Goal: Task Accomplishment & Management: Manage account settings

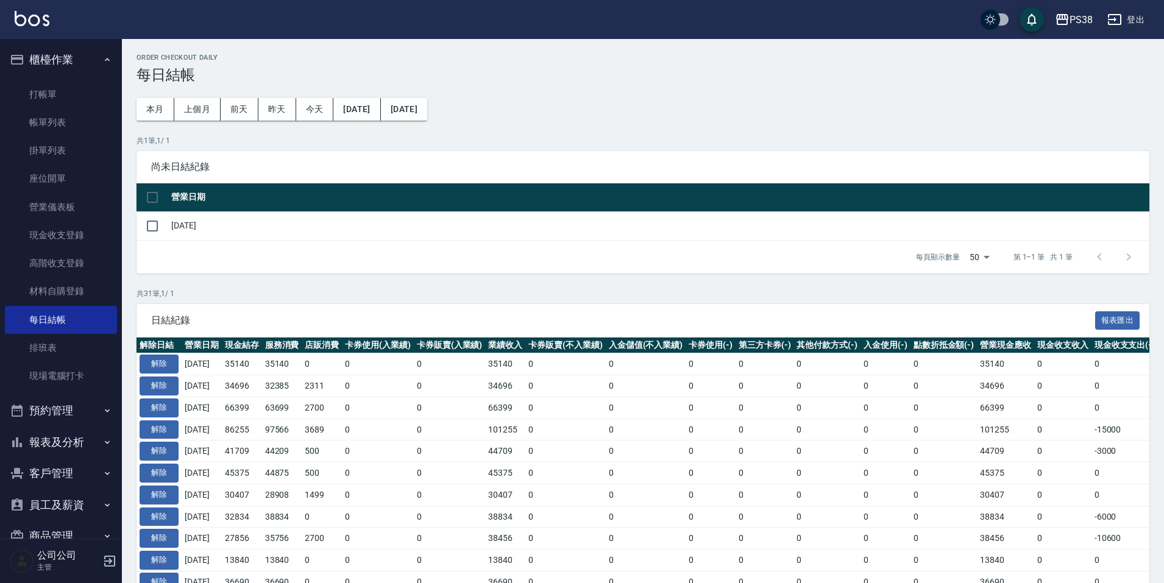
scroll to position [122, 0]
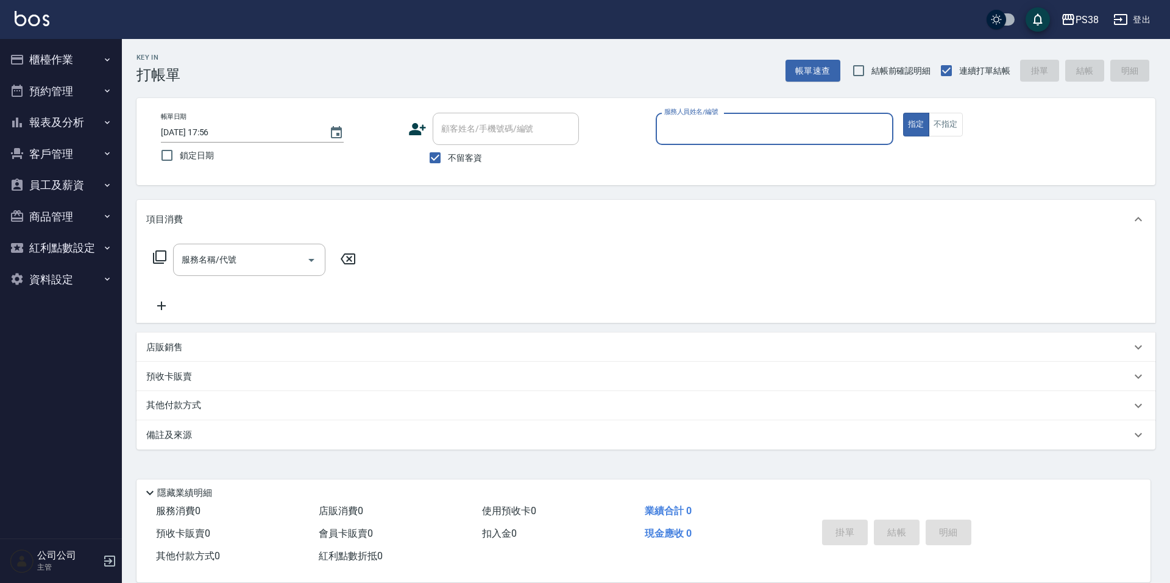
click at [53, 190] on button "員工及薪資" at bounding box center [61, 185] width 112 height 32
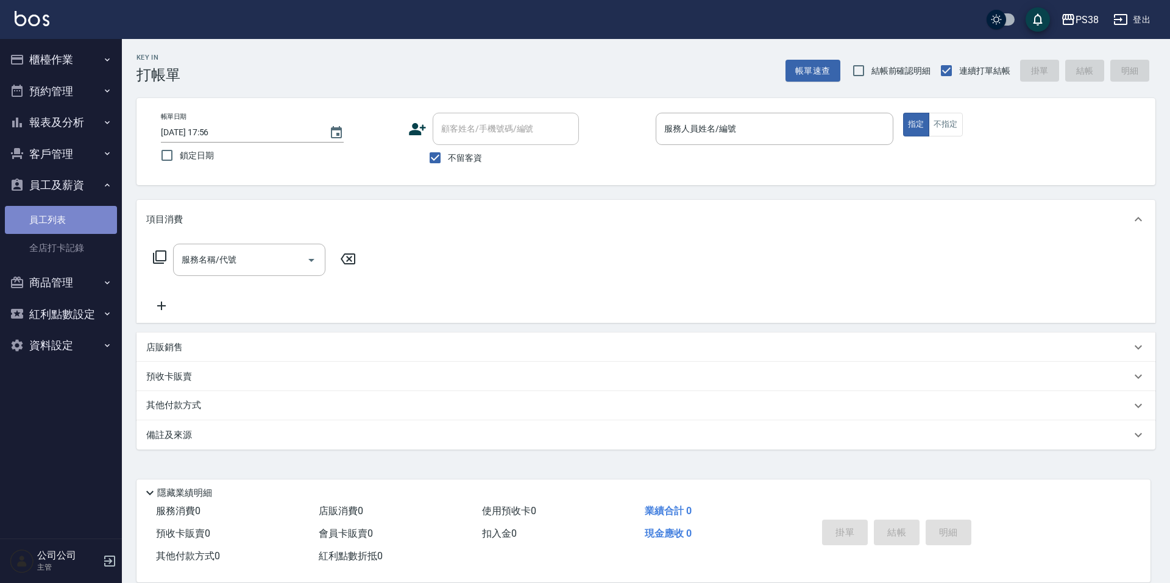
click at [74, 218] on link "員工列表" at bounding box center [61, 220] width 112 height 28
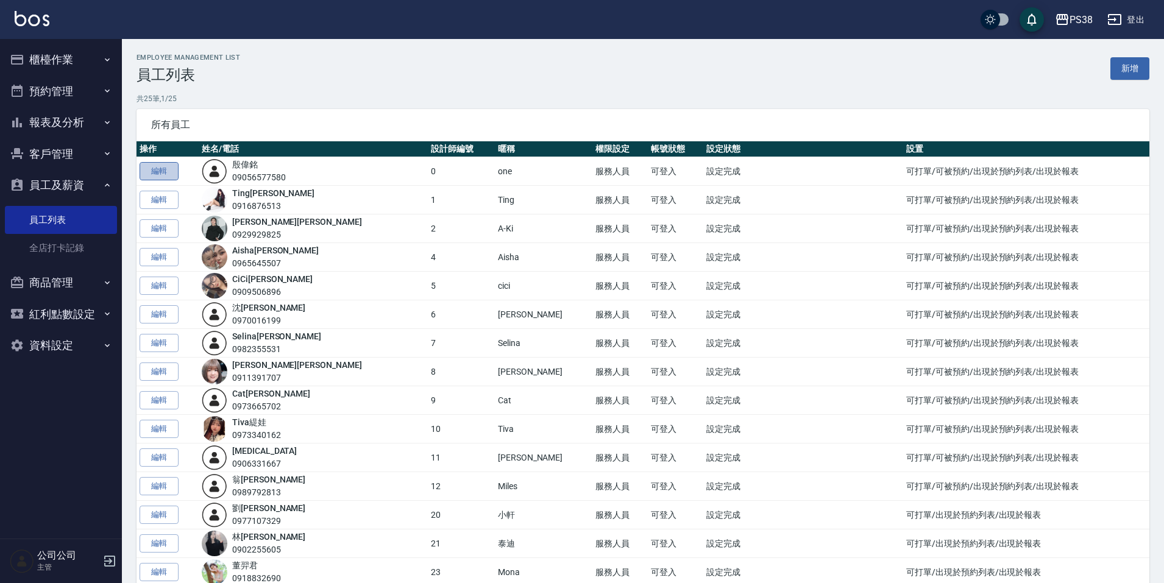
click at [168, 169] on link "編輯" at bounding box center [159, 171] width 39 height 19
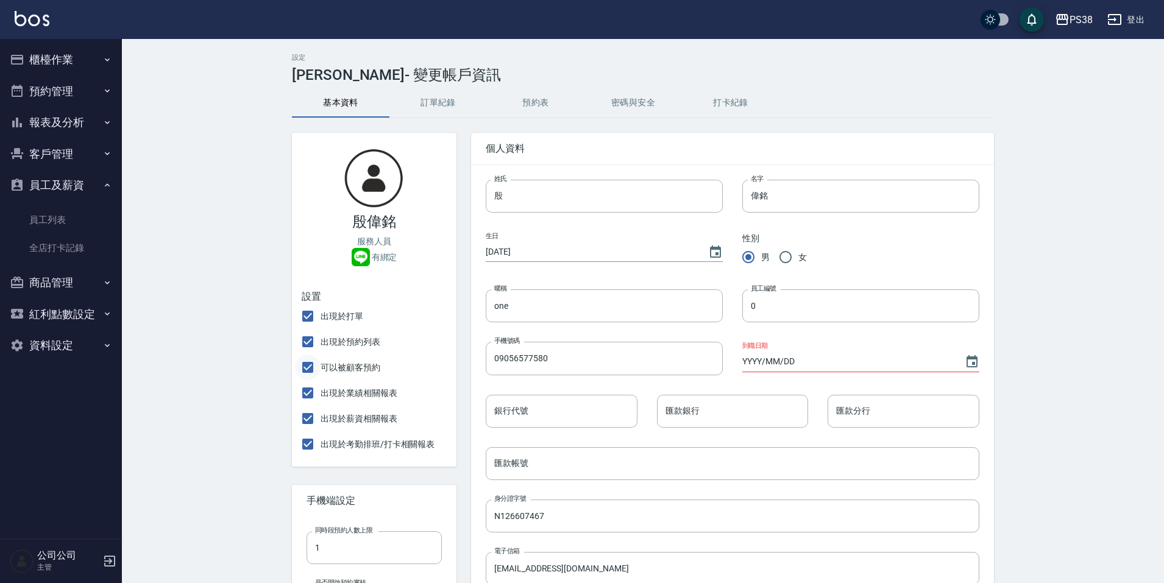
click at [312, 365] on input "可以被顧客預約" at bounding box center [308, 368] width 26 height 26
checkbox input "false"
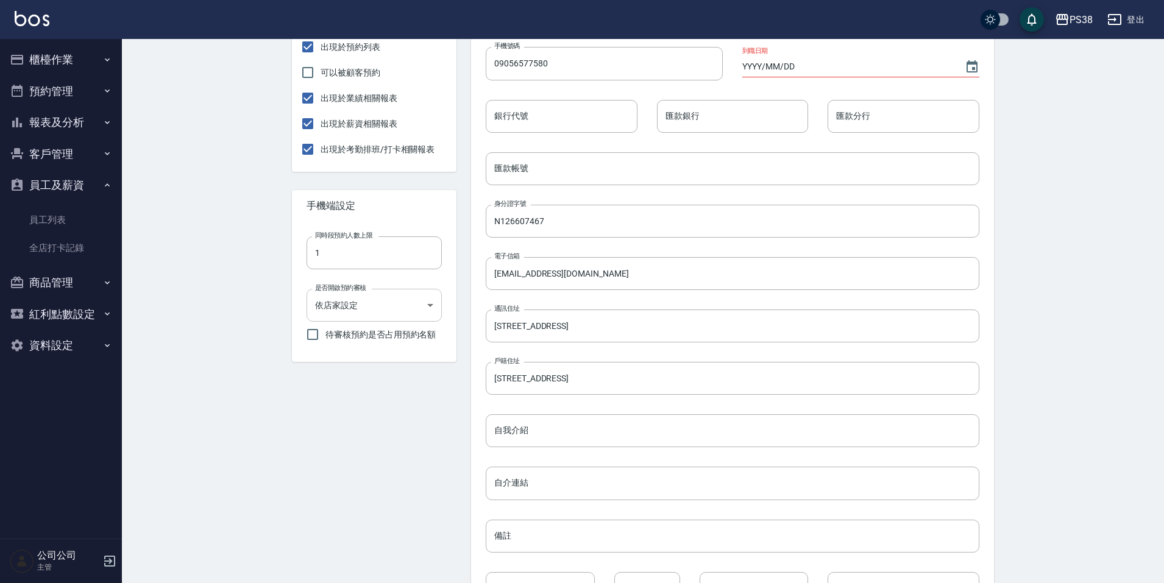
scroll to position [389, 0]
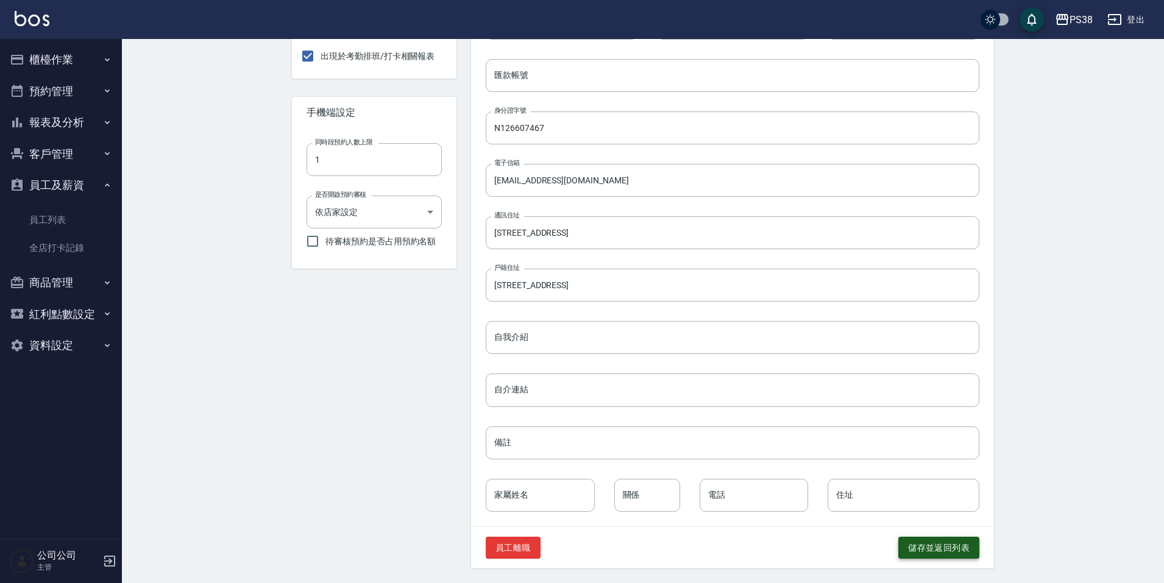
click at [963, 556] on button "儲存並返回列表" at bounding box center [939, 548] width 81 height 23
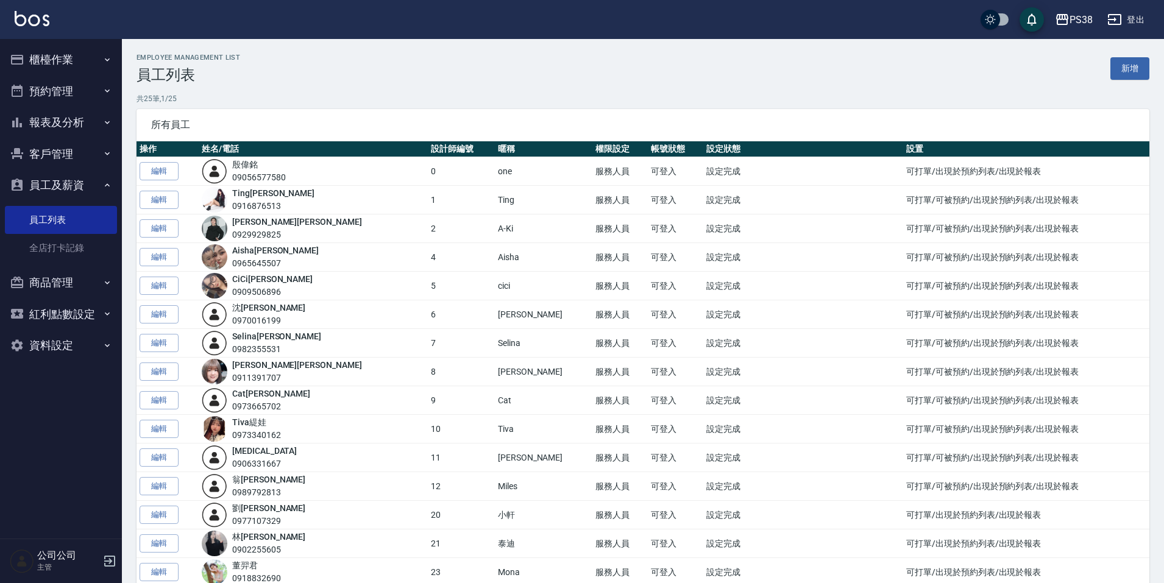
click at [152, 310] on link "編輯" at bounding box center [159, 314] width 39 height 19
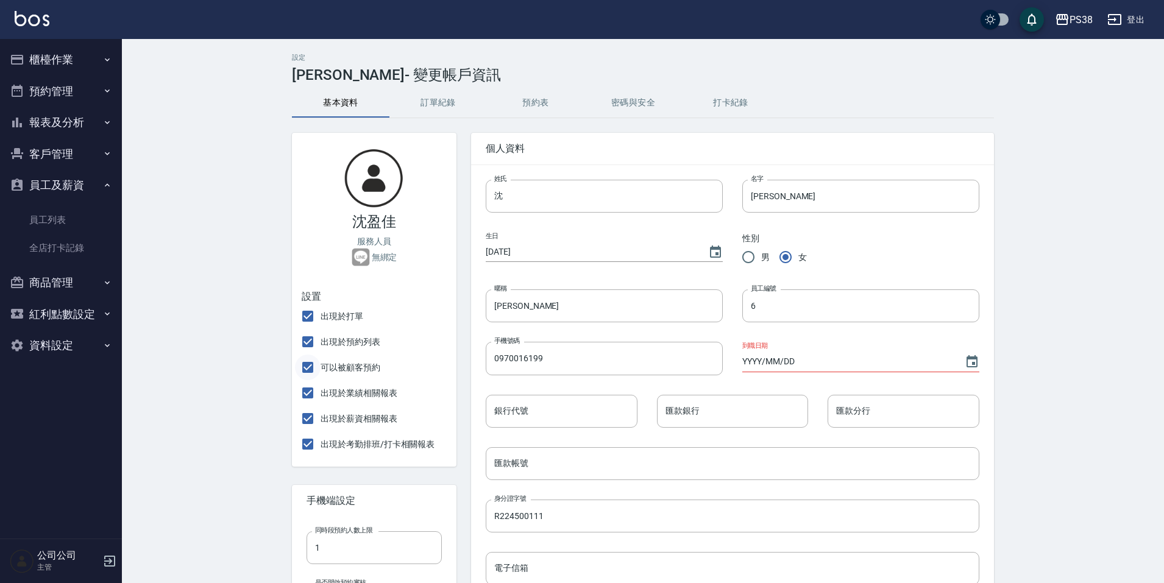
click at [307, 367] on input "可以被顧客預約" at bounding box center [308, 368] width 26 height 26
checkbox input "false"
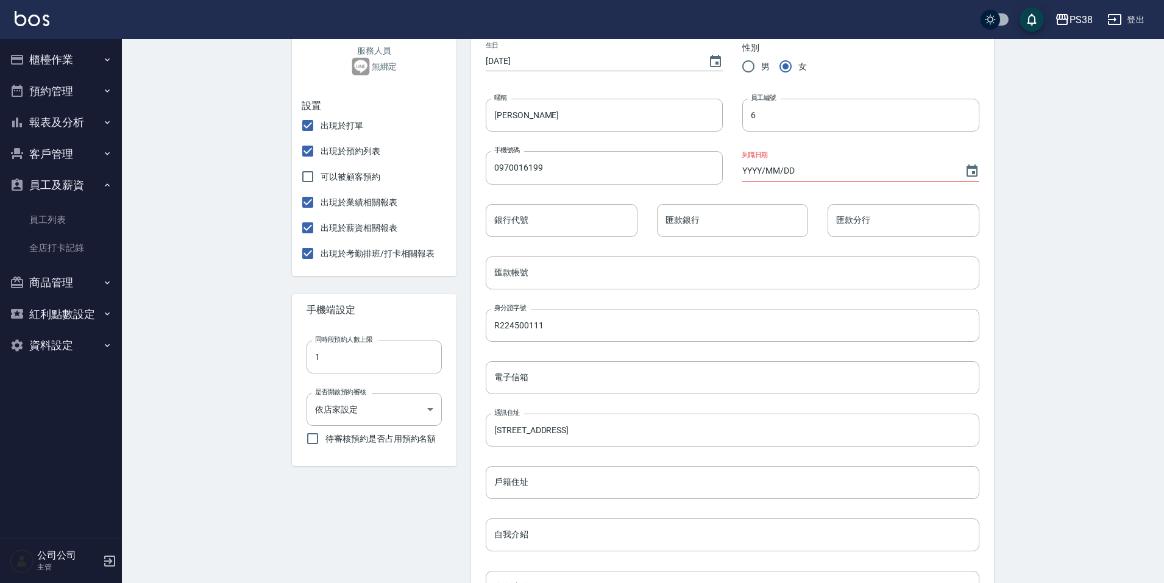
scroll to position [366, 0]
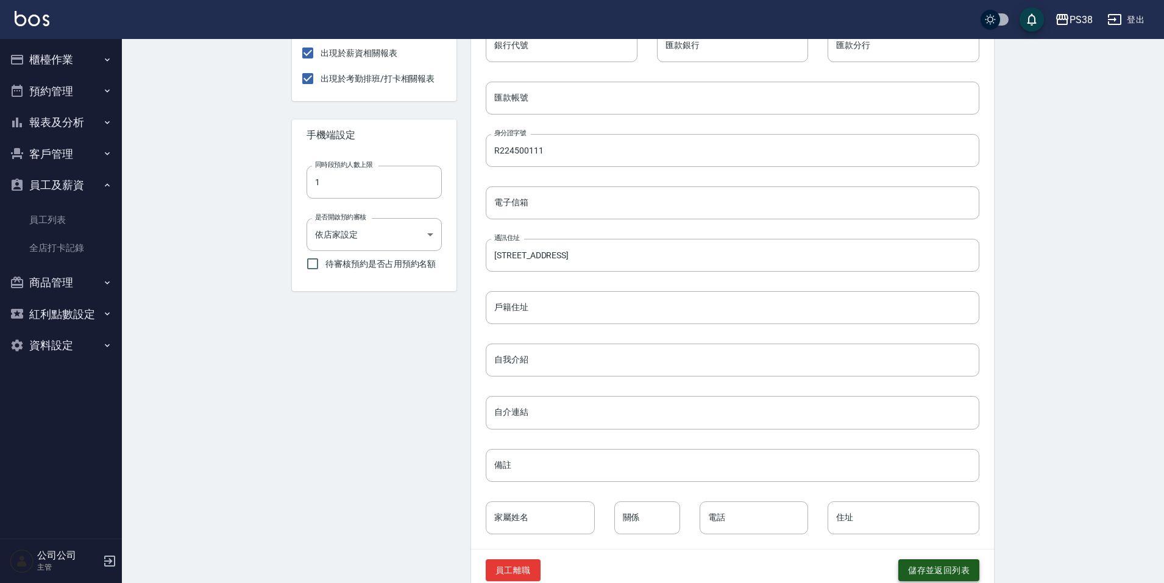
click at [964, 568] on button "儲存並返回列表" at bounding box center [939, 571] width 81 height 23
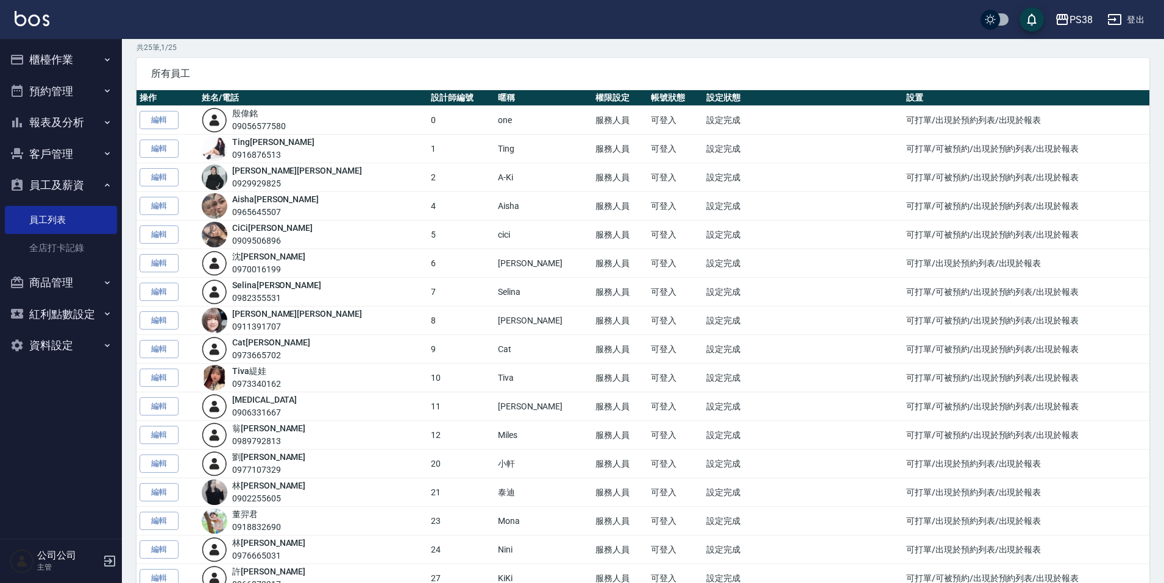
scroll to position [61, 0]
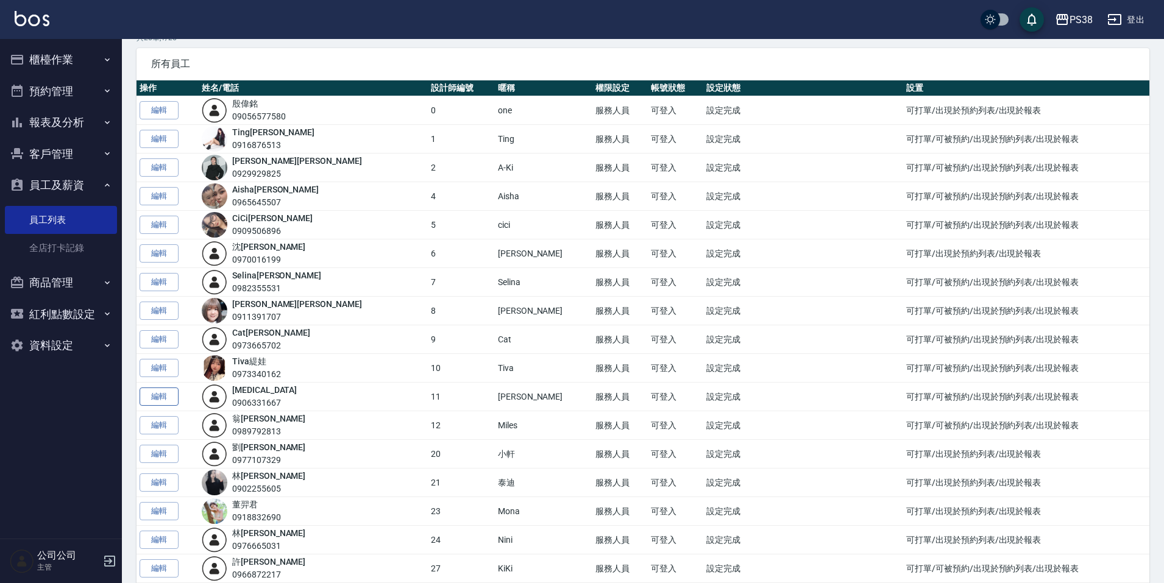
click at [165, 402] on link "編輯" at bounding box center [159, 397] width 39 height 19
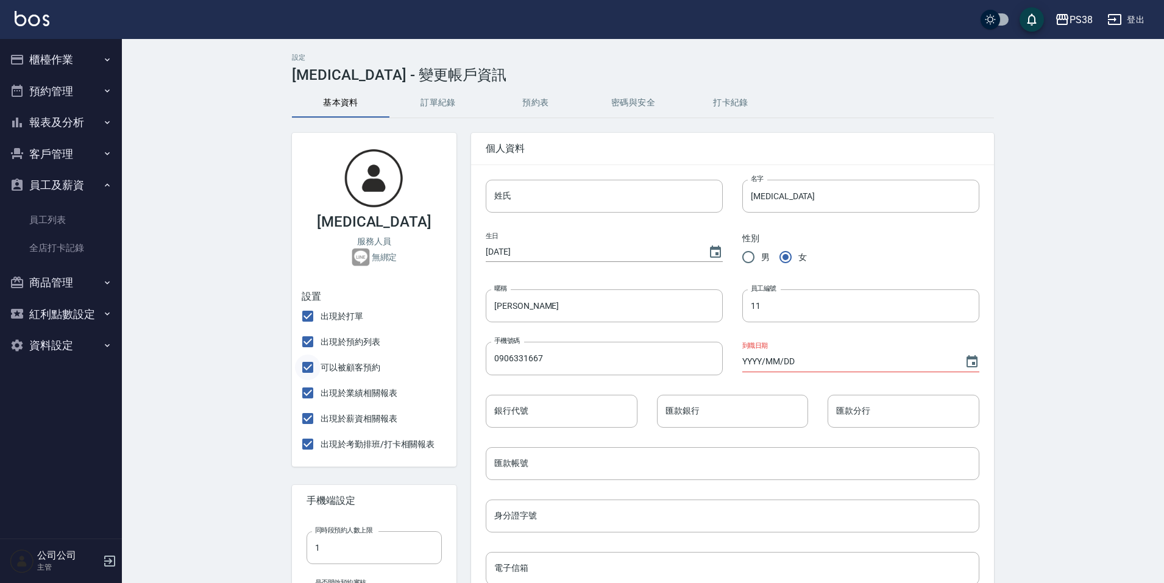
click at [305, 372] on input "可以被顧客預約" at bounding box center [308, 368] width 26 height 26
checkbox input "false"
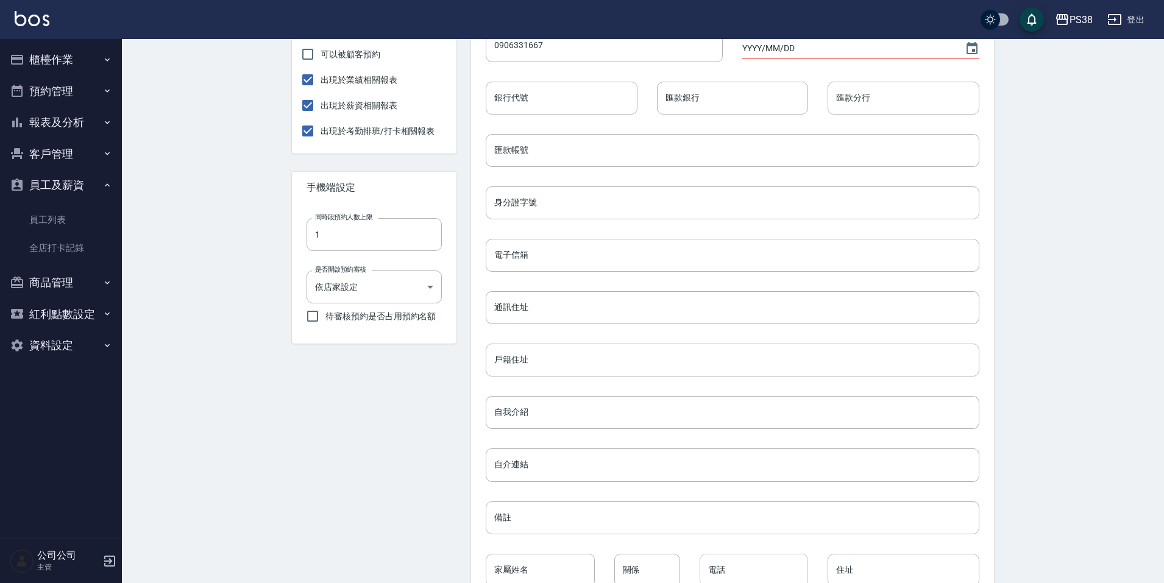
scroll to position [389, 0]
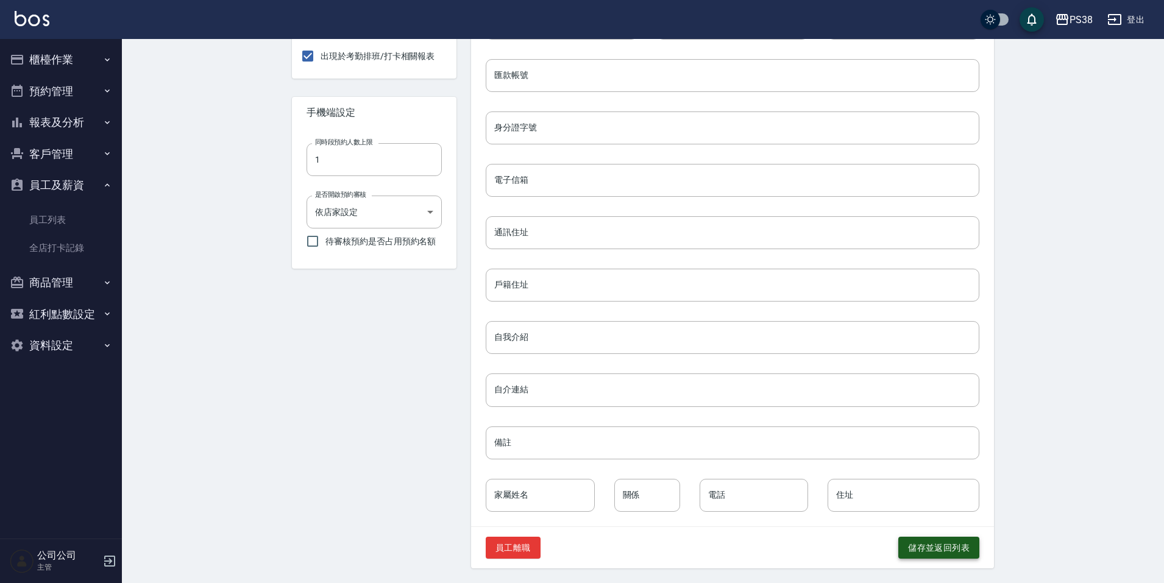
click at [913, 541] on button "儲存並返回列表" at bounding box center [939, 548] width 81 height 23
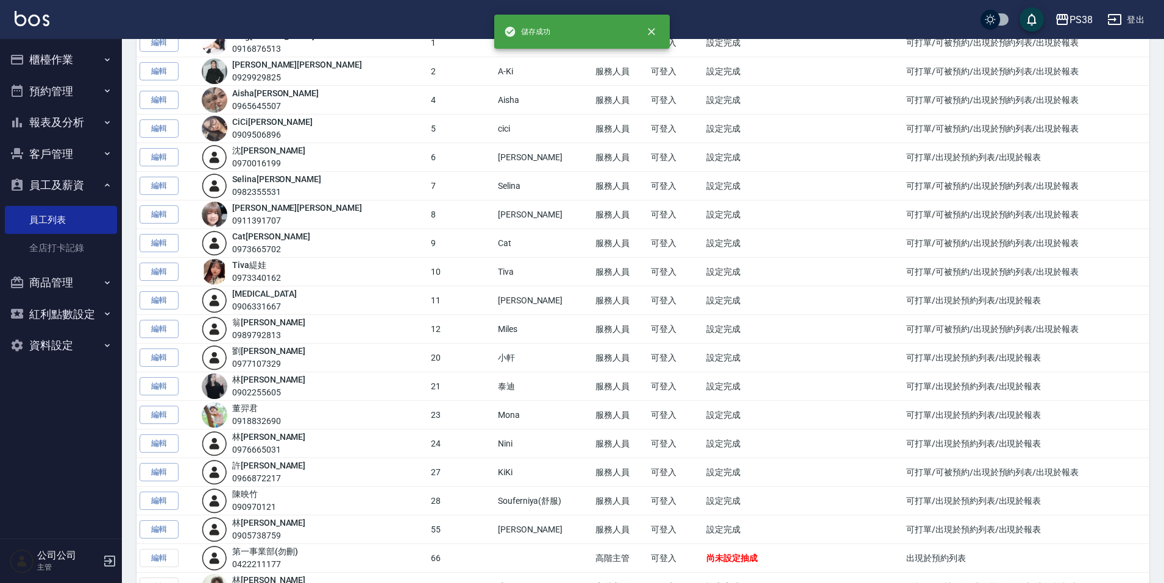
scroll to position [183, 0]
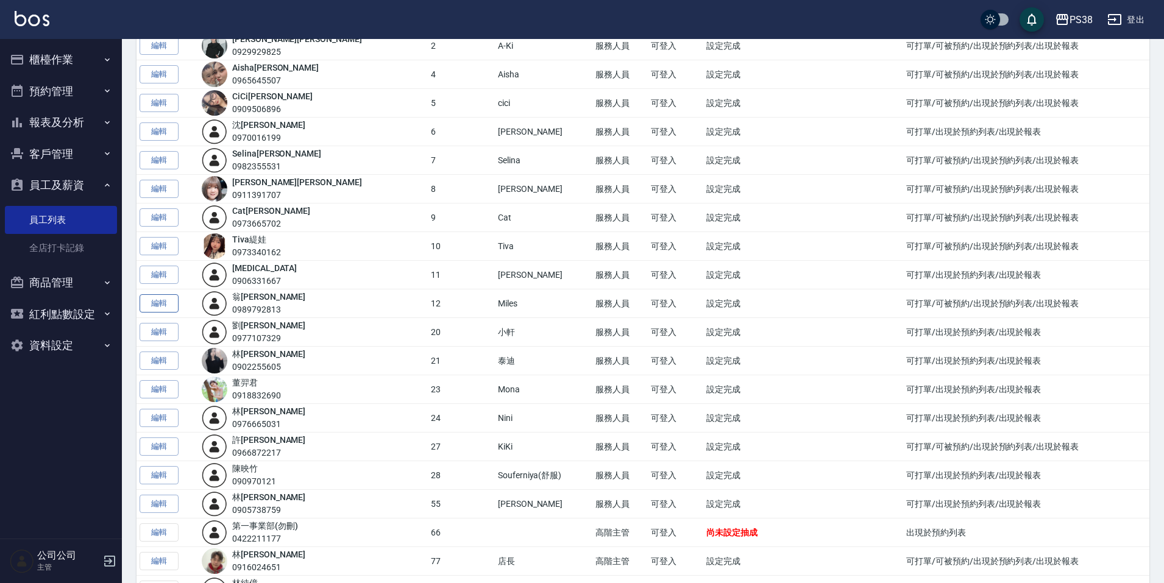
click at [163, 313] on link "編輯" at bounding box center [159, 303] width 39 height 19
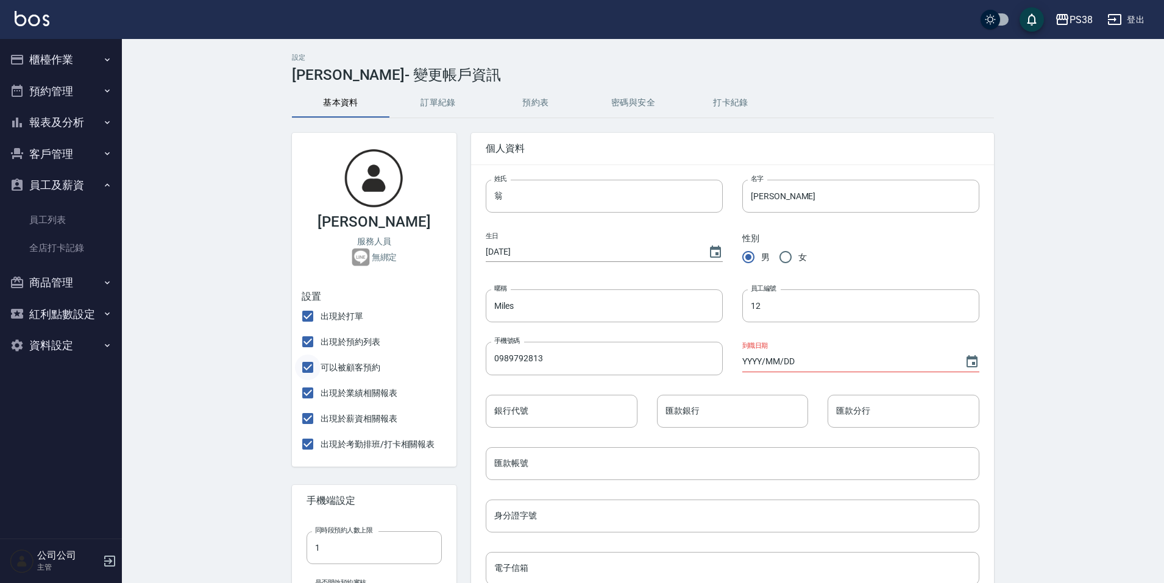
click at [305, 370] on input "可以被顧客預約" at bounding box center [308, 368] width 26 height 26
checkbox input "false"
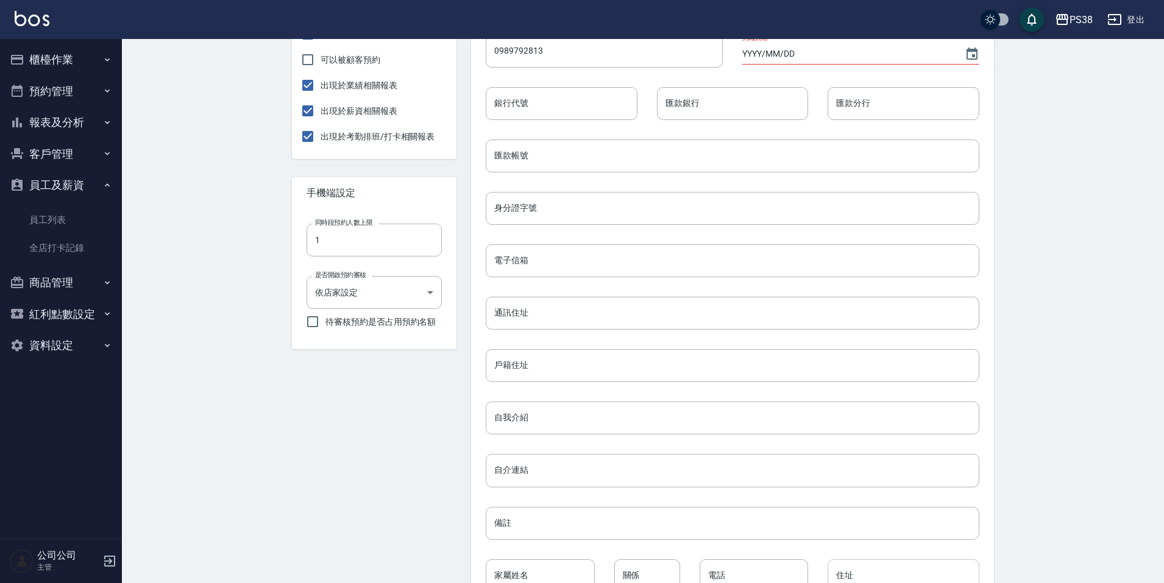
scroll to position [389, 0]
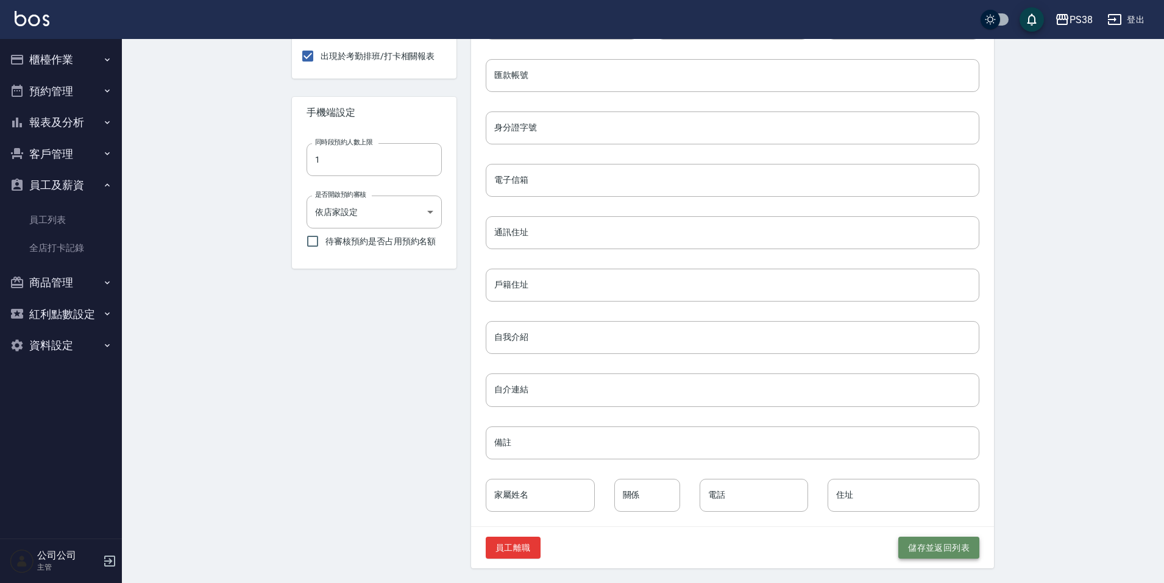
click at [924, 541] on button "儲存並返回列表" at bounding box center [939, 548] width 81 height 23
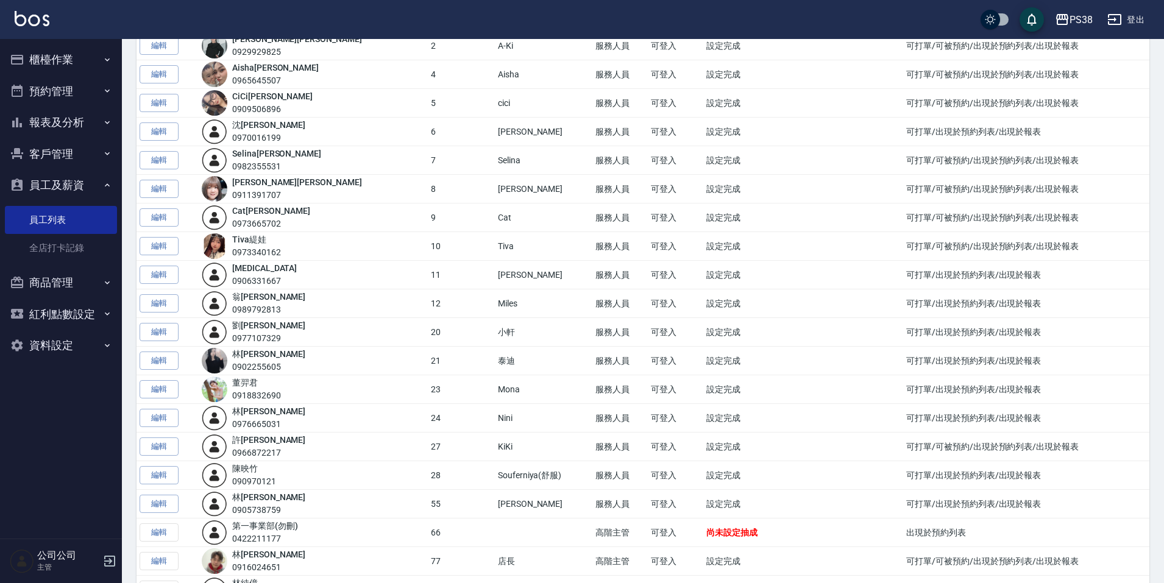
scroll to position [338, 0]
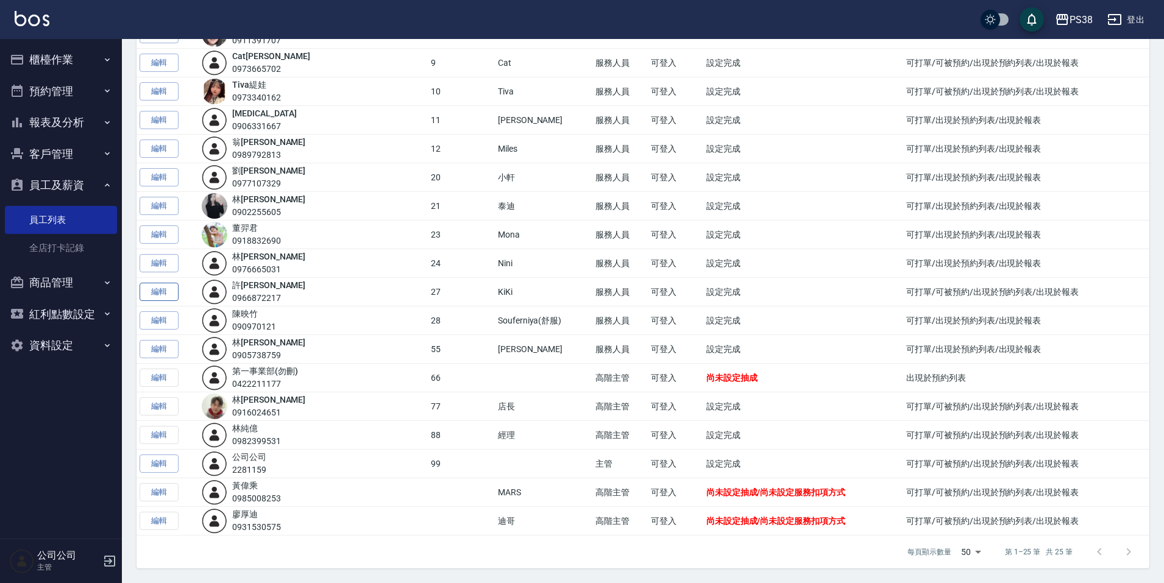
click at [170, 296] on link "編輯" at bounding box center [159, 292] width 39 height 19
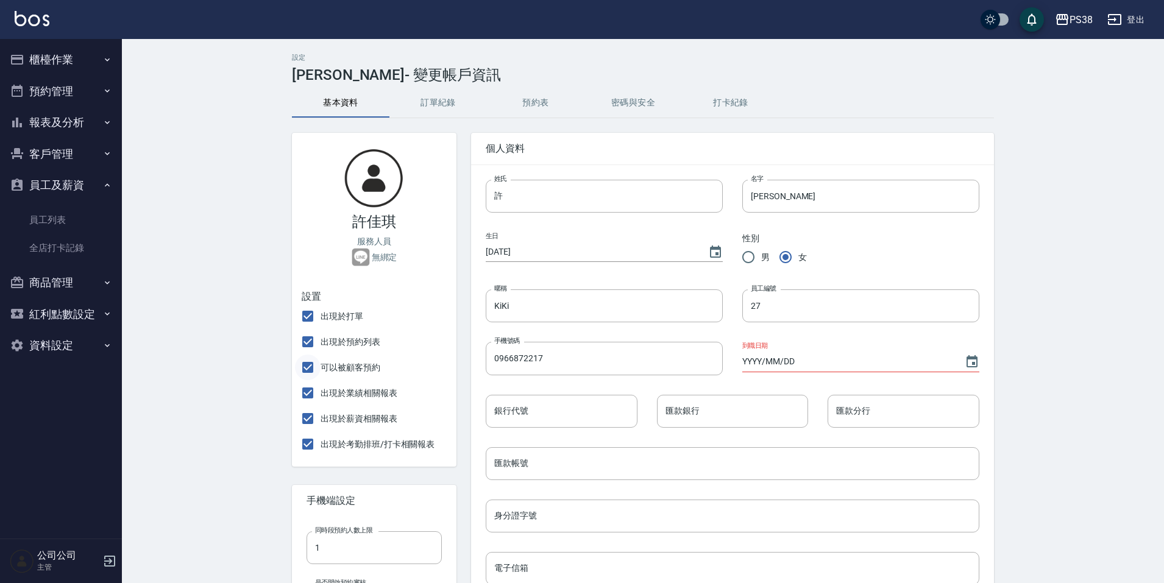
click at [308, 371] on input "可以被顧客預約" at bounding box center [308, 368] width 26 height 26
checkbox input "false"
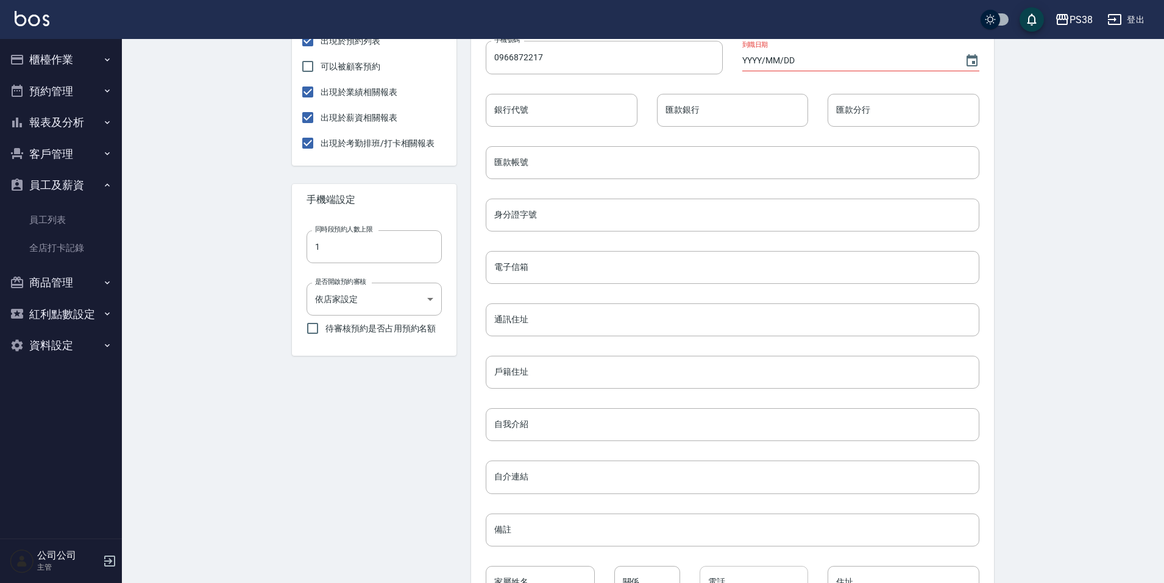
scroll to position [389, 0]
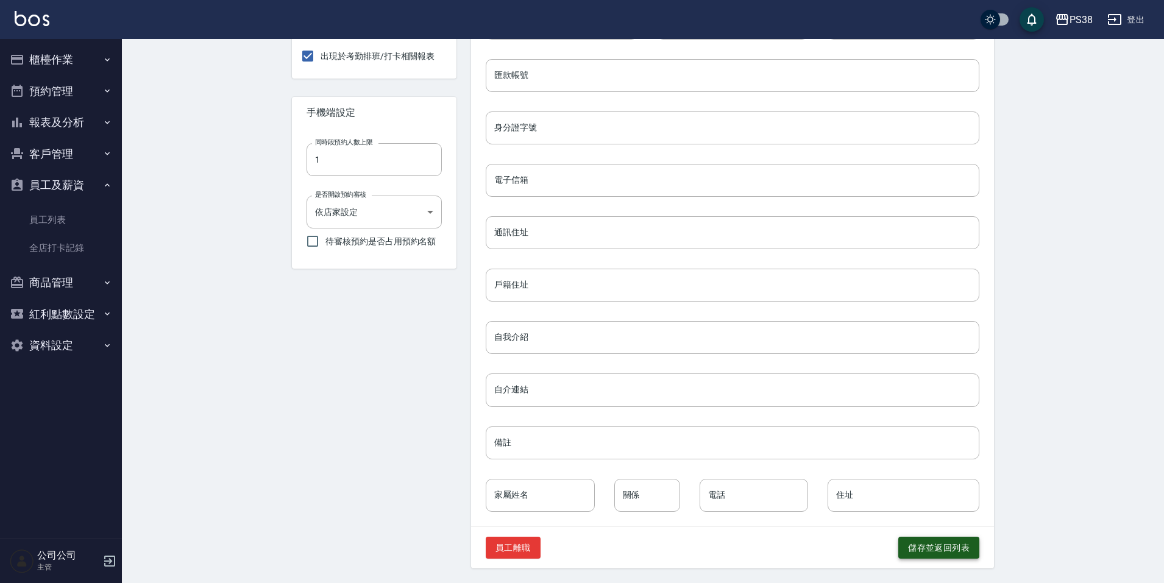
click at [972, 542] on button "儲存並返回列表" at bounding box center [939, 548] width 81 height 23
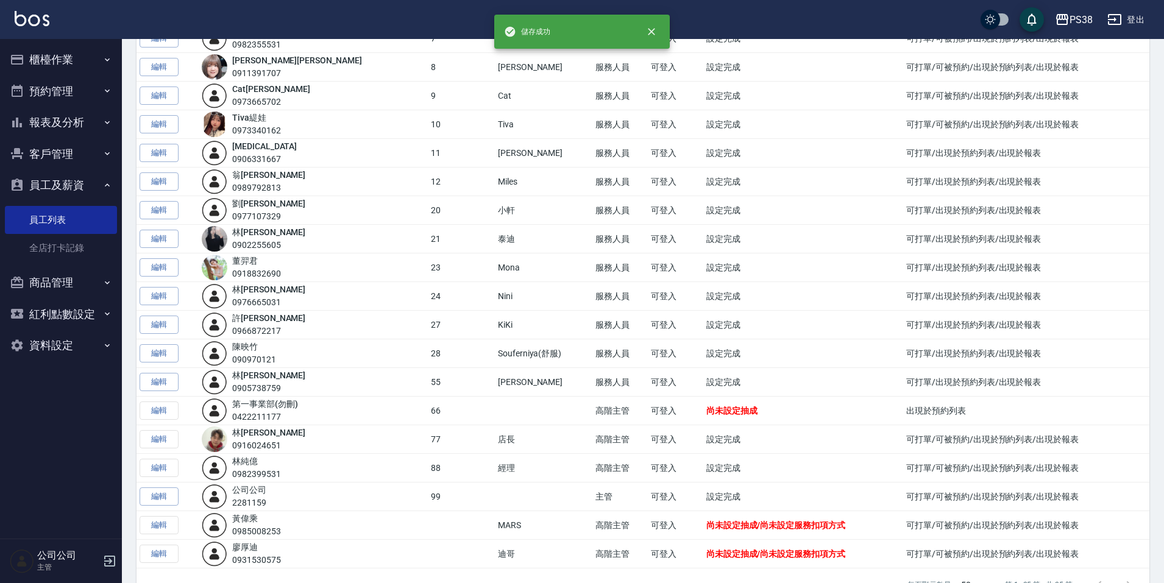
scroll to position [338, 0]
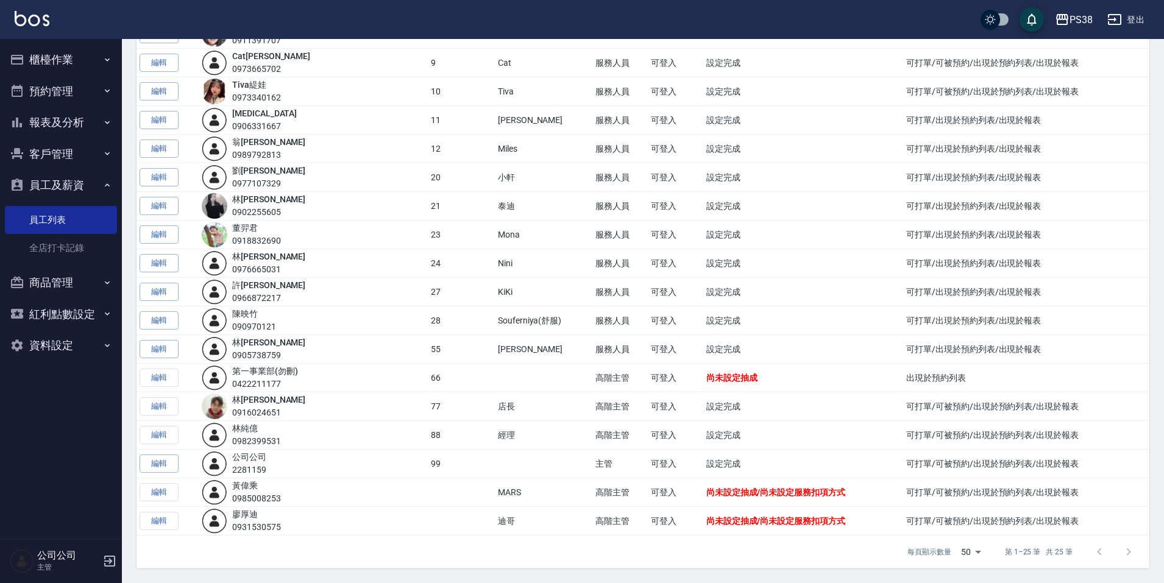
click at [162, 405] on td "編輯" at bounding box center [168, 407] width 62 height 29
click at [155, 402] on td "編輯" at bounding box center [168, 407] width 62 height 29
click at [63, 430] on nav "櫃檯作業 打帳單 帳單列表 掛單列表 座位開單 營業儀表板 現金收支登錄 高階收支登錄 材料自購登錄 每日結帳 排班表 現場電腦打卡 預約管理 預約管理 單日…" at bounding box center [61, 289] width 122 height 500
click at [163, 374] on td "編輯" at bounding box center [168, 378] width 62 height 29
click at [93, 557] on h5 "公司公司" at bounding box center [68, 556] width 62 height 12
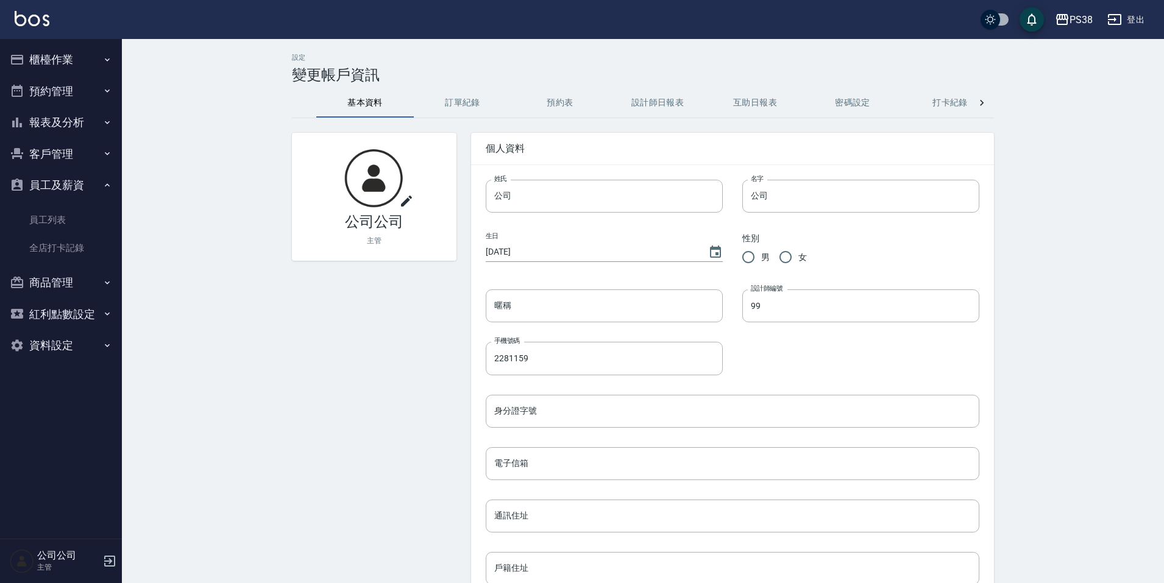
click at [1133, 14] on button "登出" at bounding box center [1126, 20] width 47 height 23
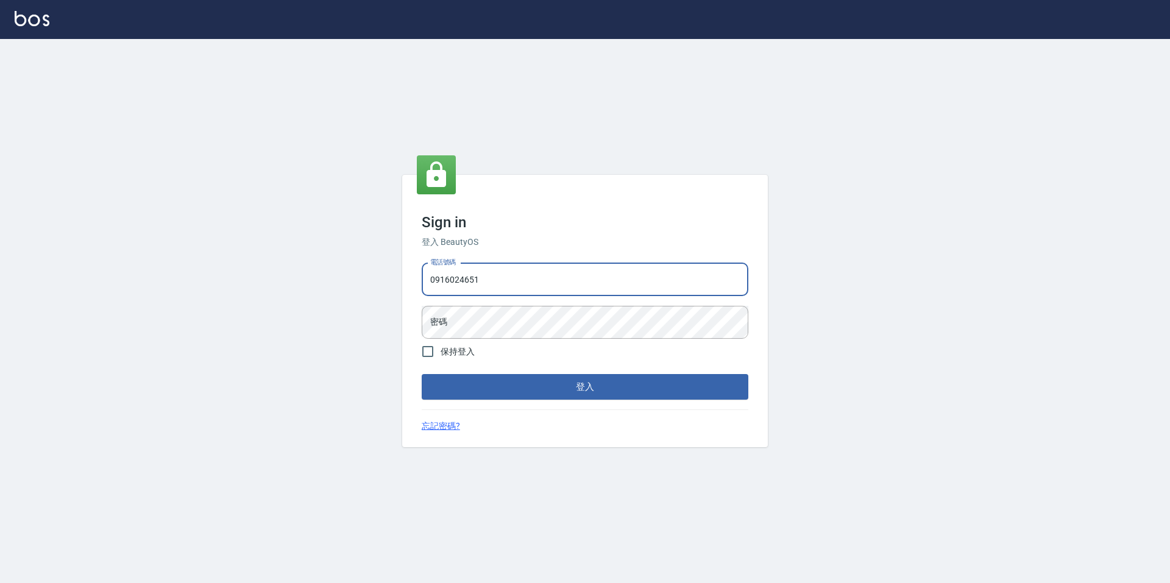
type input "0916024651"
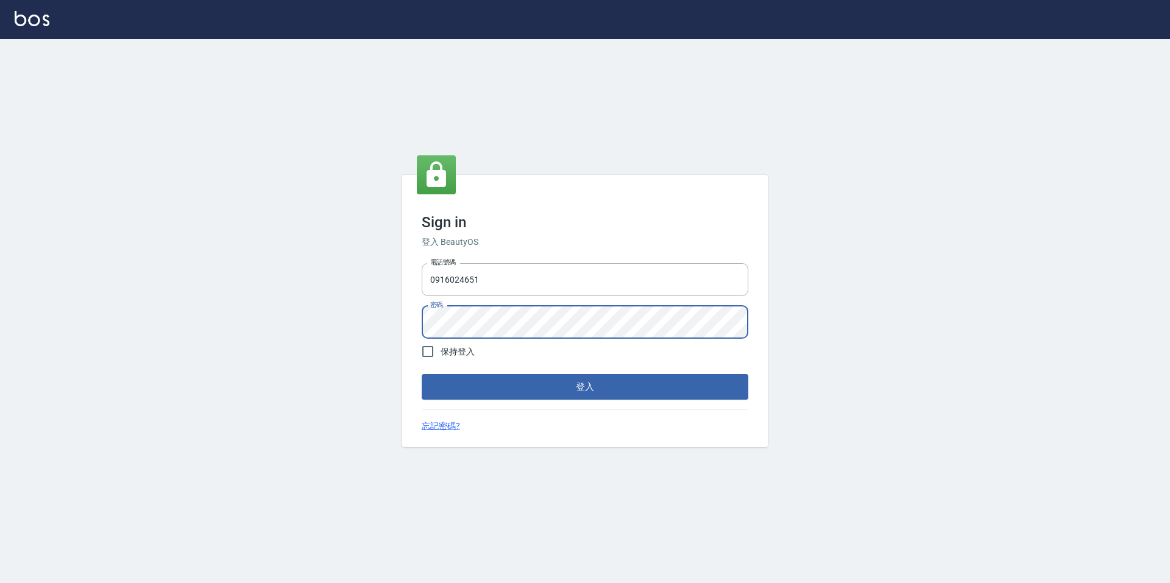
click at [422, 374] on button "登入" at bounding box center [585, 387] width 327 height 26
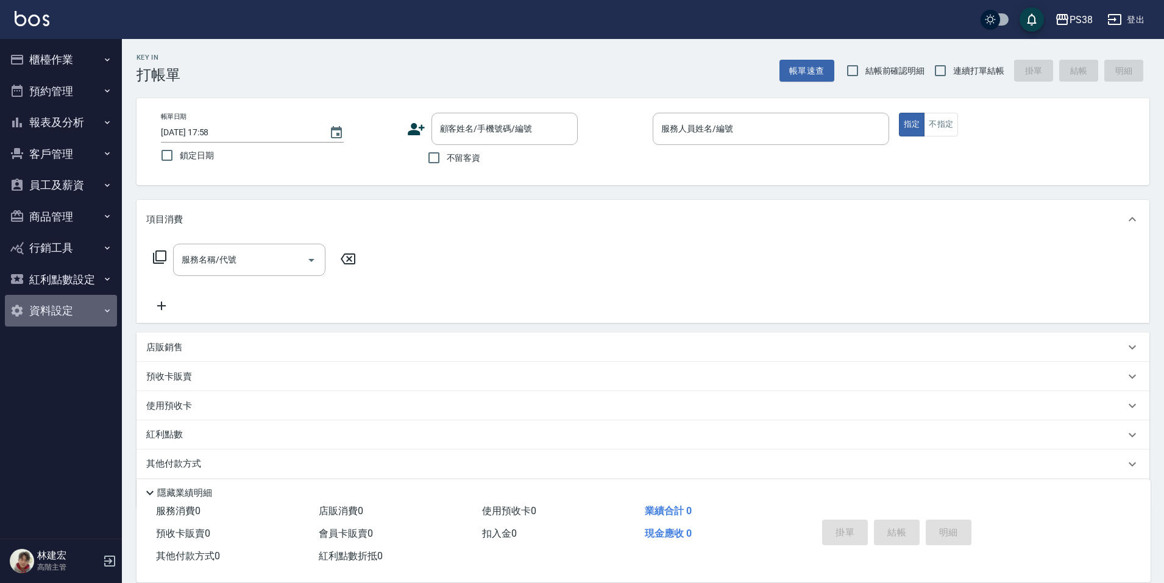
click at [82, 308] on button "資料設定" at bounding box center [61, 311] width 112 height 32
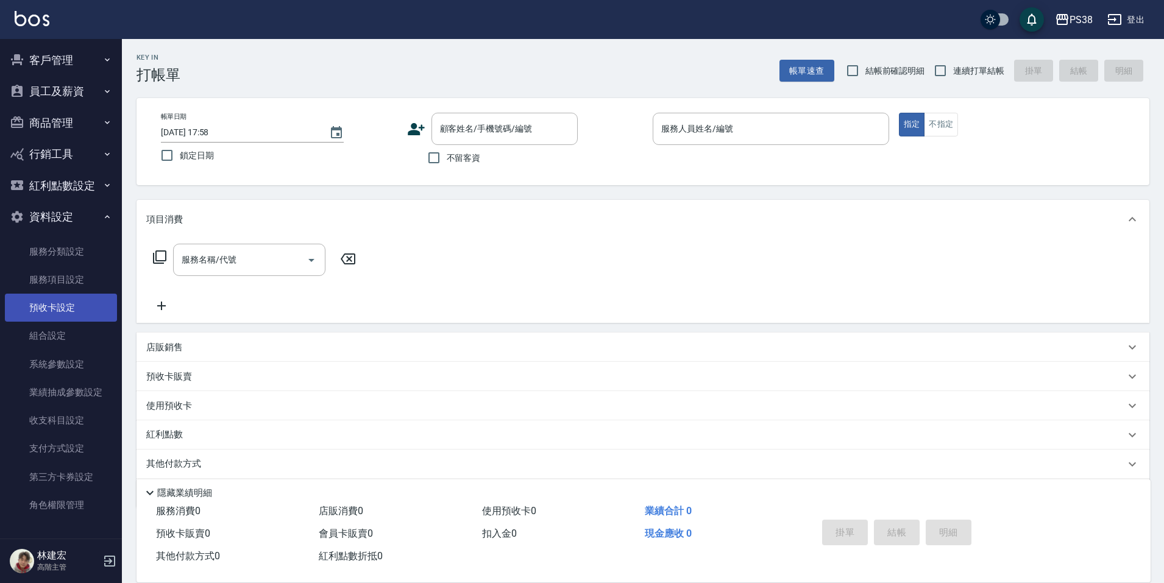
scroll to position [42, 0]
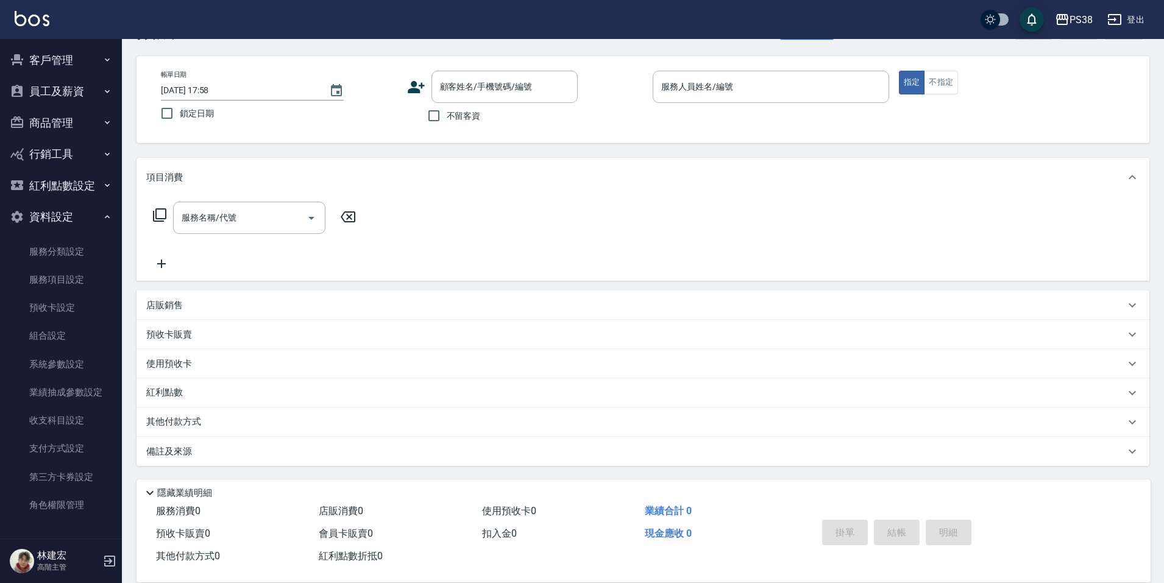
click at [54, 102] on button "員工及薪資" at bounding box center [61, 92] width 112 height 32
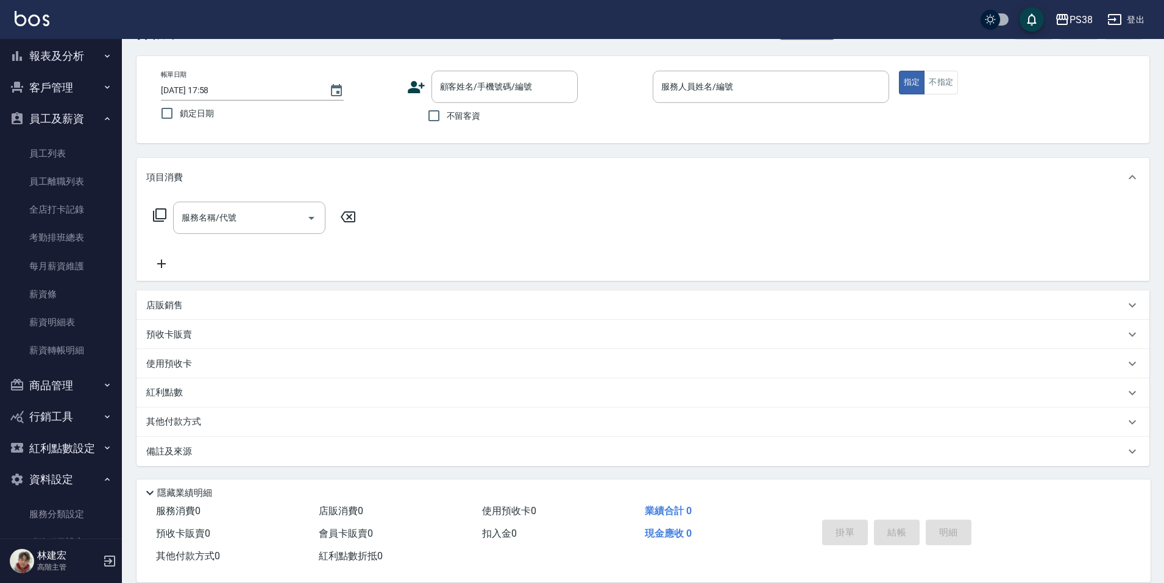
scroll to position [0, 0]
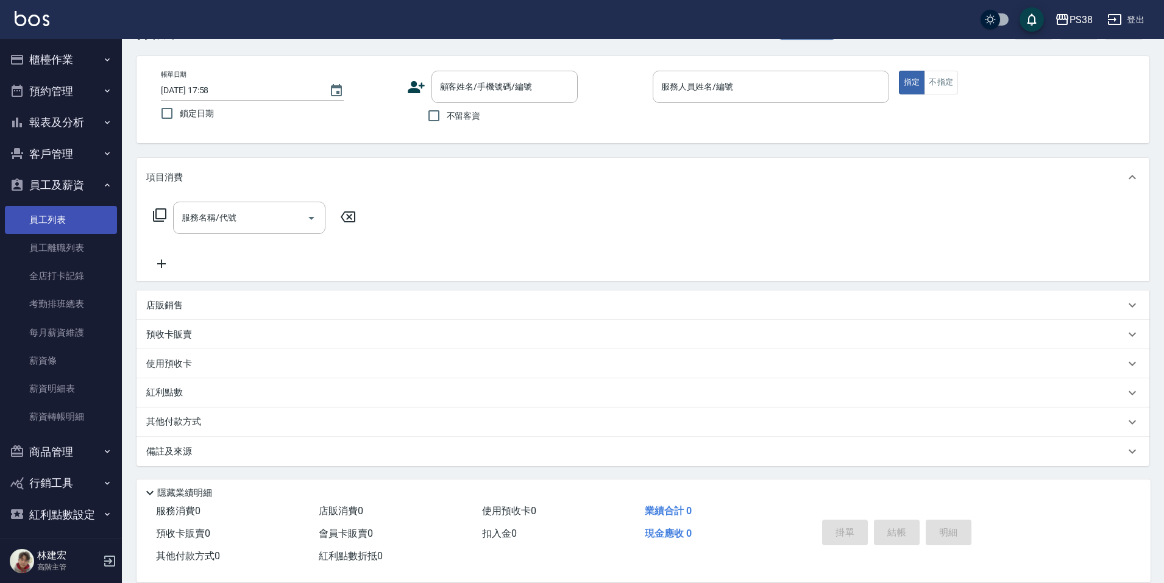
click at [57, 220] on link "員工列表" at bounding box center [61, 220] width 112 height 28
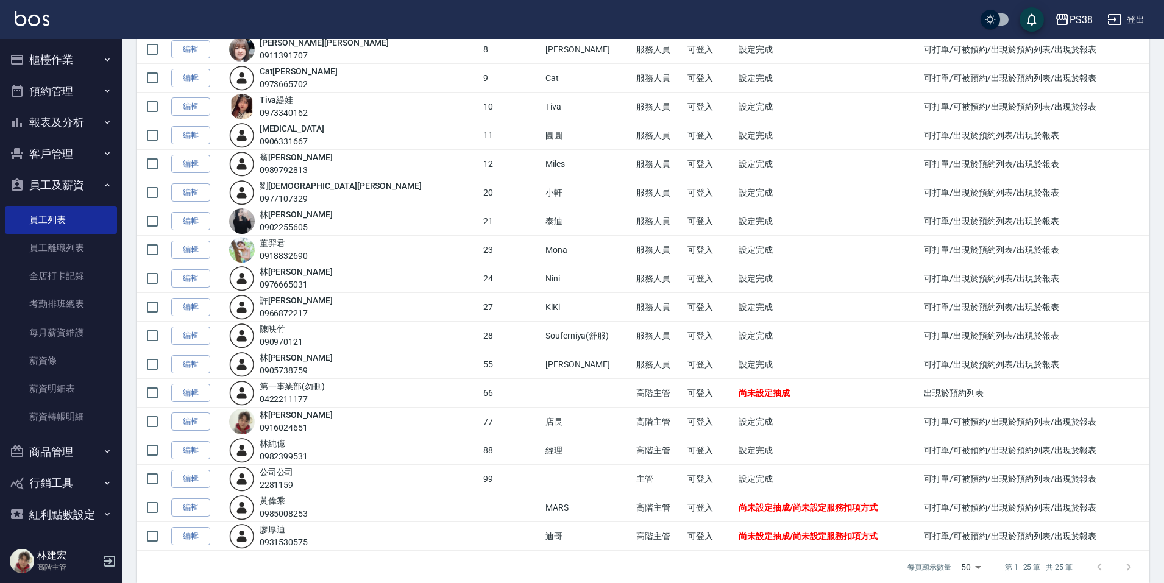
scroll to position [351, 0]
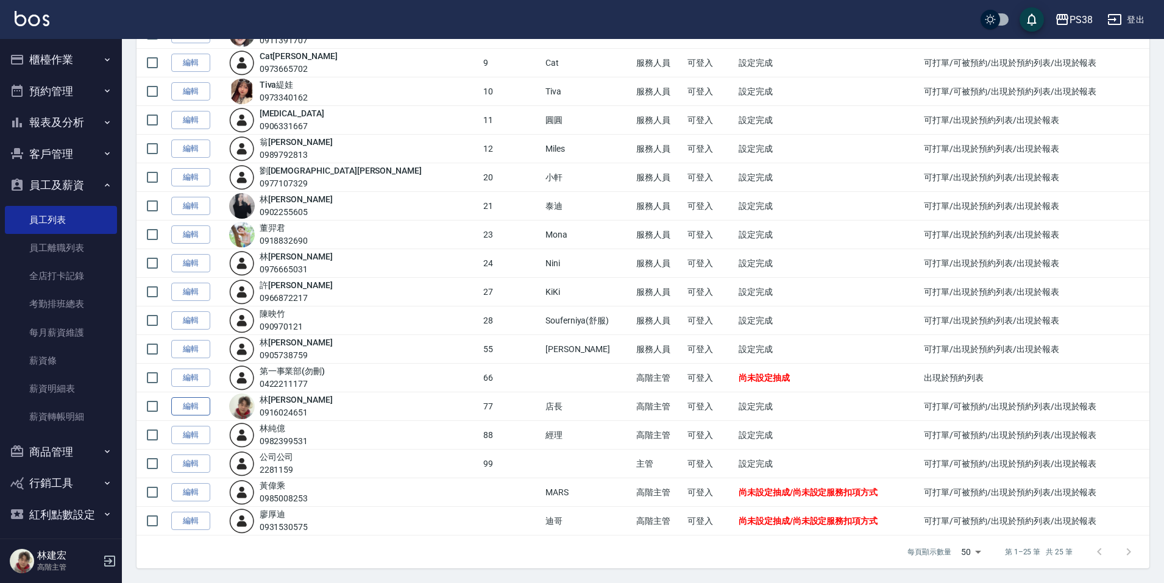
click at [196, 402] on link "編輯" at bounding box center [190, 406] width 39 height 19
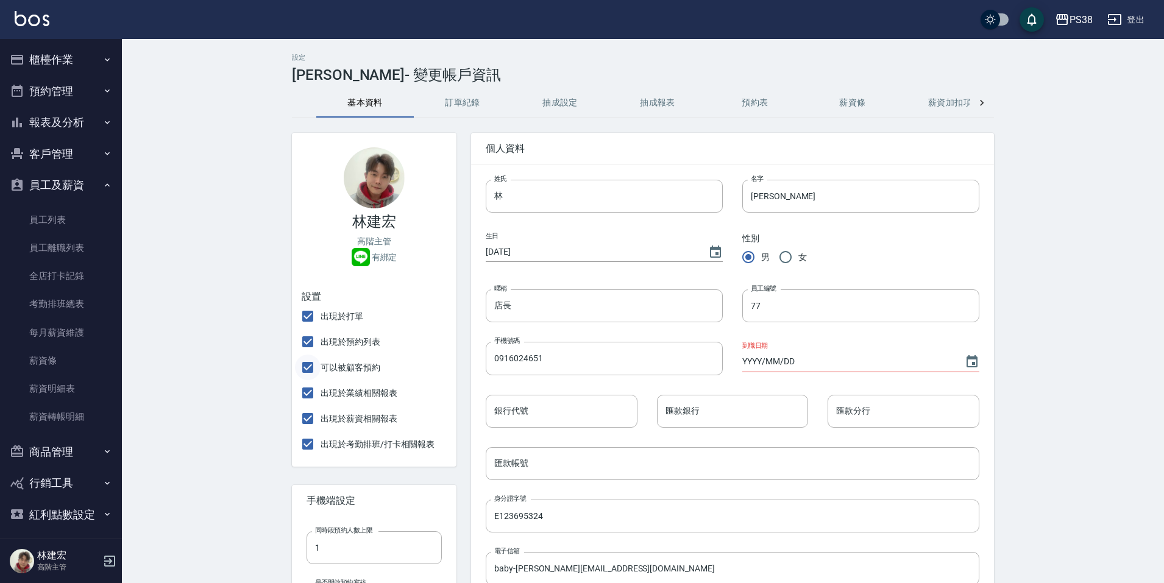
click at [311, 368] on input "可以被顧客預約" at bounding box center [308, 368] width 26 height 26
checkbox input "false"
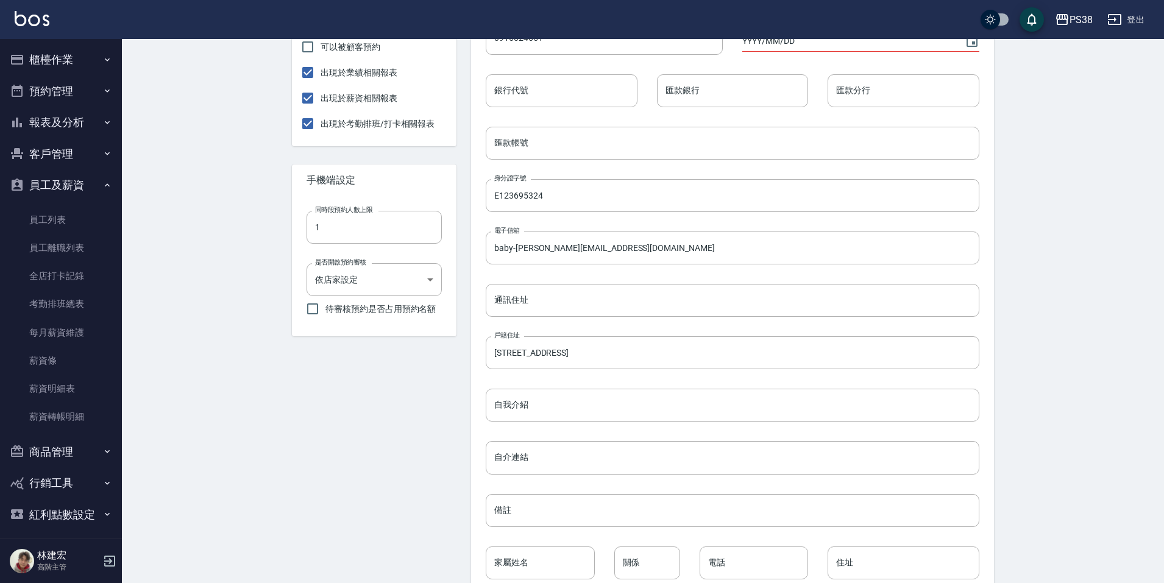
scroll to position [389, 0]
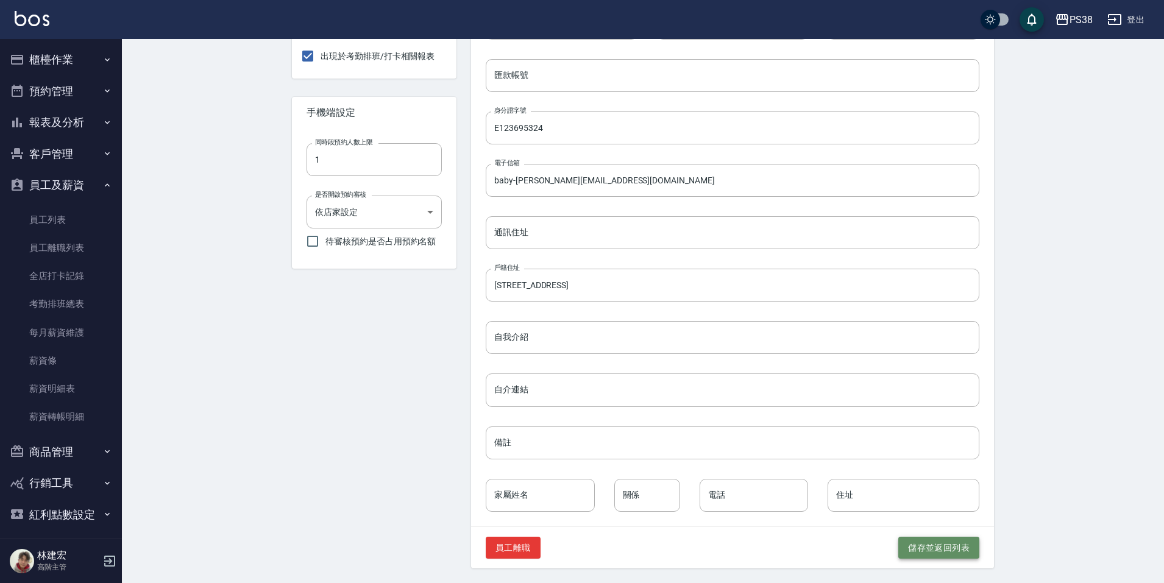
click at [950, 546] on button "儲存並返回列表" at bounding box center [939, 548] width 81 height 23
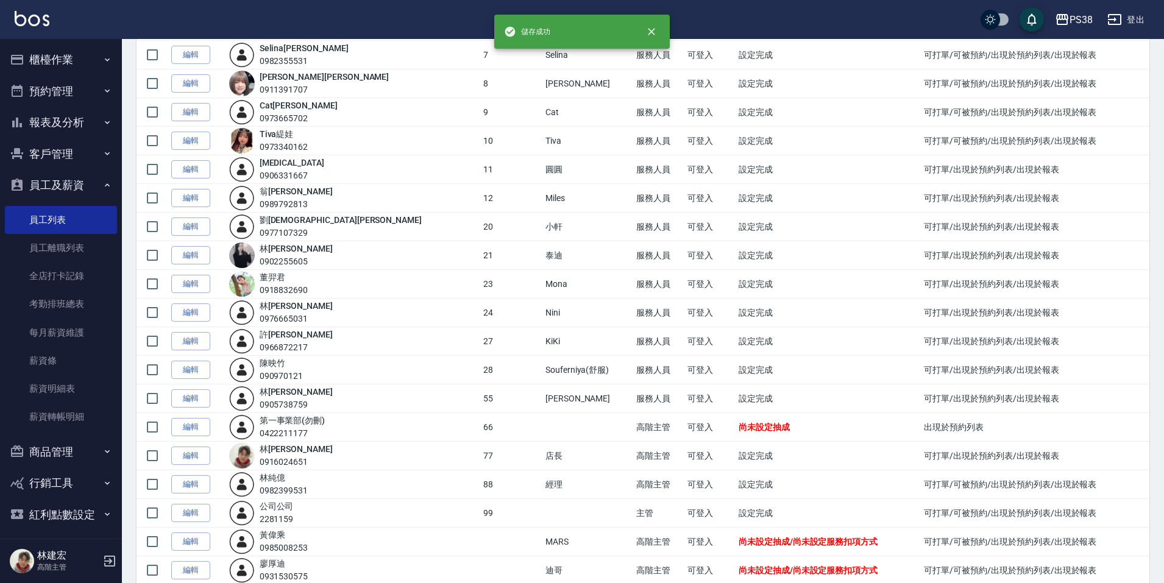
scroll to position [351, 0]
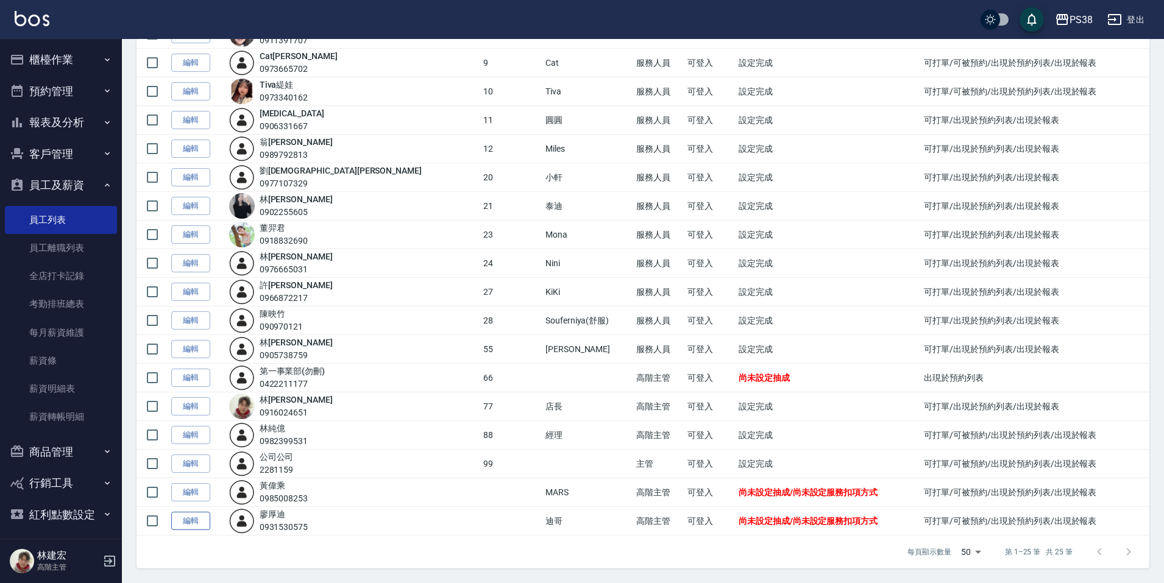
click at [190, 526] on link "編輯" at bounding box center [190, 521] width 39 height 19
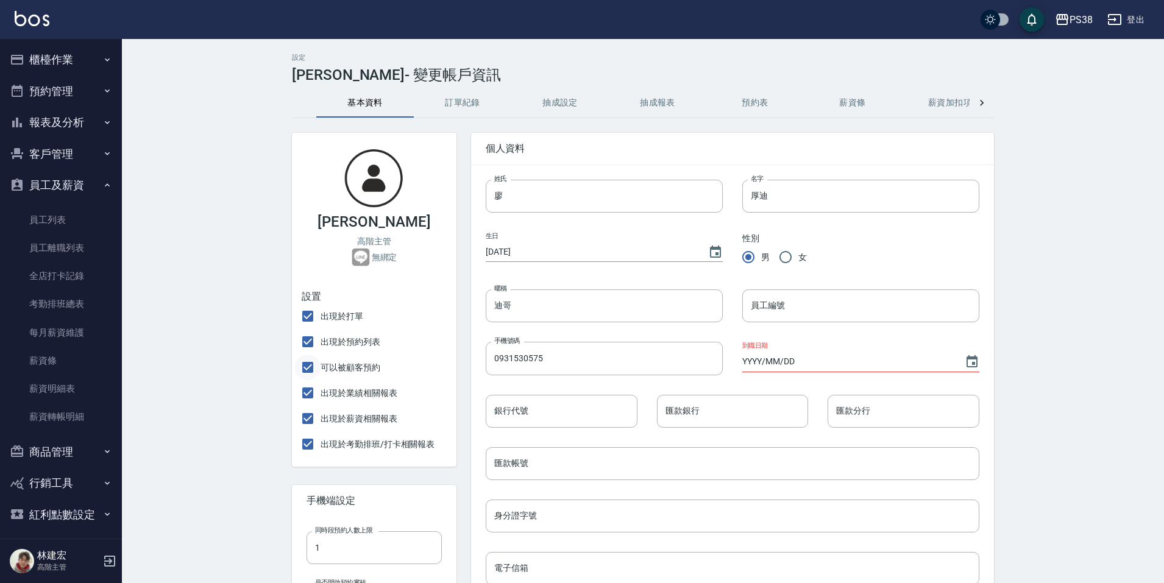
click at [308, 363] on input "可以被顧客預約" at bounding box center [308, 368] width 26 height 26
checkbox input "false"
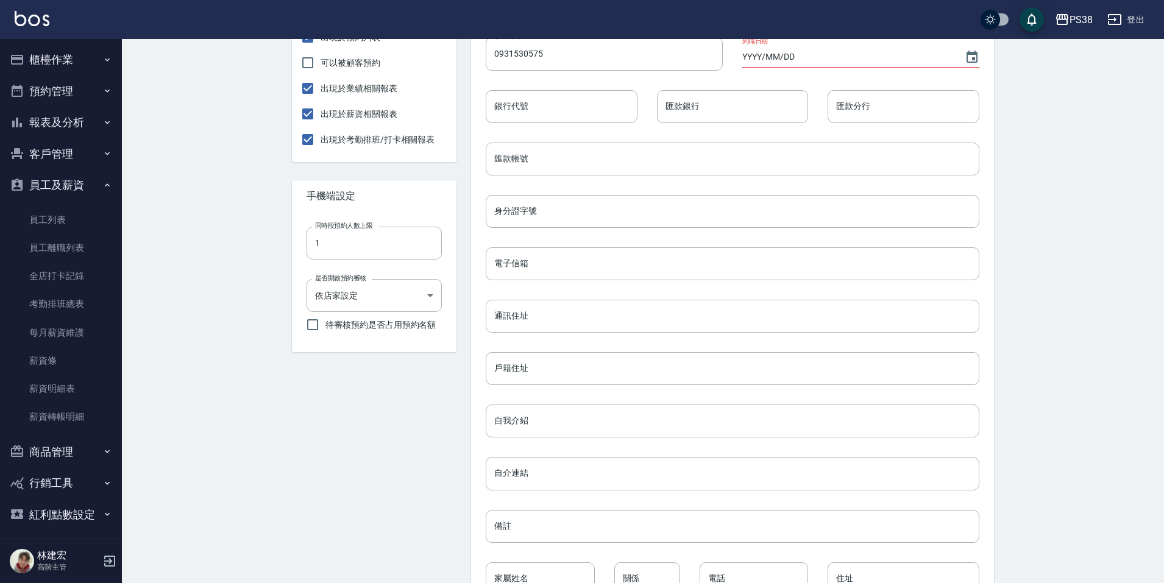
scroll to position [389, 0]
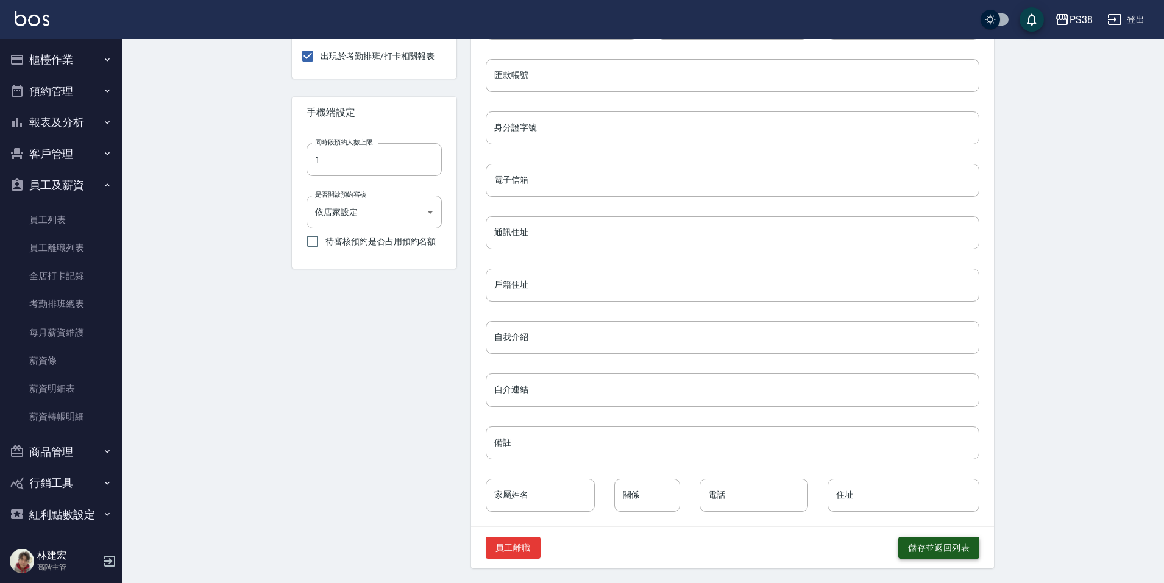
click at [967, 543] on button "儲存並返回列表" at bounding box center [939, 548] width 81 height 23
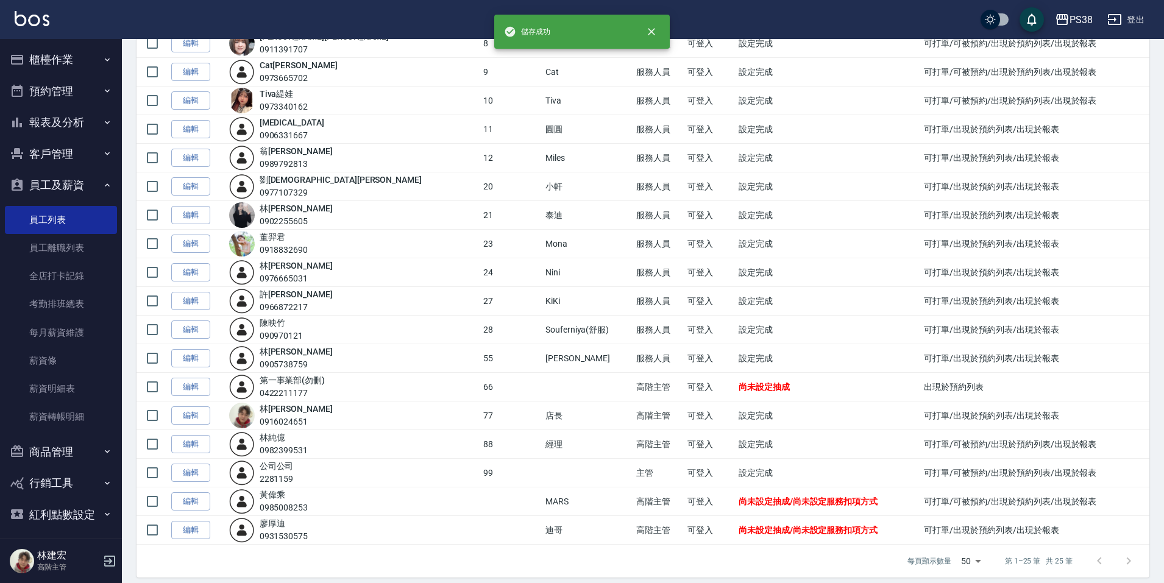
scroll to position [351, 0]
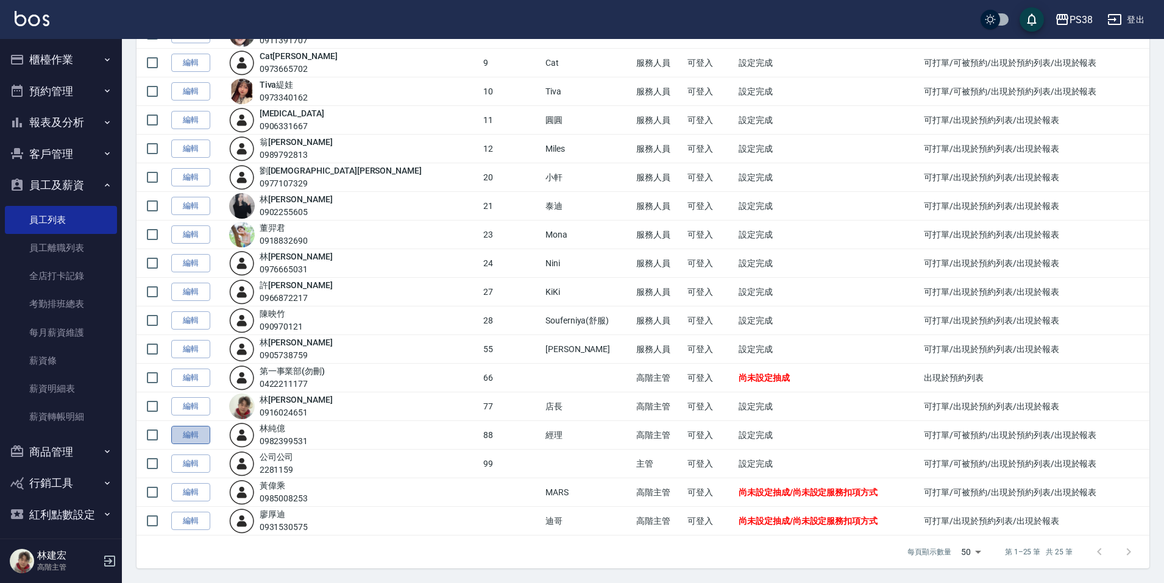
click at [174, 431] on link "編輯" at bounding box center [190, 435] width 39 height 19
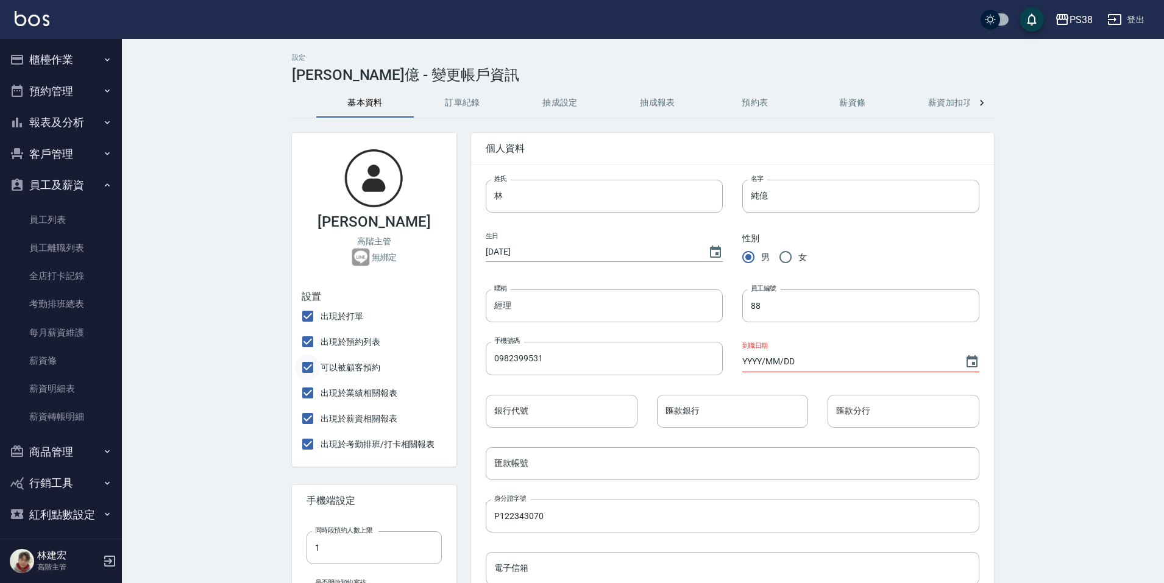
click at [309, 369] on input "可以被顧客預約" at bounding box center [308, 368] width 26 height 26
checkbox input "false"
click at [309, 345] on input "出現於預約列表" at bounding box center [308, 342] width 26 height 26
checkbox input "false"
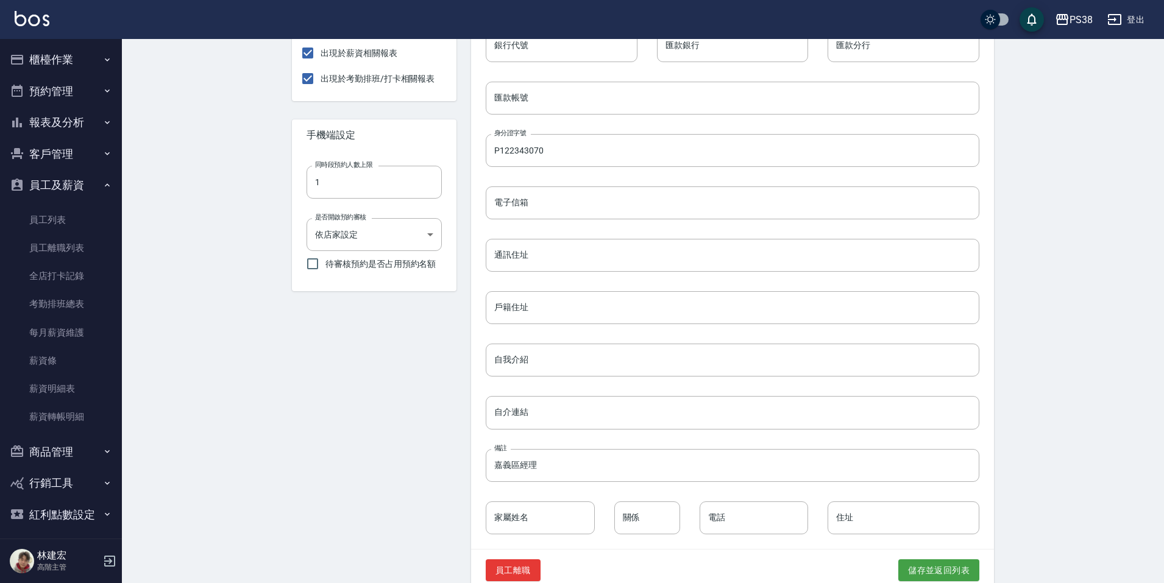
scroll to position [389, 0]
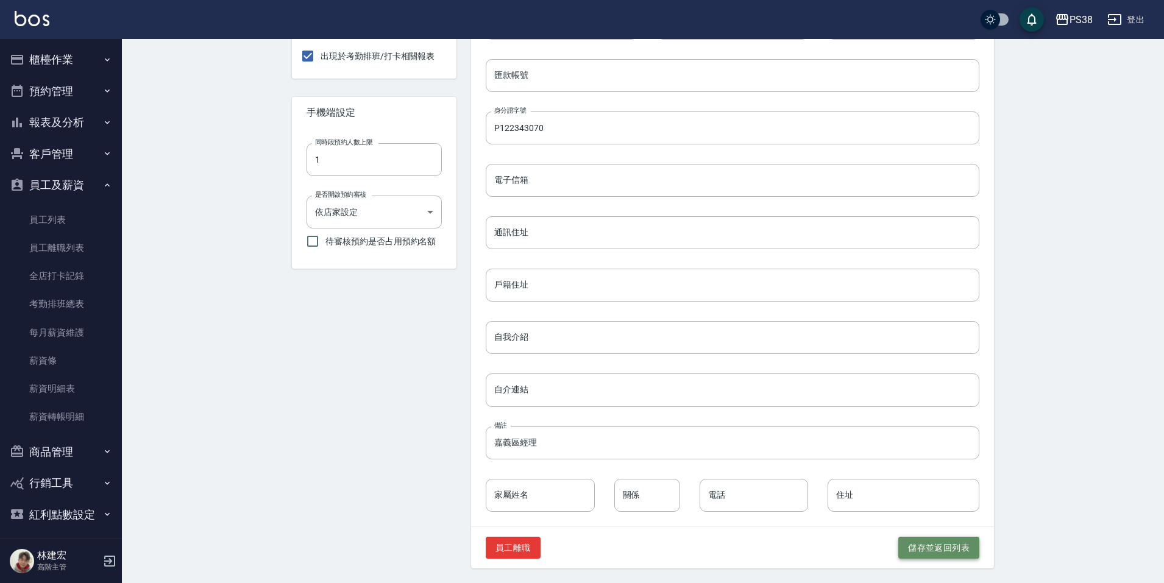
click at [943, 552] on button "儲存並返回列表" at bounding box center [939, 548] width 81 height 23
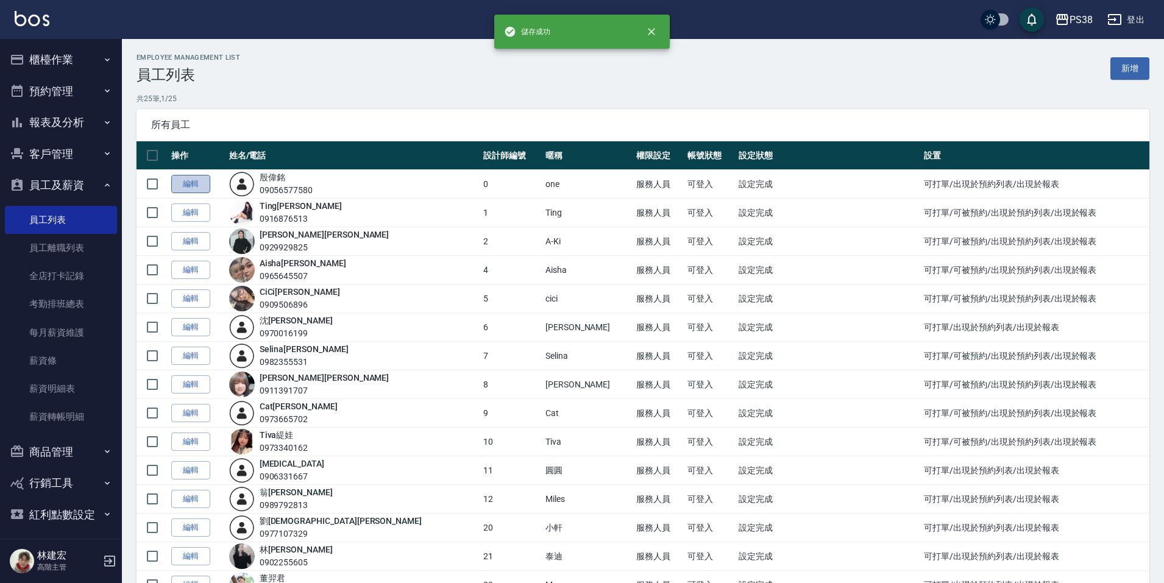
click at [180, 185] on link "編輯" at bounding box center [190, 184] width 39 height 19
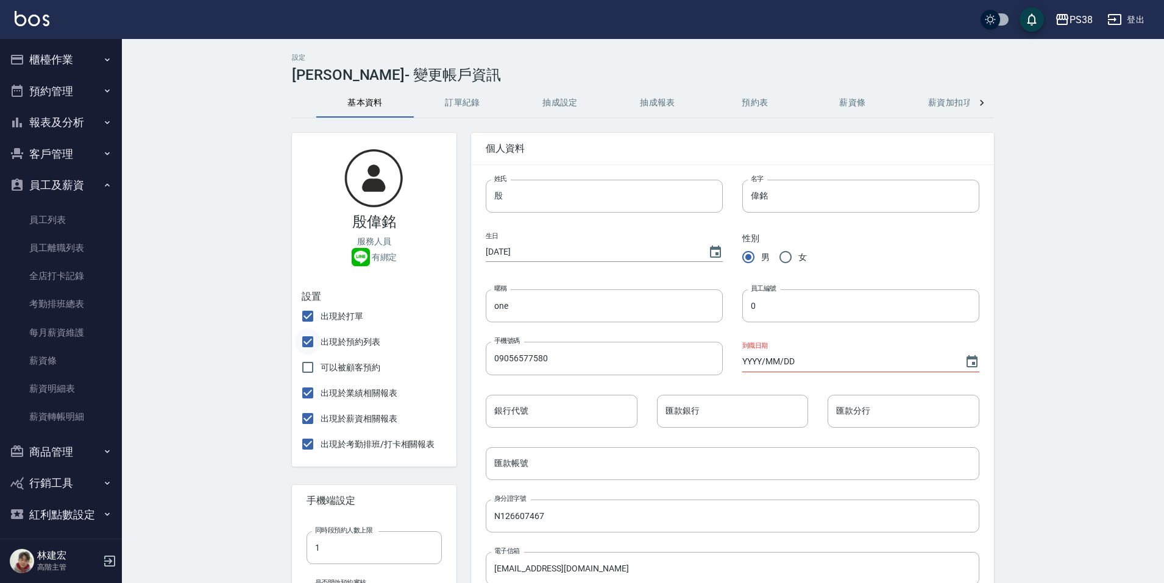
click at [306, 351] on input "出現於預約列表" at bounding box center [308, 342] width 26 height 26
checkbox input "false"
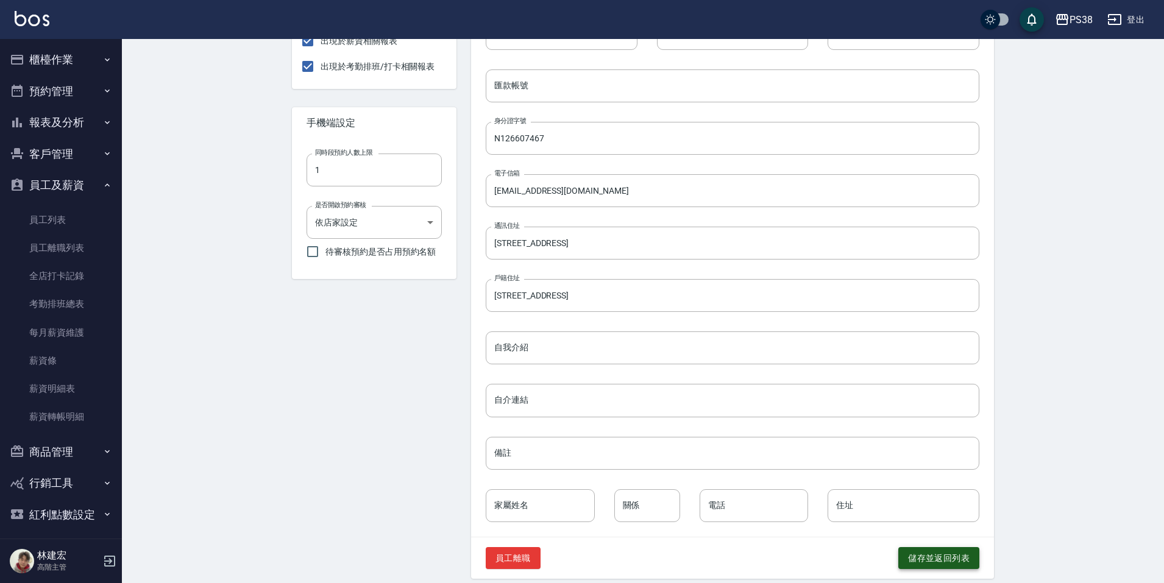
scroll to position [389, 0]
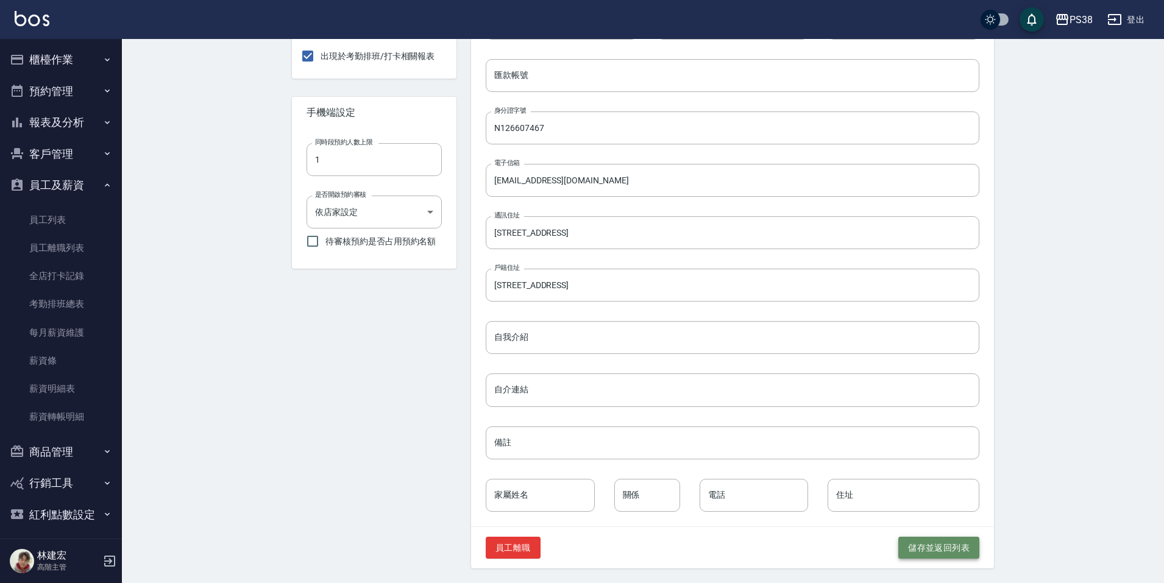
click at [905, 547] on button "儲存並返回列表" at bounding box center [939, 548] width 81 height 23
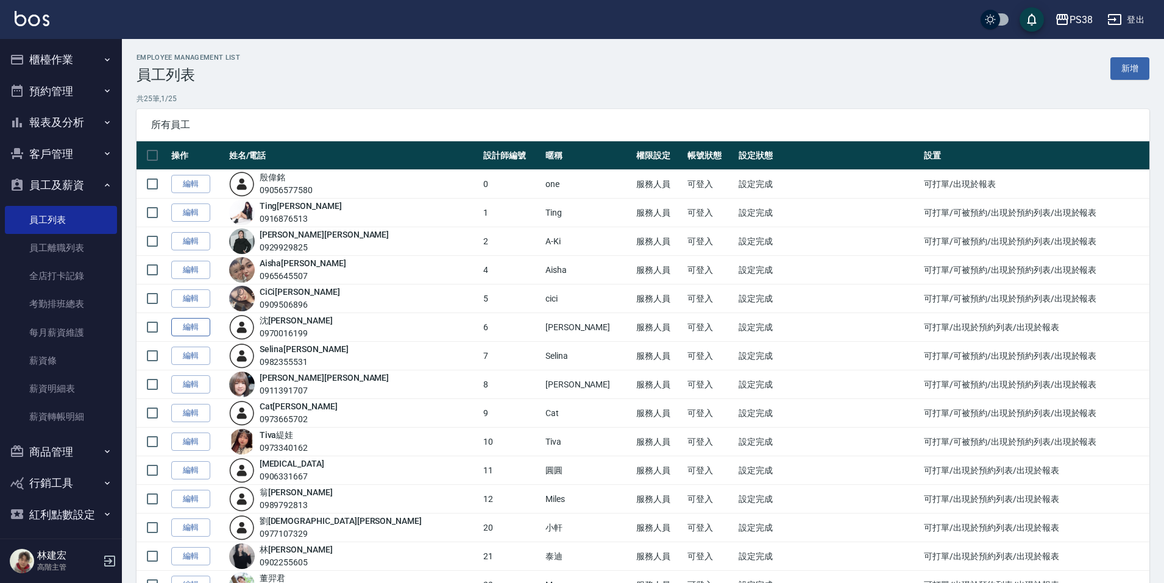
click at [199, 332] on link "編輯" at bounding box center [190, 327] width 39 height 19
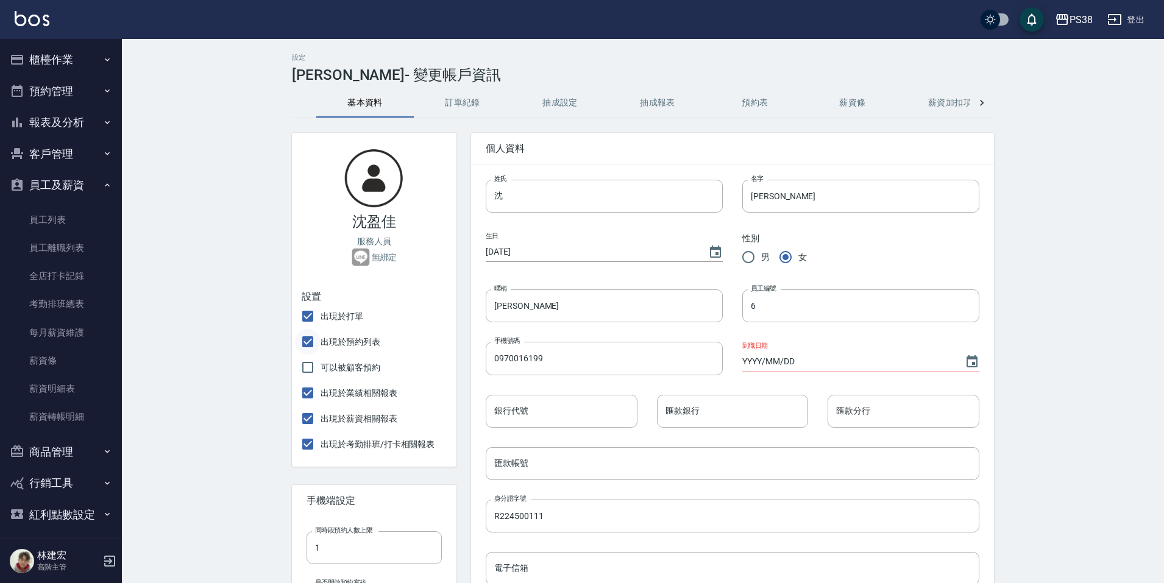
click at [301, 343] on input "出現於預約列表" at bounding box center [308, 342] width 26 height 26
click at [313, 344] on input "出現於預約列表" at bounding box center [308, 342] width 26 height 26
checkbox input "false"
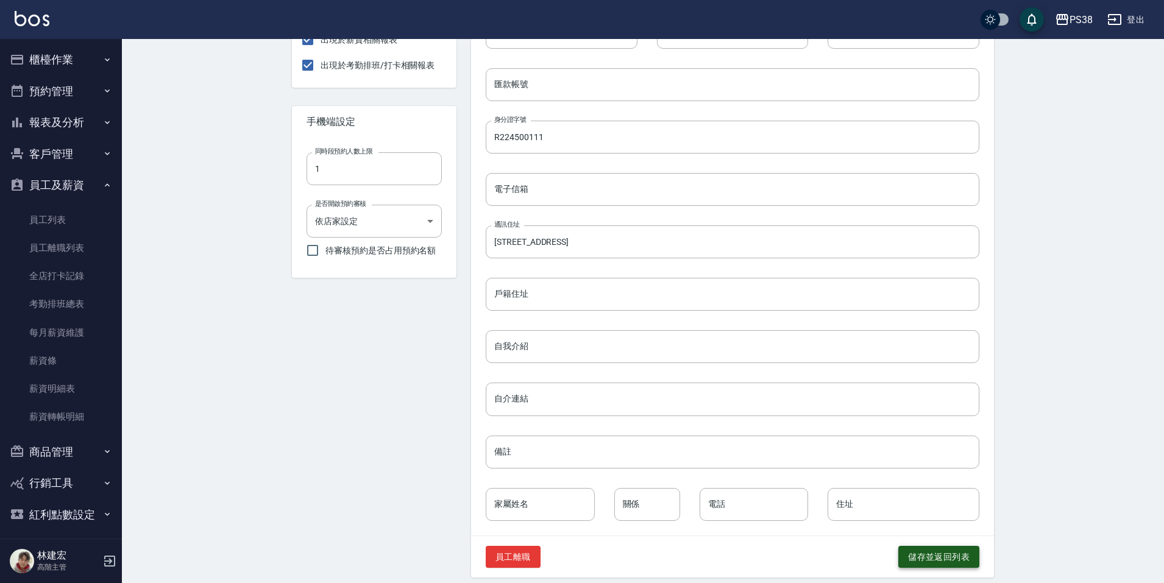
scroll to position [389, 0]
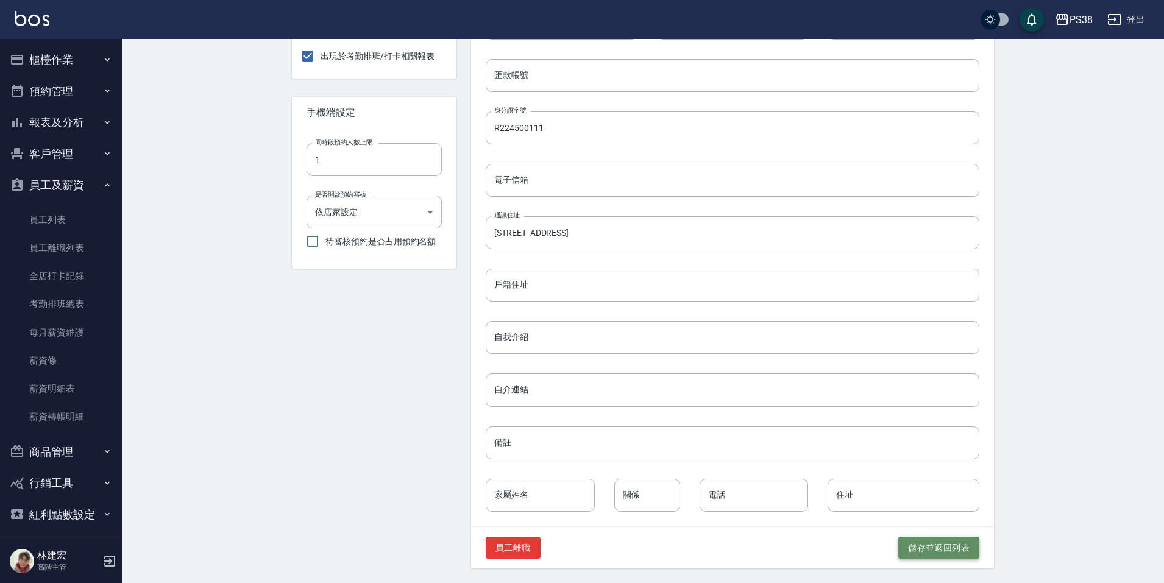
click at [969, 546] on button "儲存並返回列表" at bounding box center [939, 548] width 81 height 23
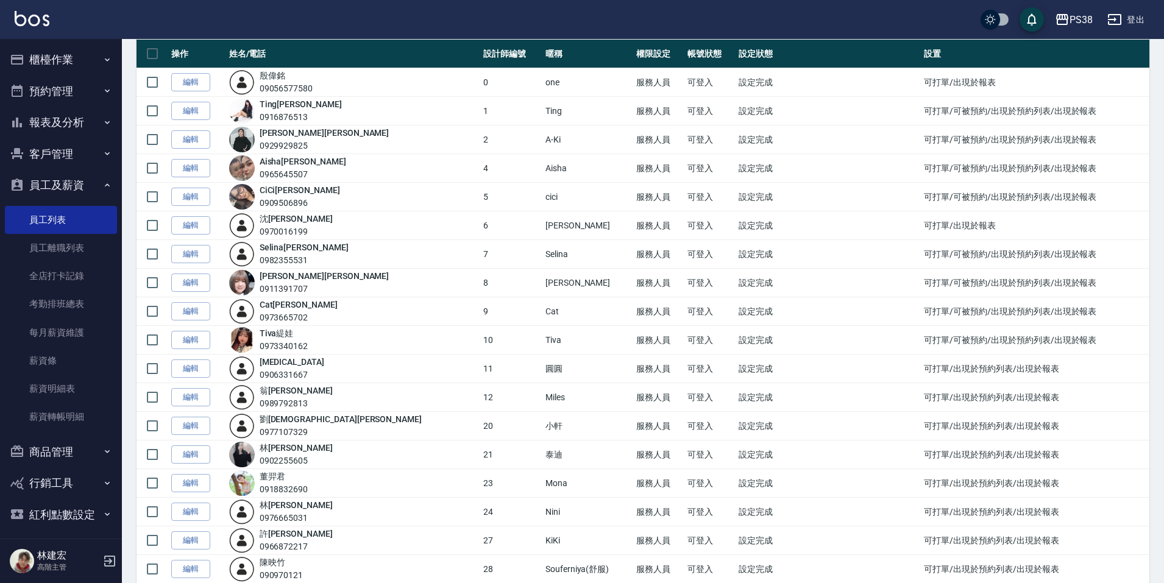
scroll to position [122, 0]
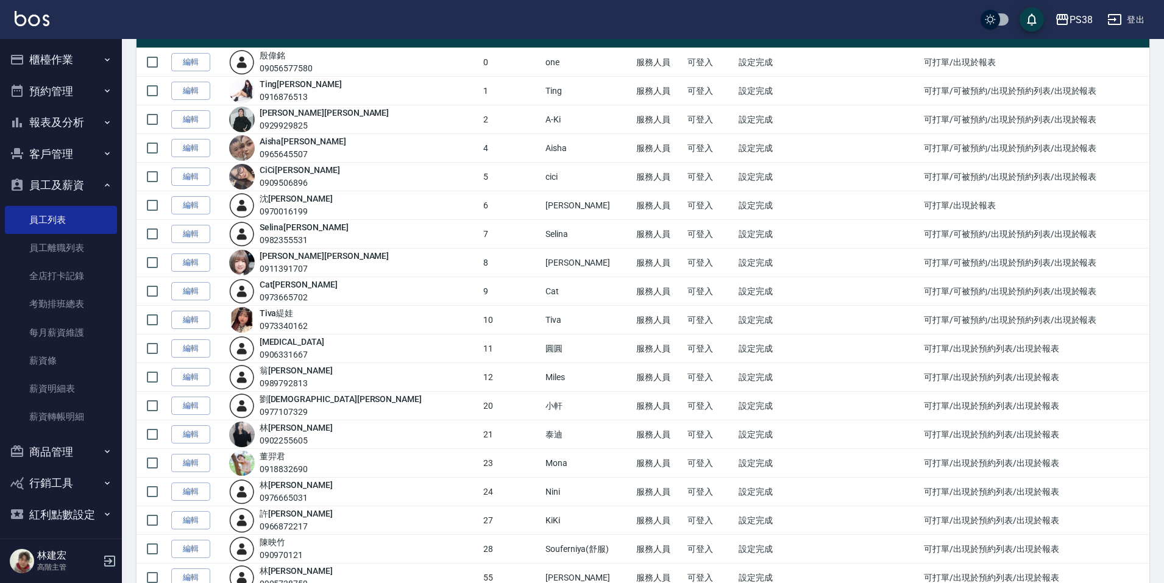
click at [205, 360] on td "編輯" at bounding box center [197, 349] width 58 height 29
click at [204, 352] on link "編輯" at bounding box center [190, 349] width 39 height 19
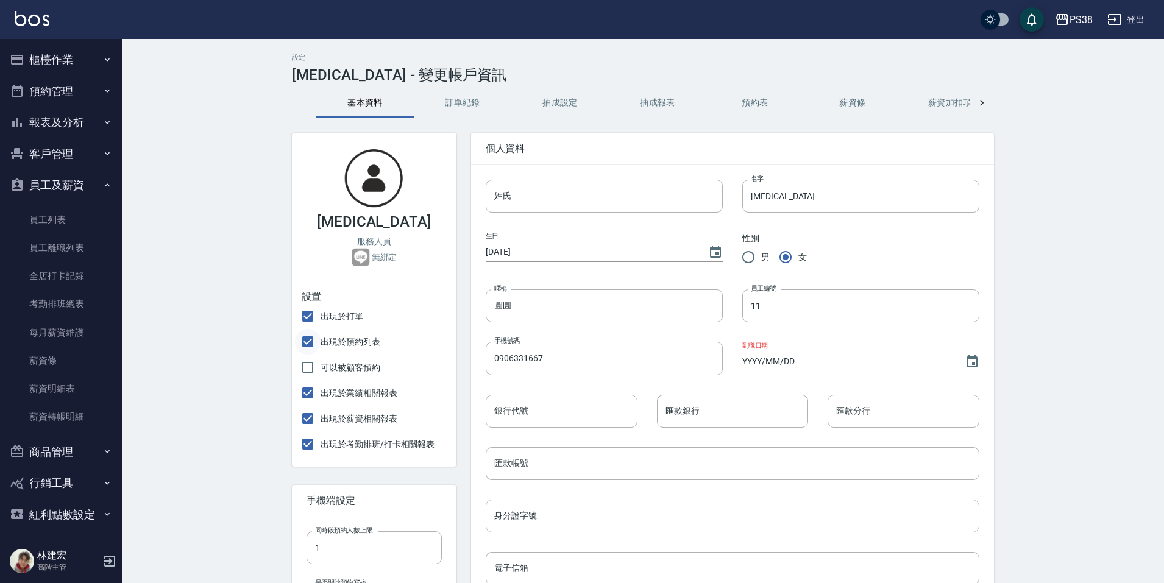
click at [311, 341] on input "出現於預約列表" at bounding box center [308, 342] width 26 height 26
checkbox input "false"
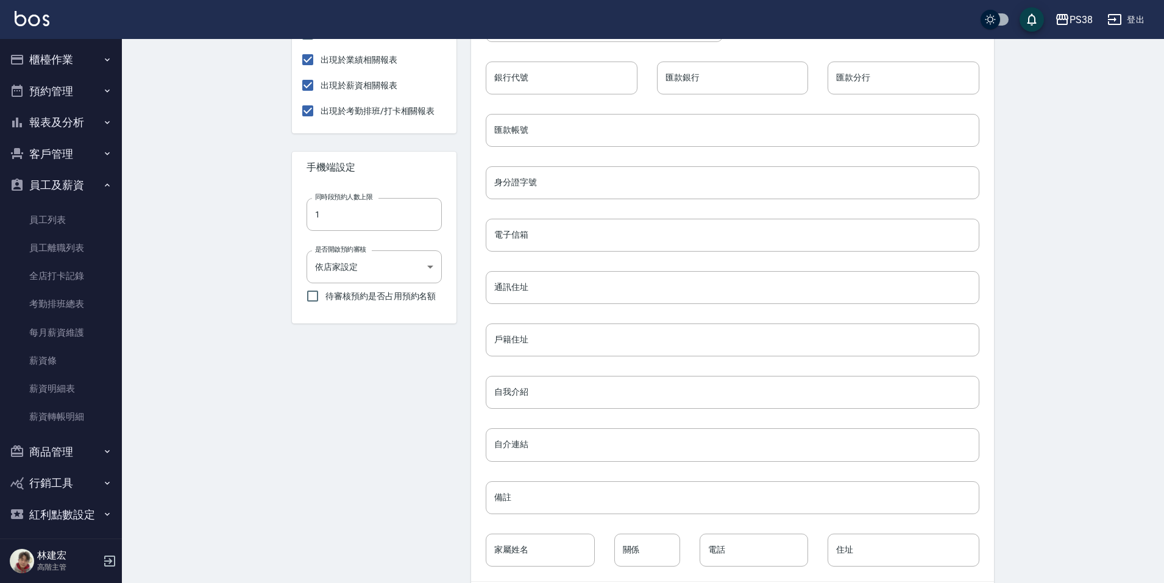
scroll to position [389, 0]
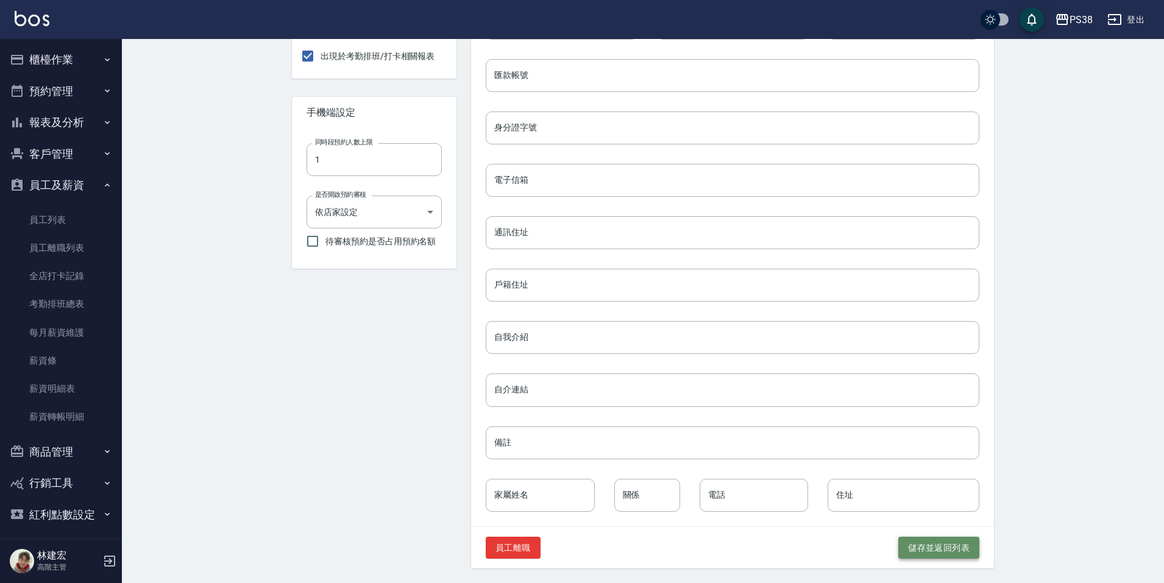
click at [930, 548] on button "儲存並返回列表" at bounding box center [939, 548] width 81 height 23
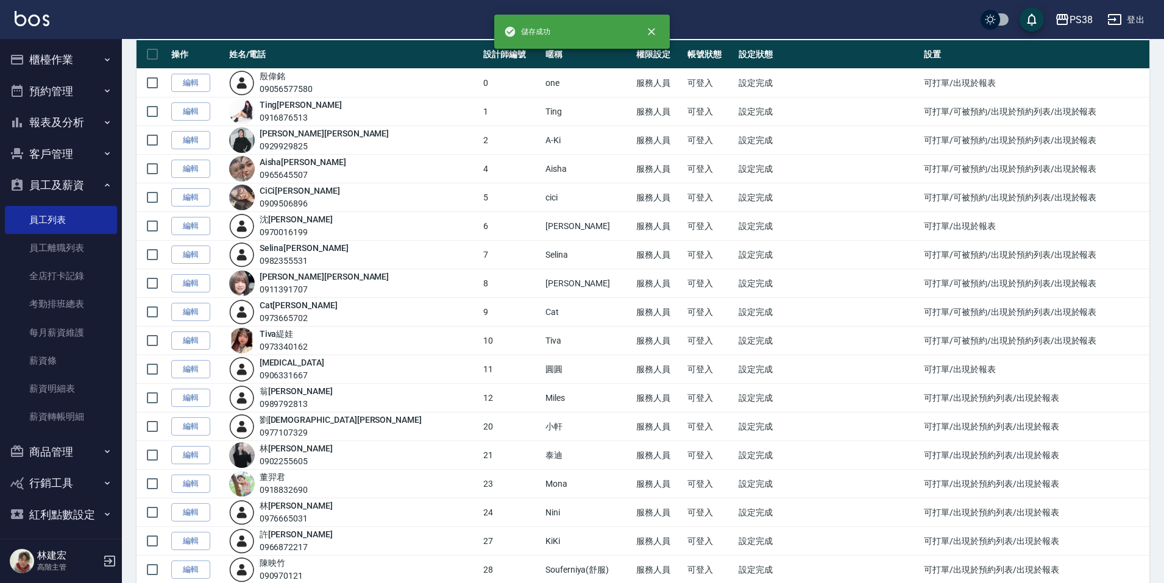
scroll to position [122, 0]
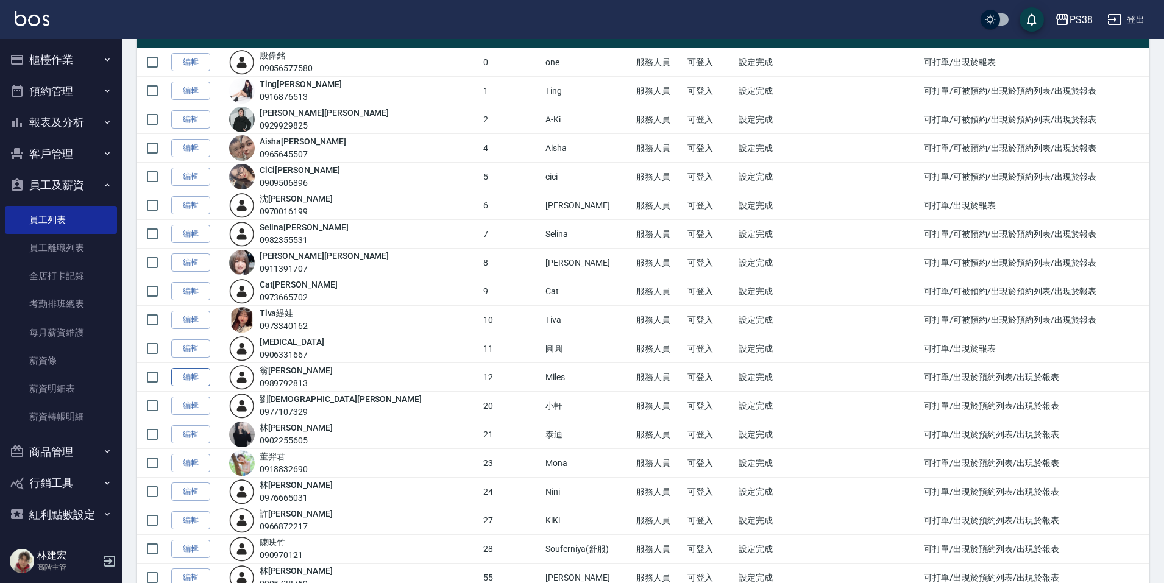
click at [188, 383] on link "編輯" at bounding box center [190, 377] width 39 height 19
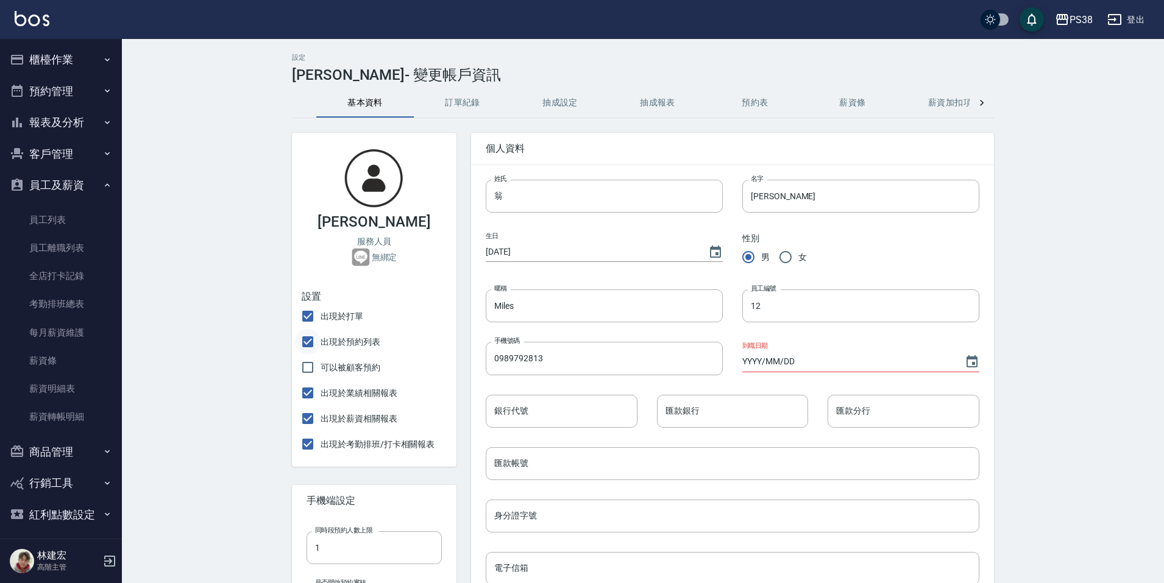
click at [315, 340] on input "出現於預約列表" at bounding box center [308, 342] width 26 height 26
checkbox input "false"
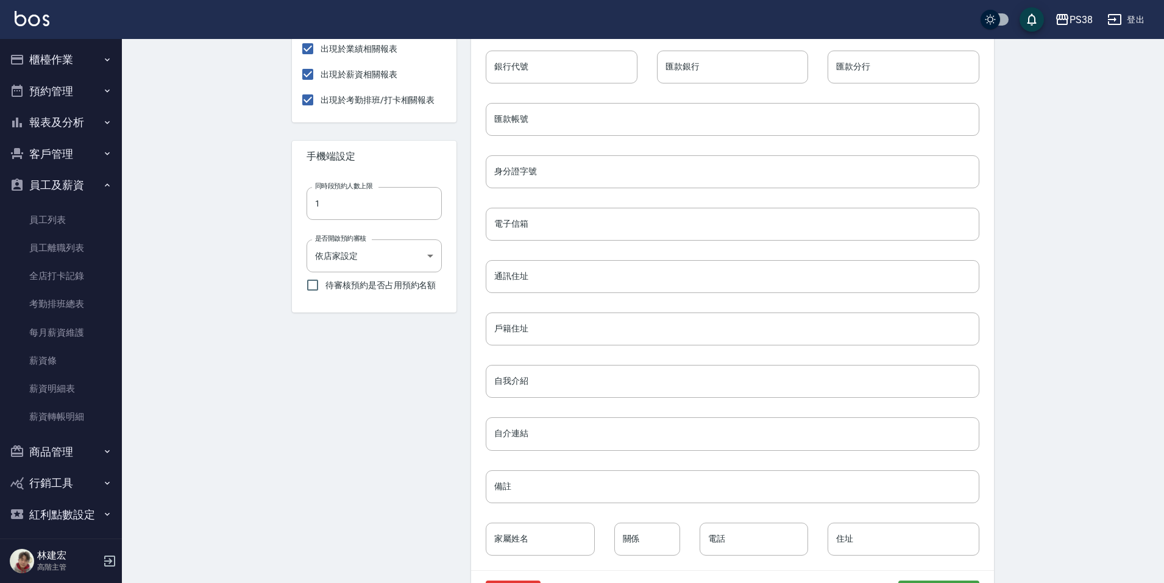
scroll to position [366, 0]
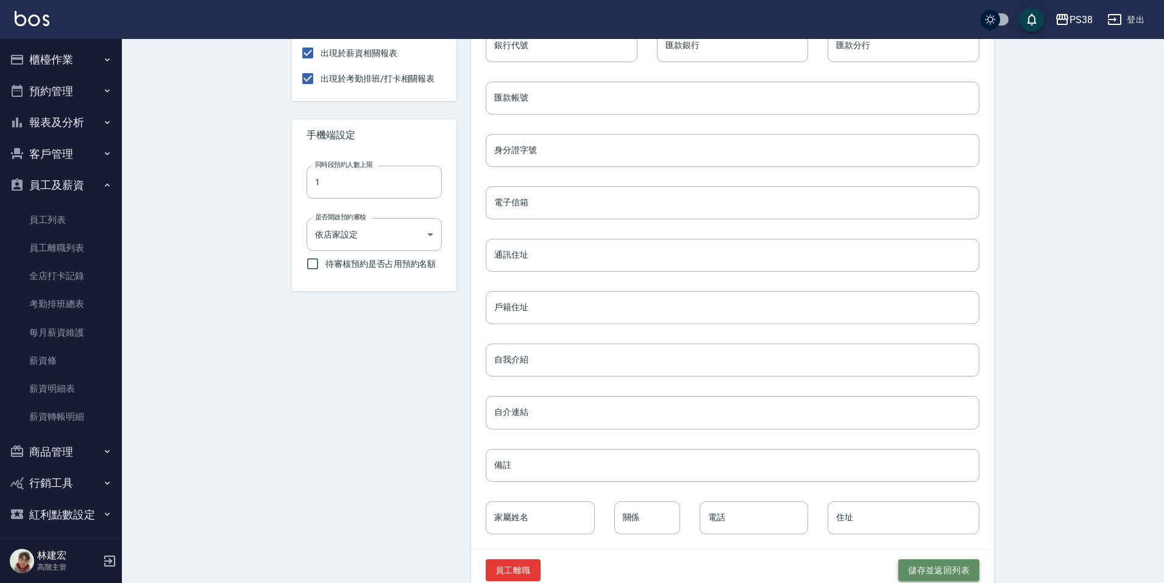
click at [934, 566] on button "儲存並返回列表" at bounding box center [939, 571] width 81 height 23
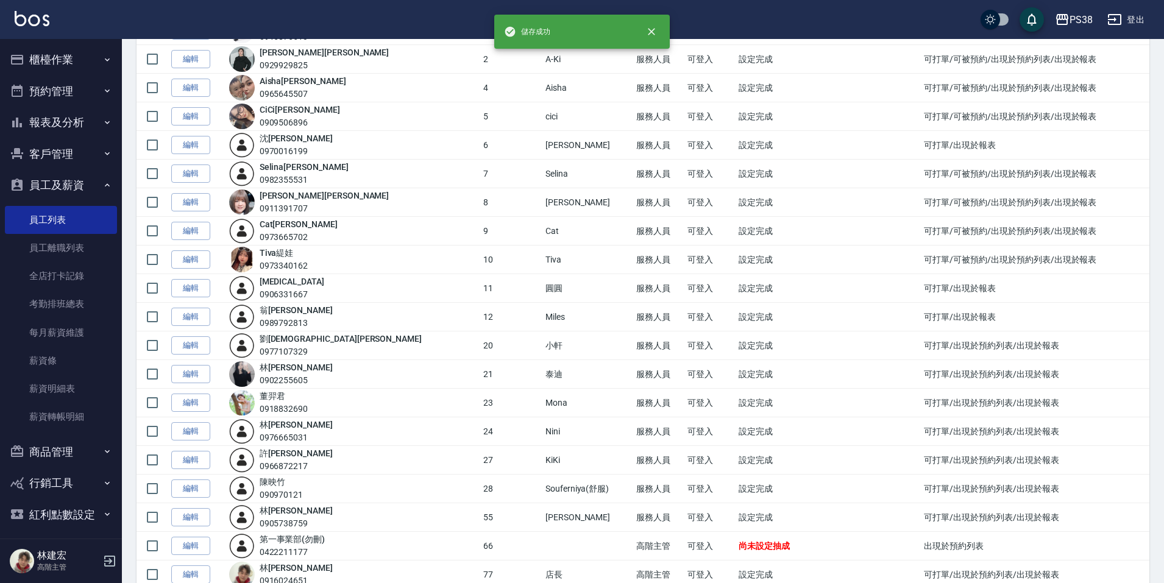
scroll to position [183, 0]
click at [204, 345] on link "編輯" at bounding box center [190, 345] width 39 height 19
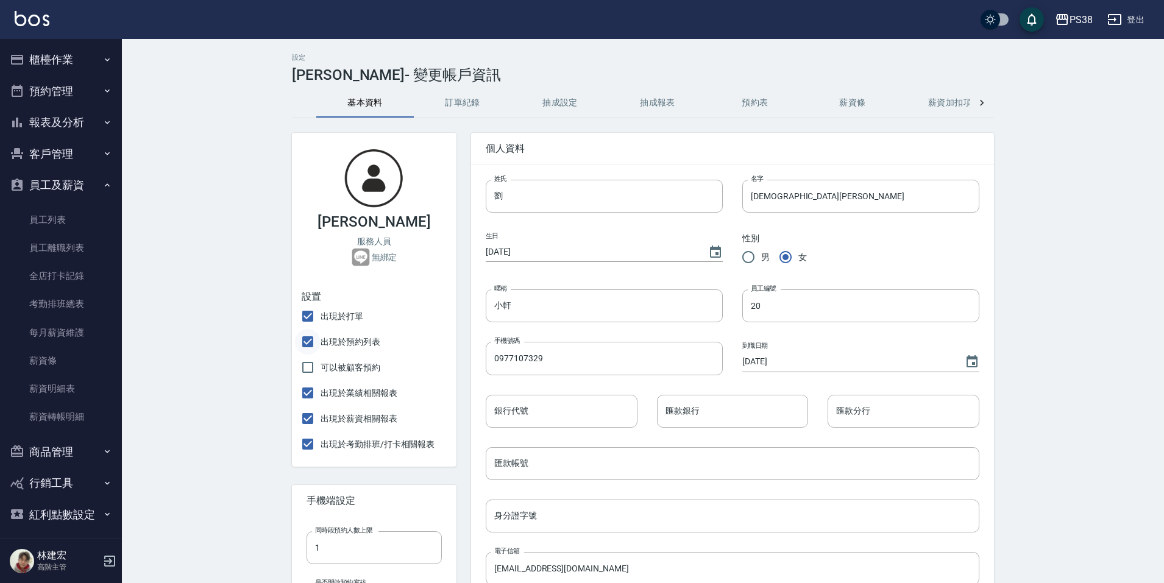
click at [309, 347] on input "出現於預約列表" at bounding box center [308, 342] width 26 height 26
checkbox input "false"
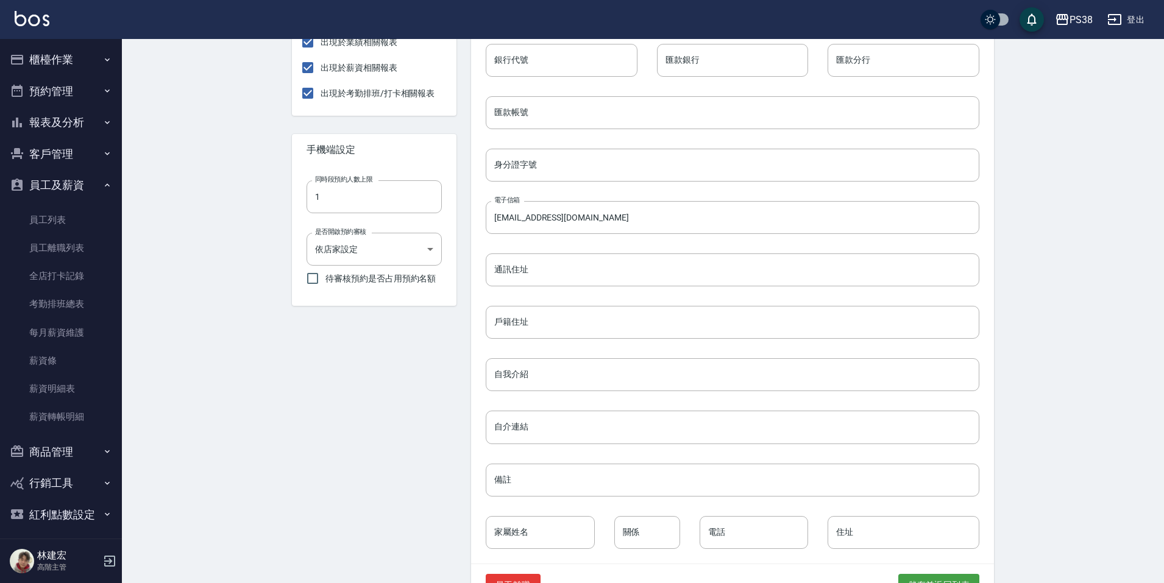
scroll to position [389, 0]
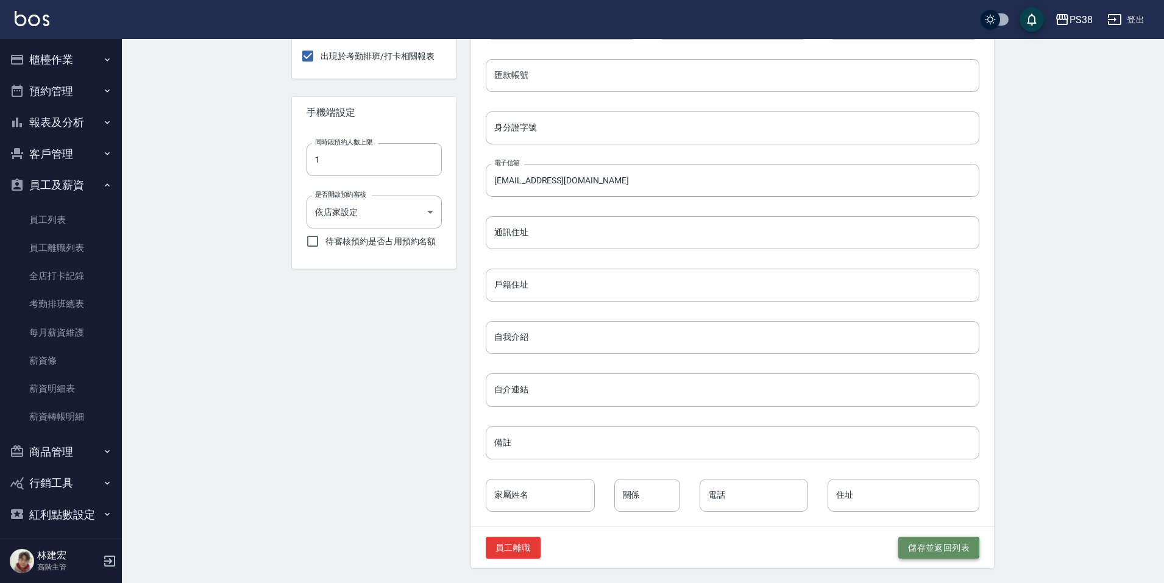
click at [945, 554] on button "儲存並返回列表" at bounding box center [939, 548] width 81 height 23
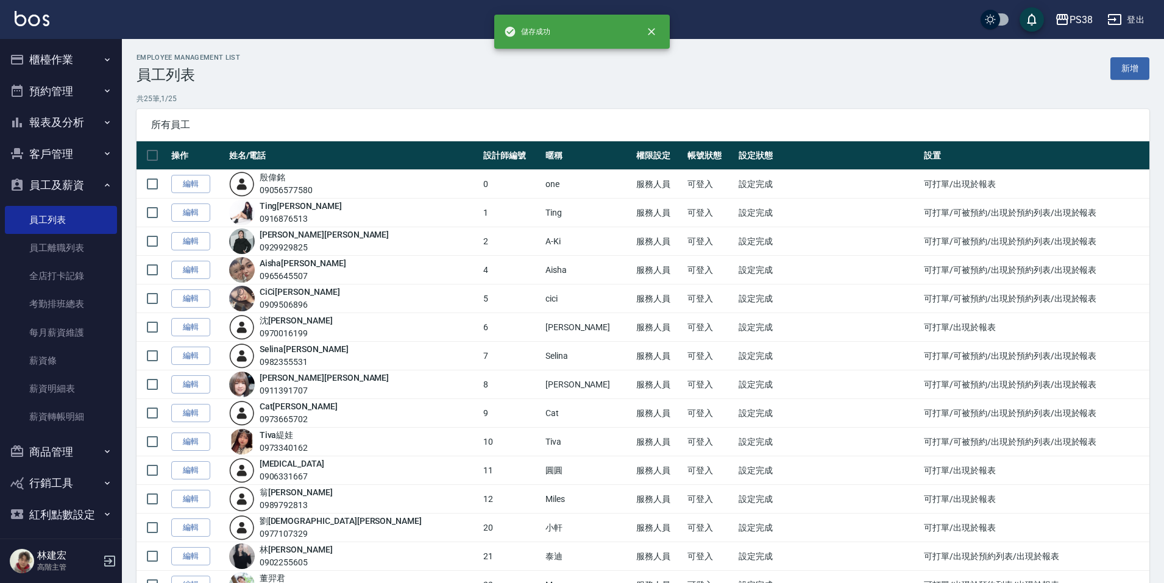
scroll to position [244, 0]
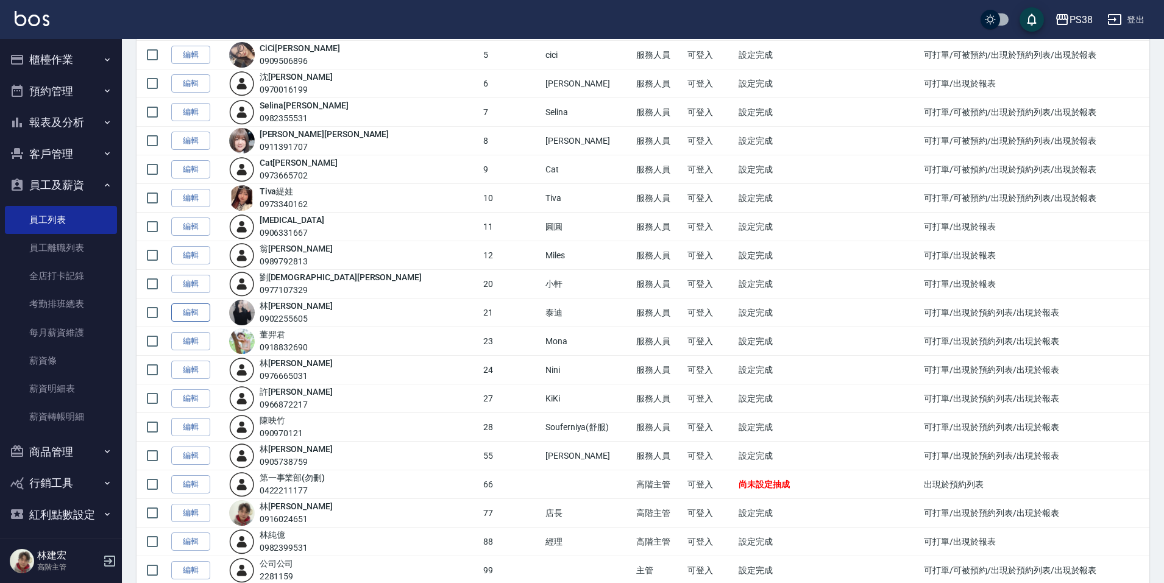
click at [199, 318] on link "編輯" at bounding box center [190, 313] width 39 height 19
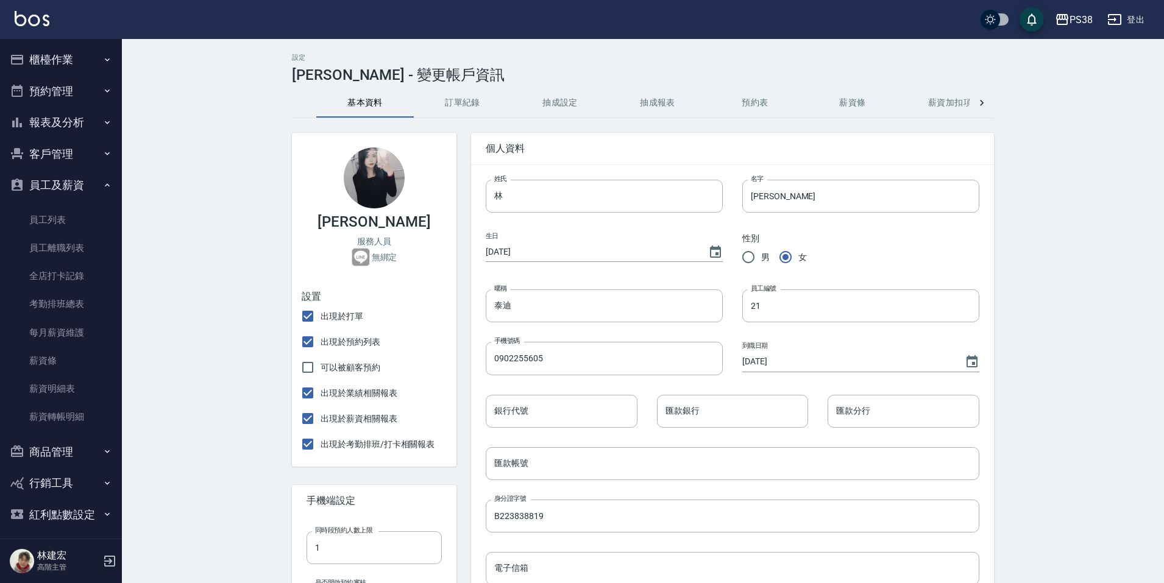
click at [347, 347] on span "出現於預約列表" at bounding box center [351, 342] width 60 height 13
click at [321, 347] on input "出現於預約列表" at bounding box center [308, 342] width 26 height 26
checkbox input "false"
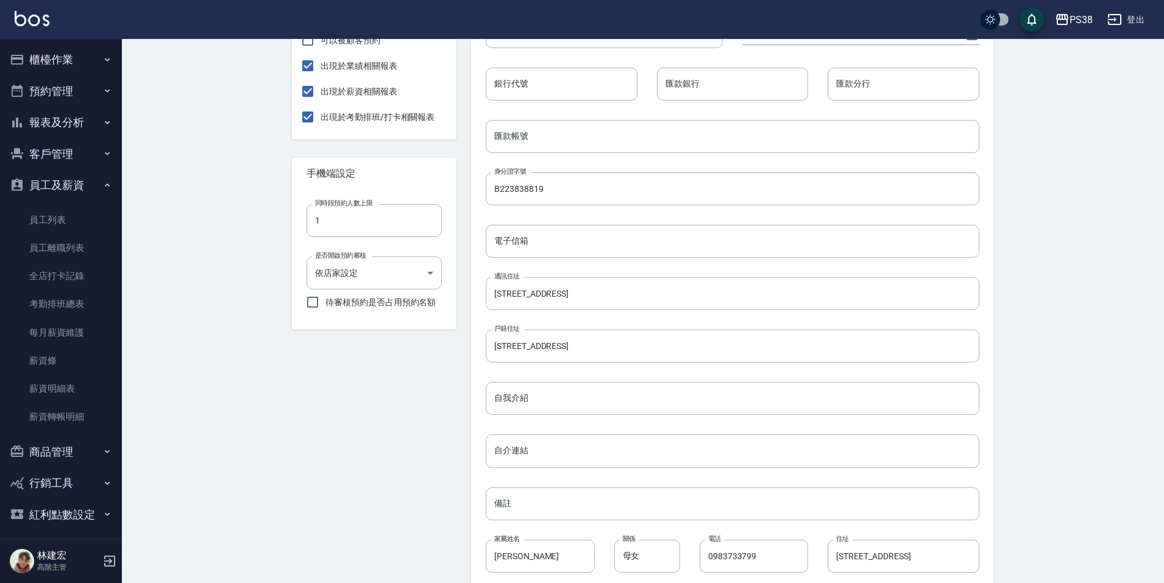
scroll to position [389, 0]
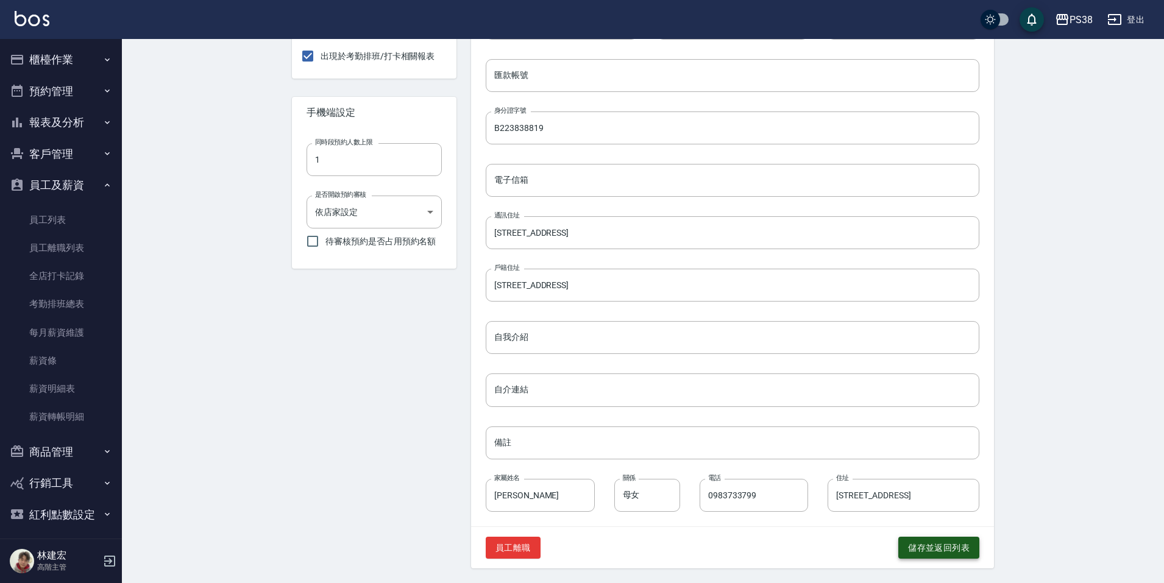
click at [967, 540] on button "儲存並返回列表" at bounding box center [939, 548] width 81 height 23
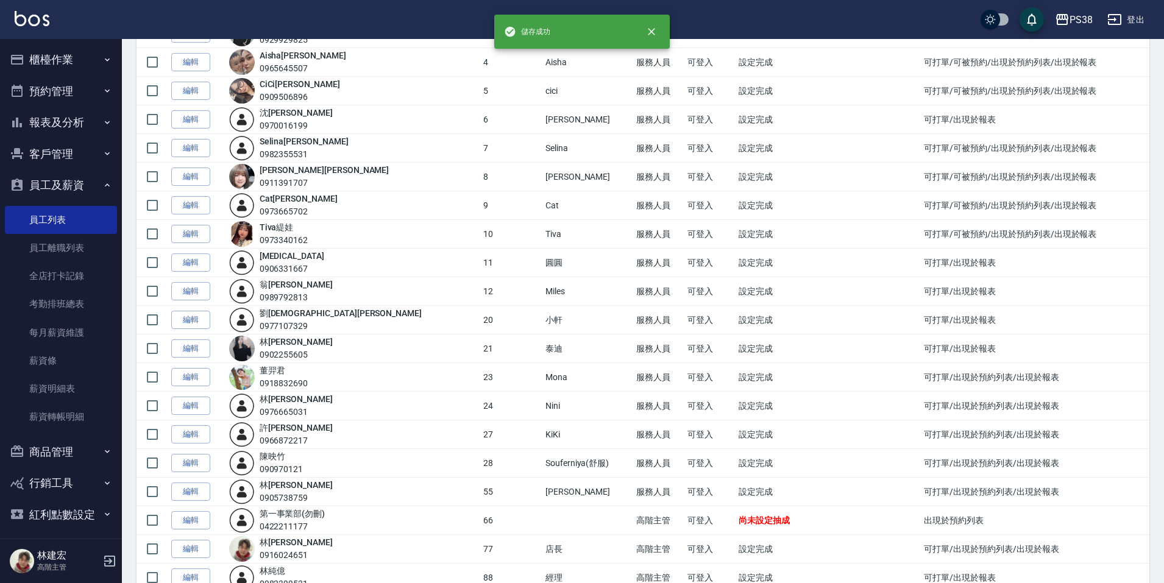
scroll to position [244, 0]
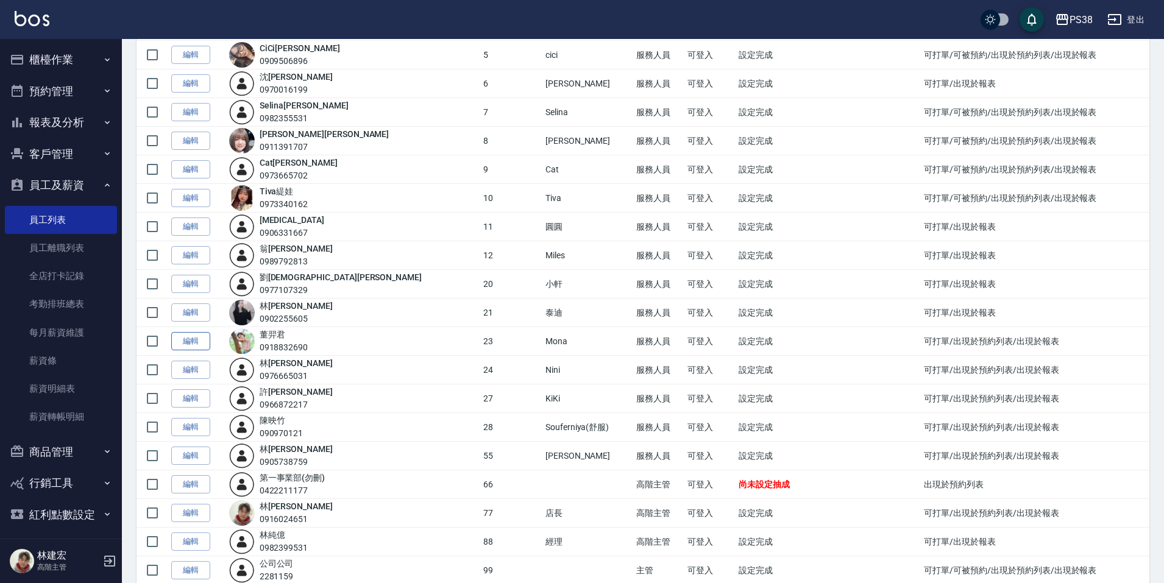
click at [198, 337] on link "編輯" at bounding box center [190, 341] width 39 height 19
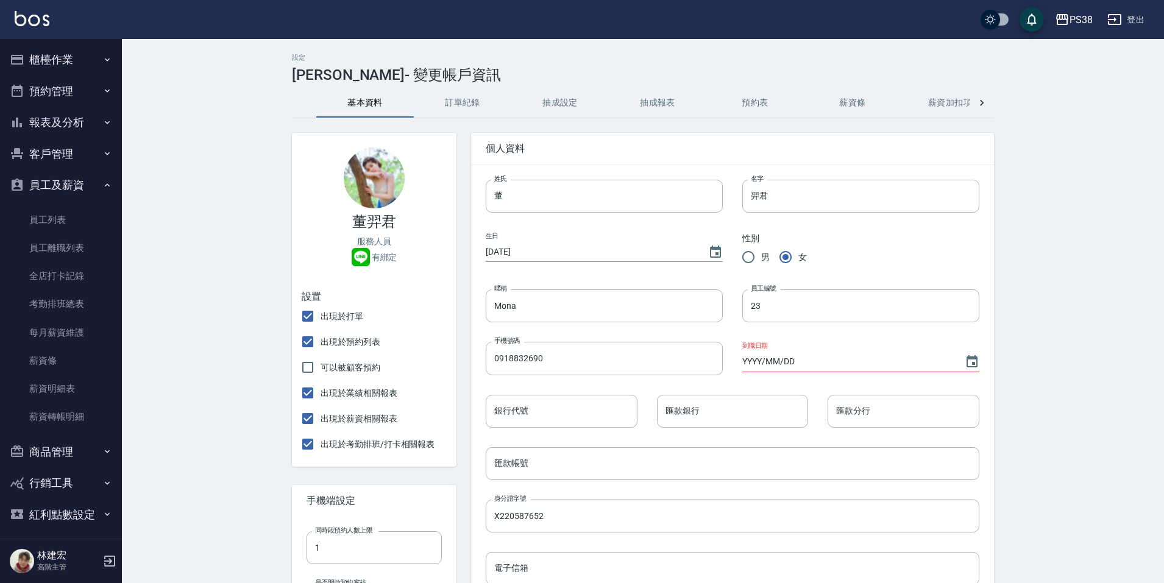
click at [368, 346] on span "出現於預約列表" at bounding box center [351, 342] width 60 height 13
click at [321, 346] on input "出現於預約列表" at bounding box center [308, 342] width 26 height 26
checkbox input "false"
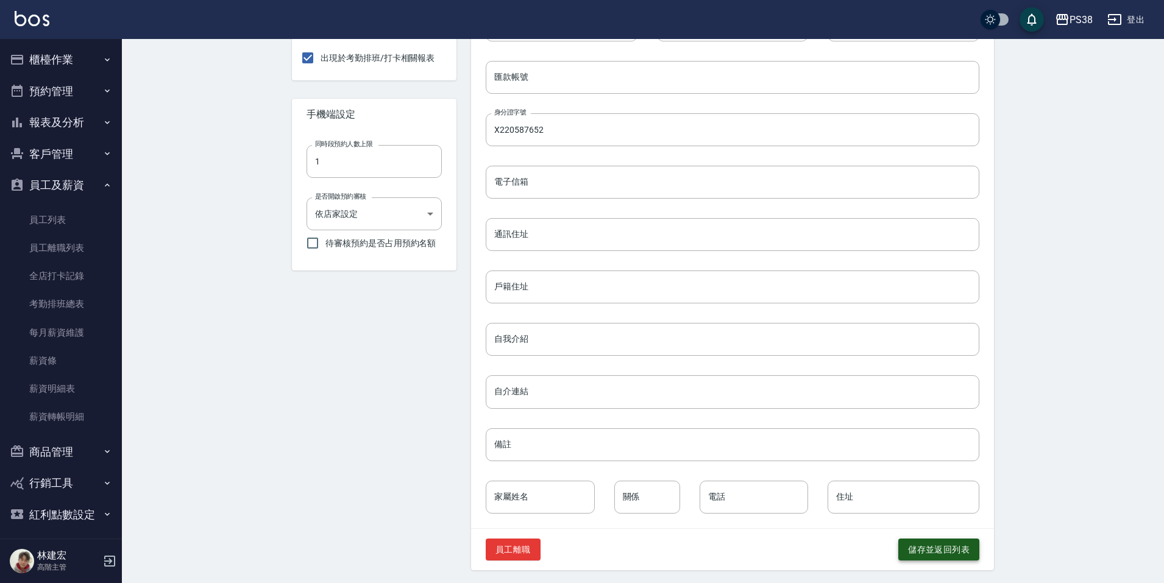
scroll to position [389, 0]
click at [919, 541] on button "儲存並返回列表" at bounding box center [939, 548] width 81 height 23
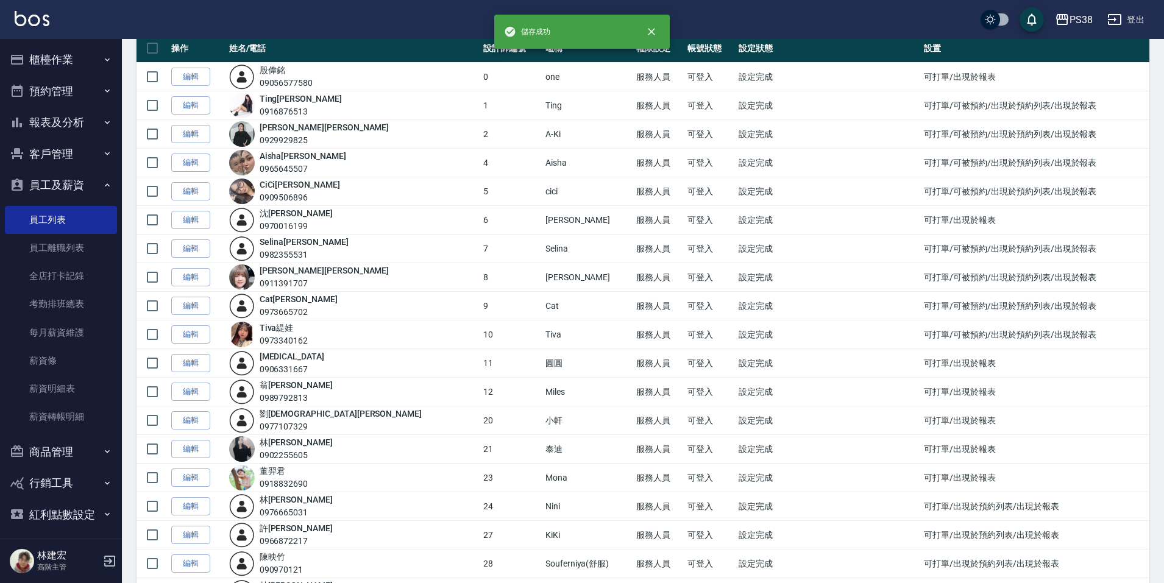
scroll to position [244, 0]
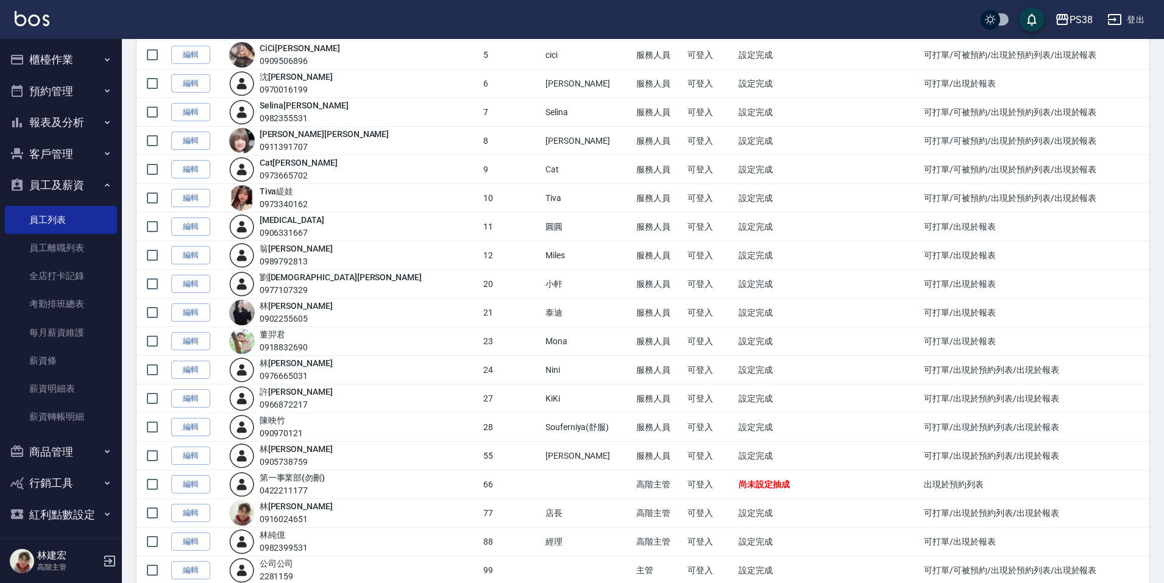
click at [181, 368] on link "編輯" at bounding box center [190, 370] width 39 height 19
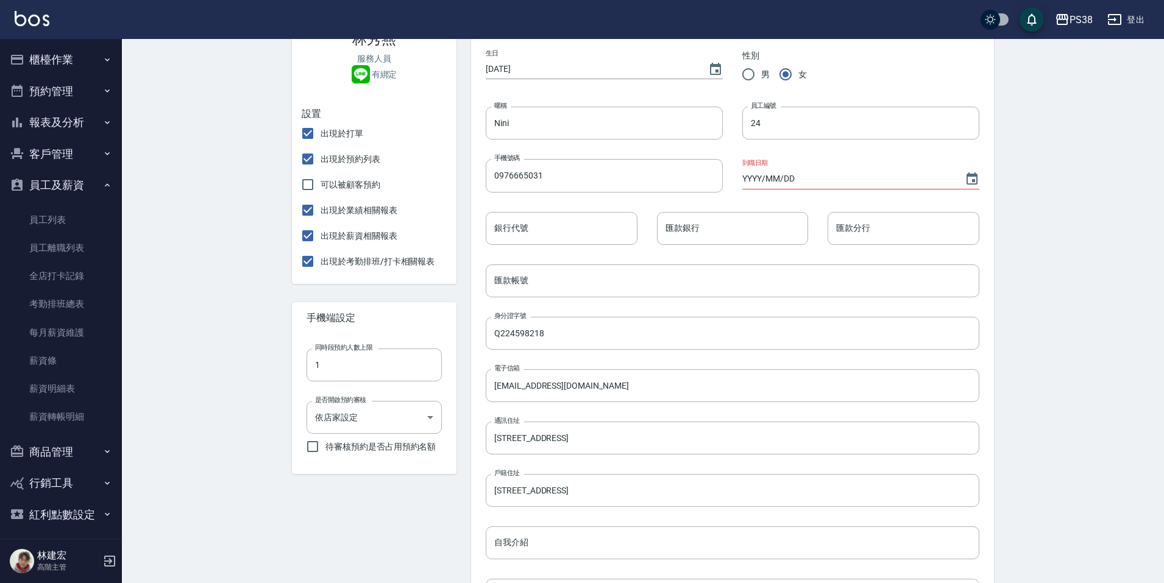
click at [346, 162] on span "出現於預約列表" at bounding box center [351, 159] width 60 height 13
click at [321, 162] on input "出現於預約列表" at bounding box center [308, 159] width 26 height 26
checkbox input "false"
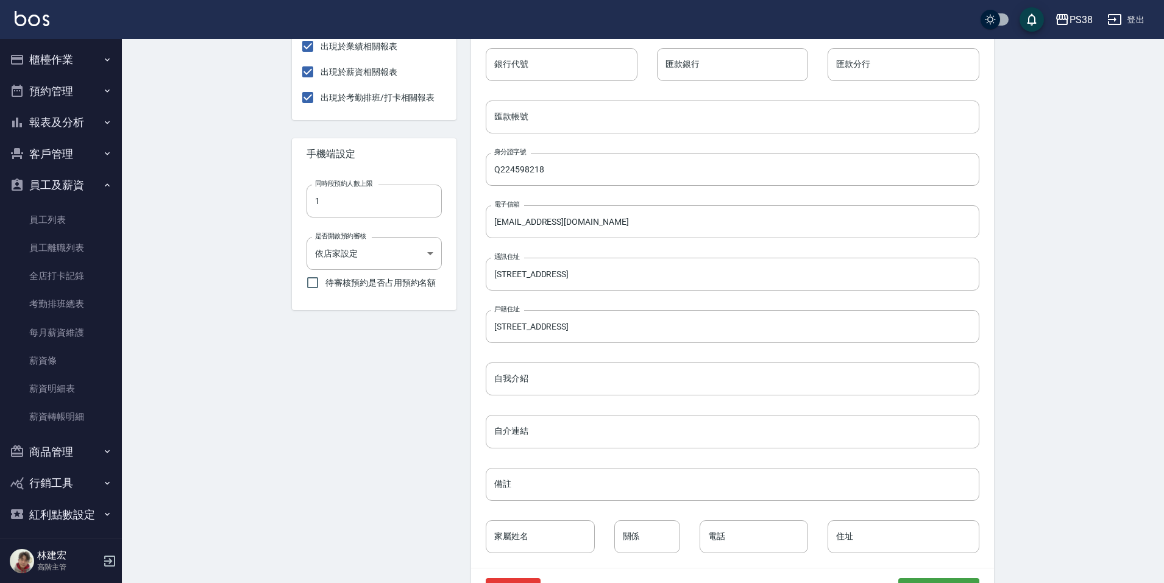
scroll to position [389, 0]
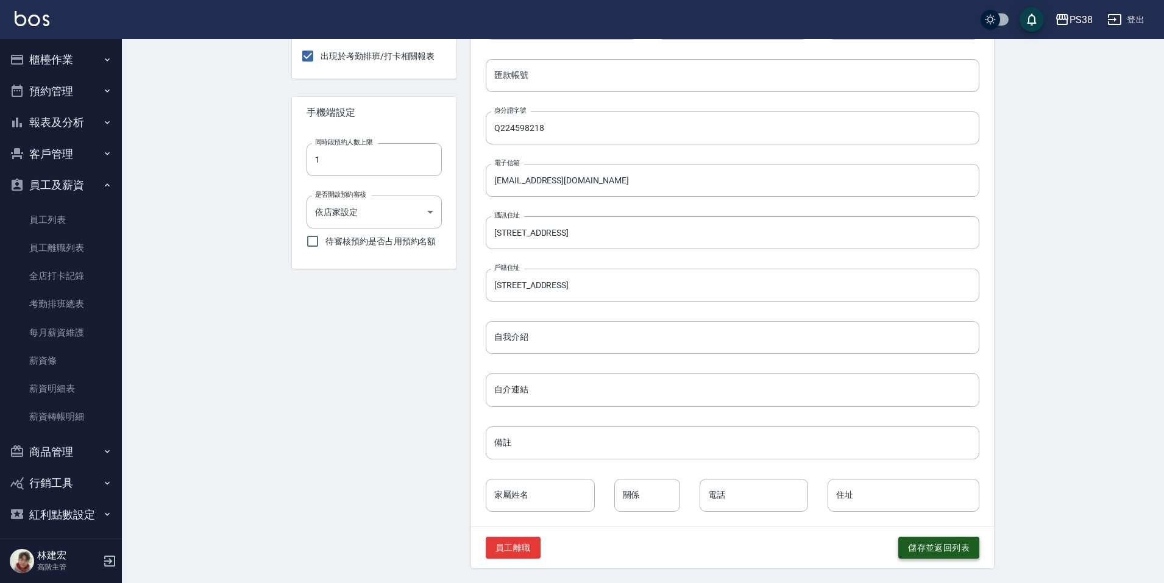
click at [934, 550] on button "儲存並返回列表" at bounding box center [939, 548] width 81 height 23
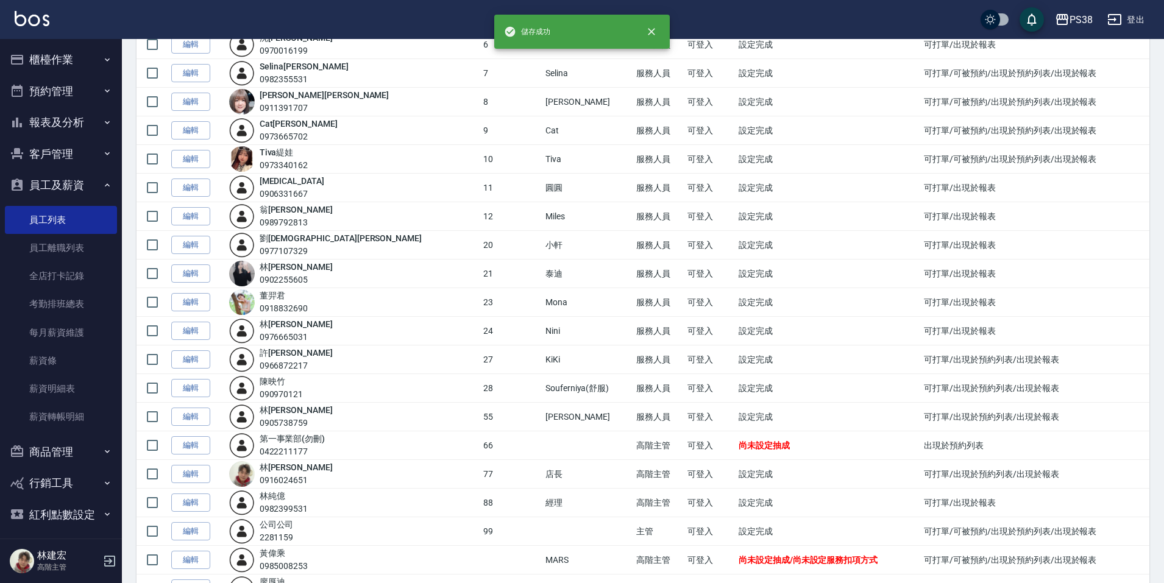
scroll to position [305, 0]
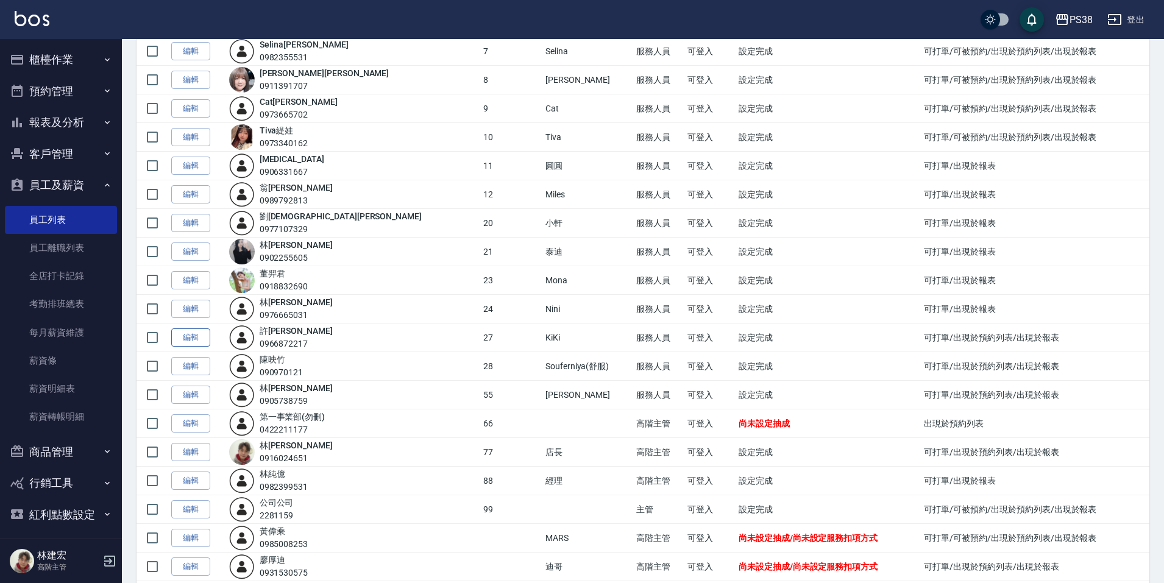
click at [186, 338] on link "編輯" at bounding box center [190, 338] width 39 height 19
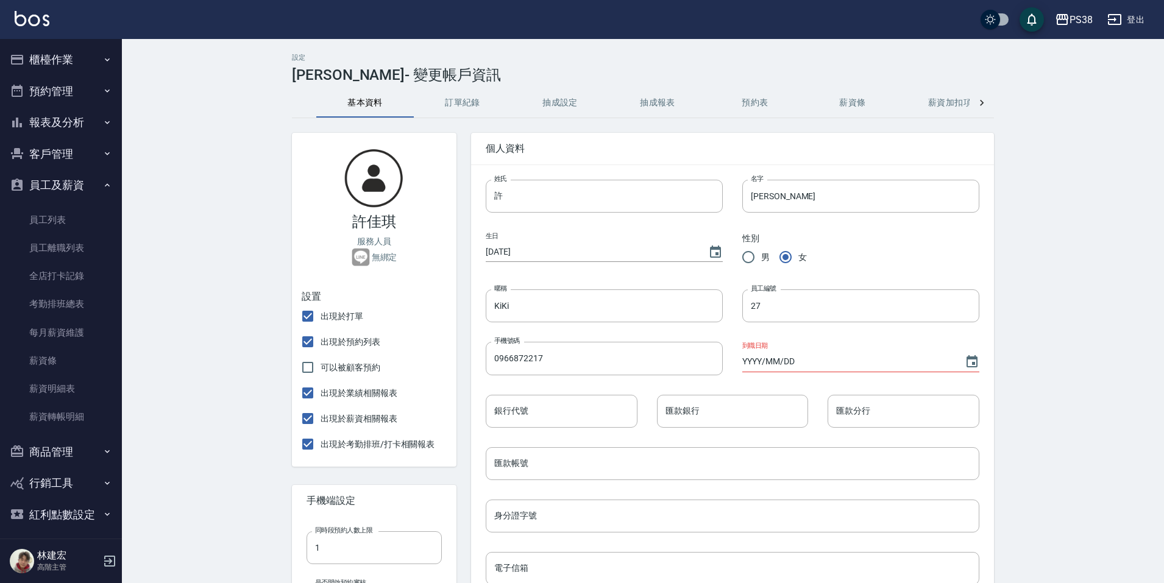
click at [338, 344] on span "出現於預約列表" at bounding box center [351, 342] width 60 height 13
click at [321, 344] on input "出現於預約列表" at bounding box center [308, 342] width 26 height 26
checkbox input "false"
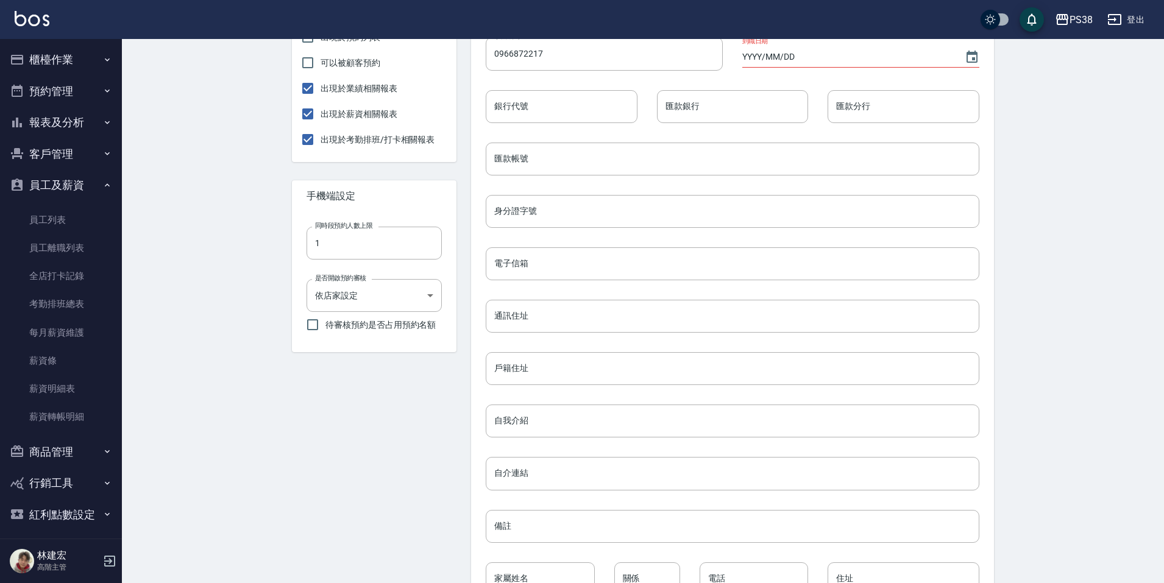
scroll to position [389, 0]
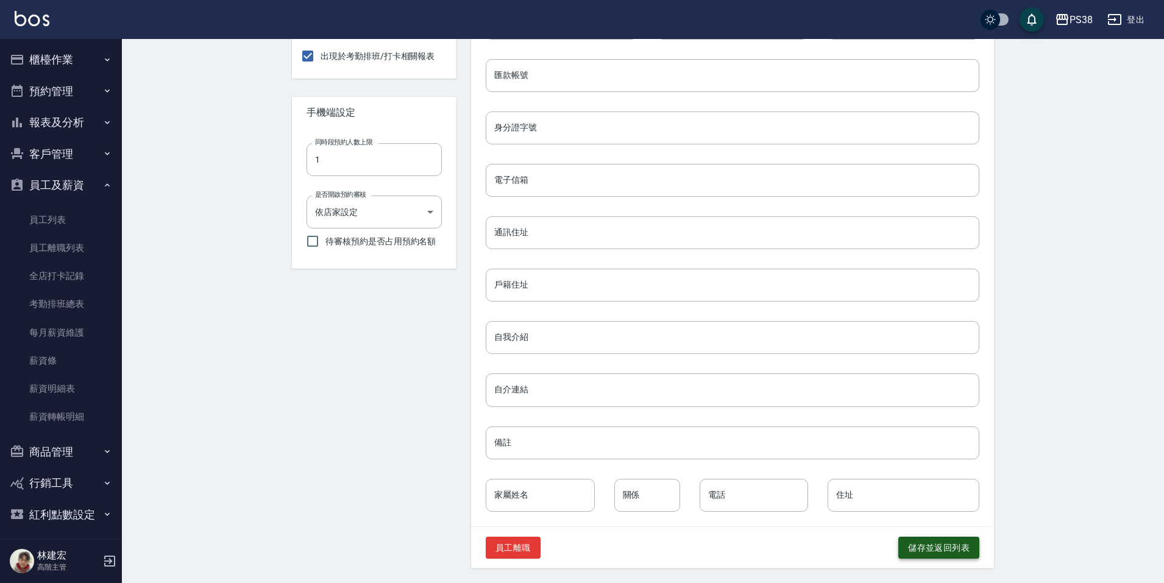
click at [940, 556] on button "儲存並返回列表" at bounding box center [939, 548] width 81 height 23
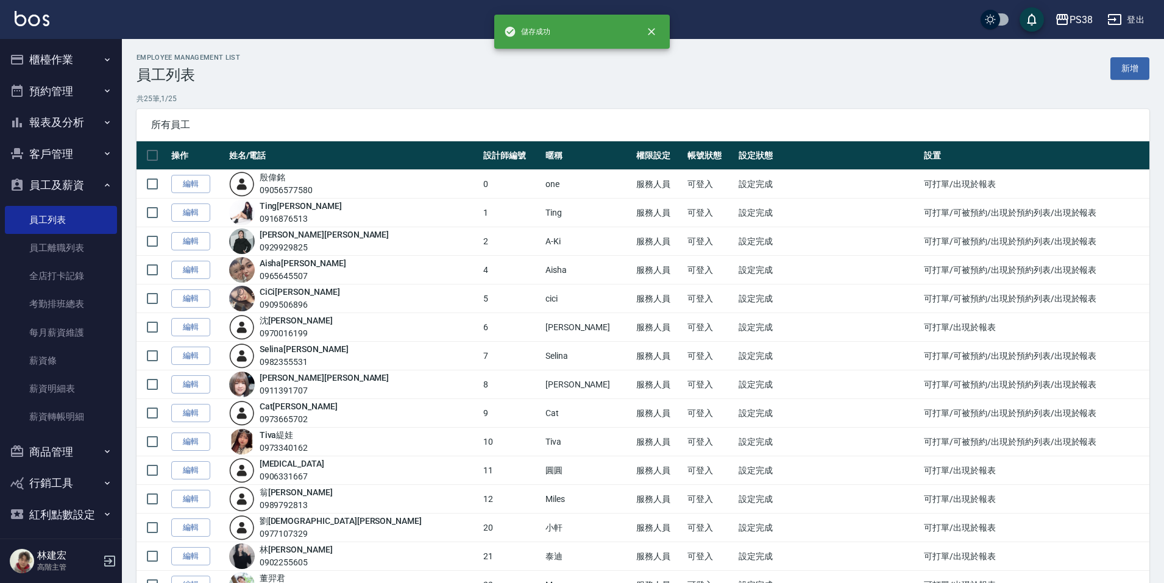
scroll to position [351, 0]
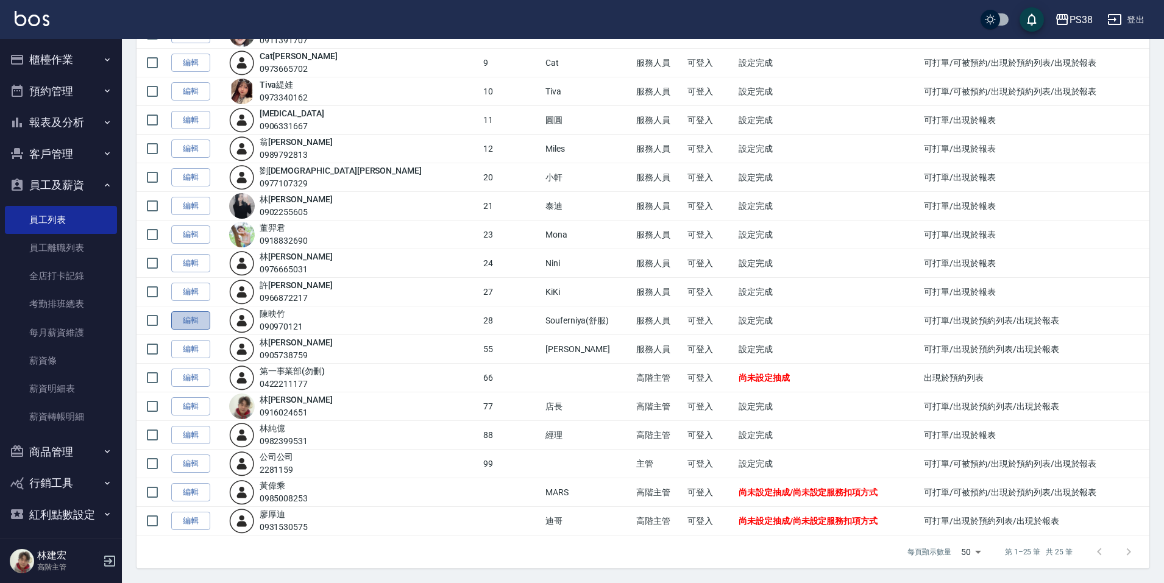
click at [202, 321] on link "編輯" at bounding box center [190, 321] width 39 height 19
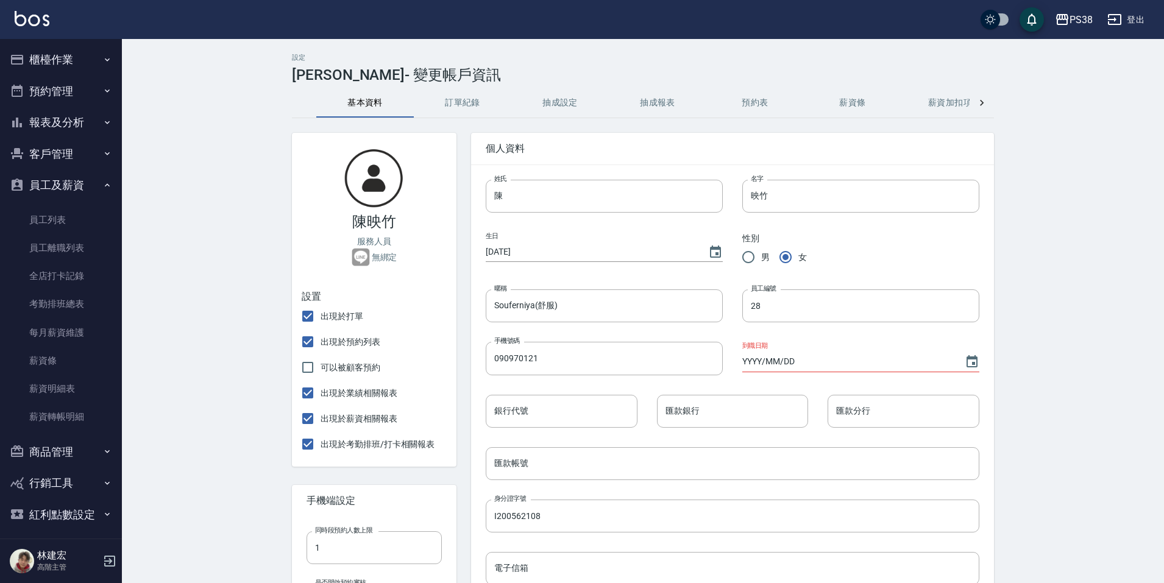
click at [341, 341] on span "出現於預約列表" at bounding box center [351, 342] width 60 height 13
click at [321, 341] on input "出現於預約列表" at bounding box center [308, 342] width 26 height 26
checkbox input "false"
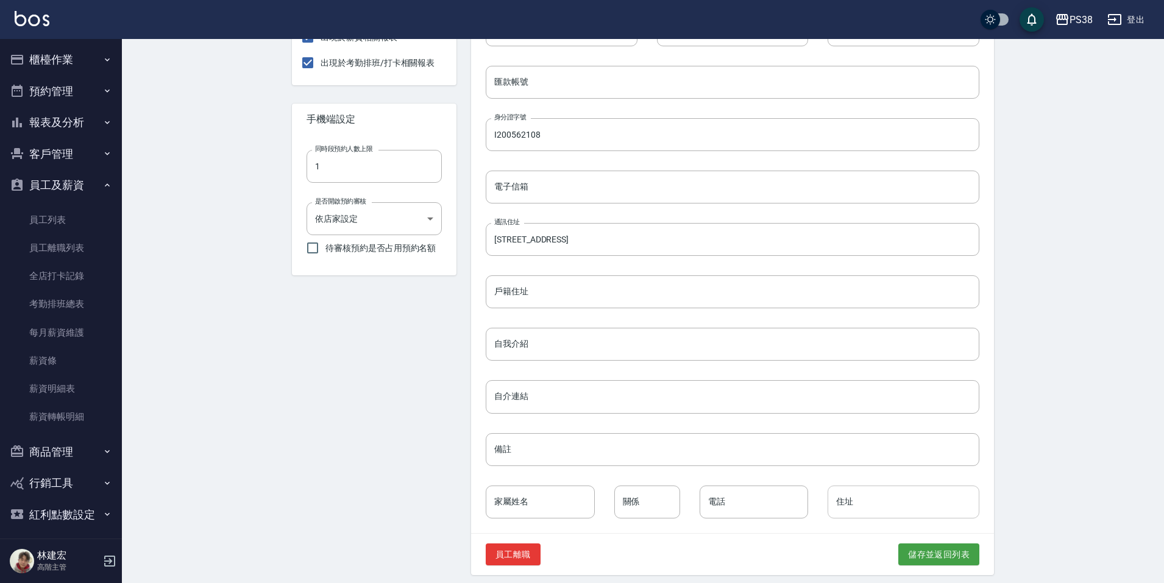
scroll to position [389, 0]
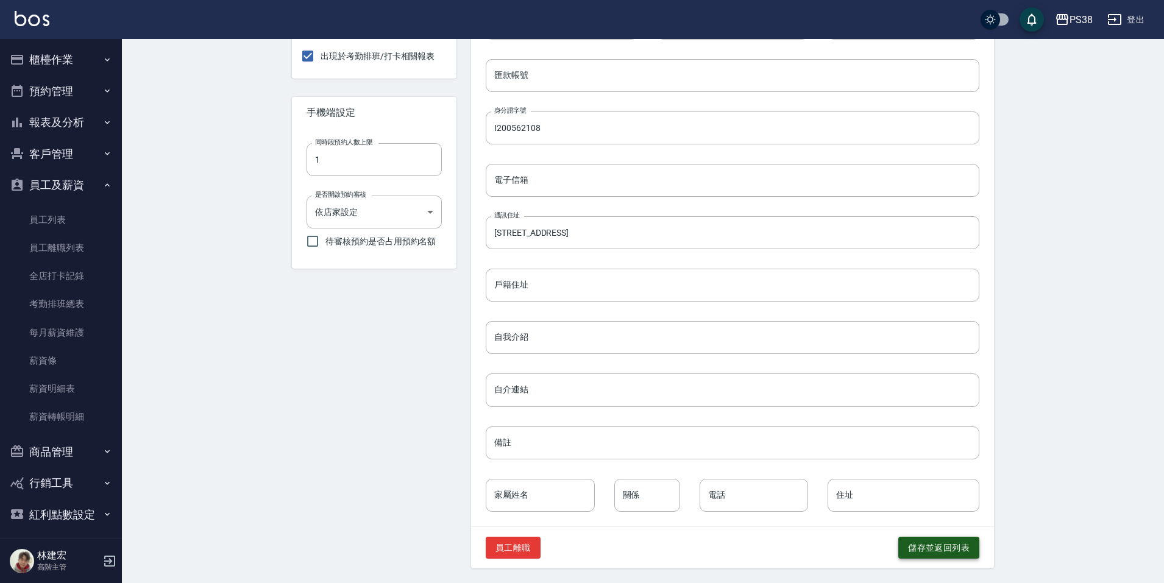
click at [947, 537] on button "儲存並返回列表" at bounding box center [939, 548] width 81 height 23
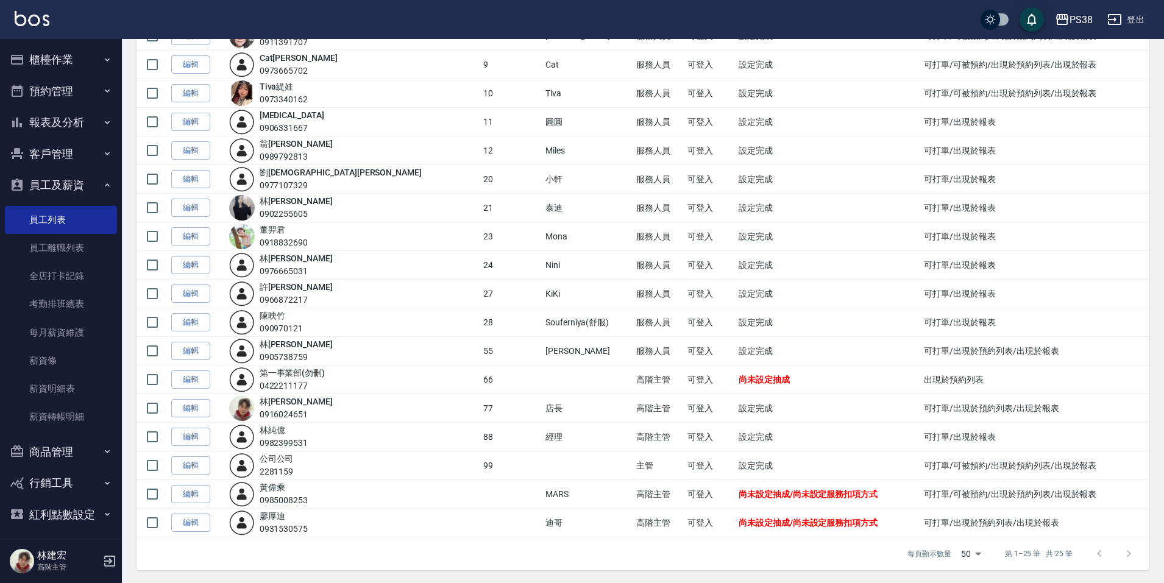
scroll to position [351, 0]
click at [186, 376] on link "編輯" at bounding box center [190, 378] width 39 height 19
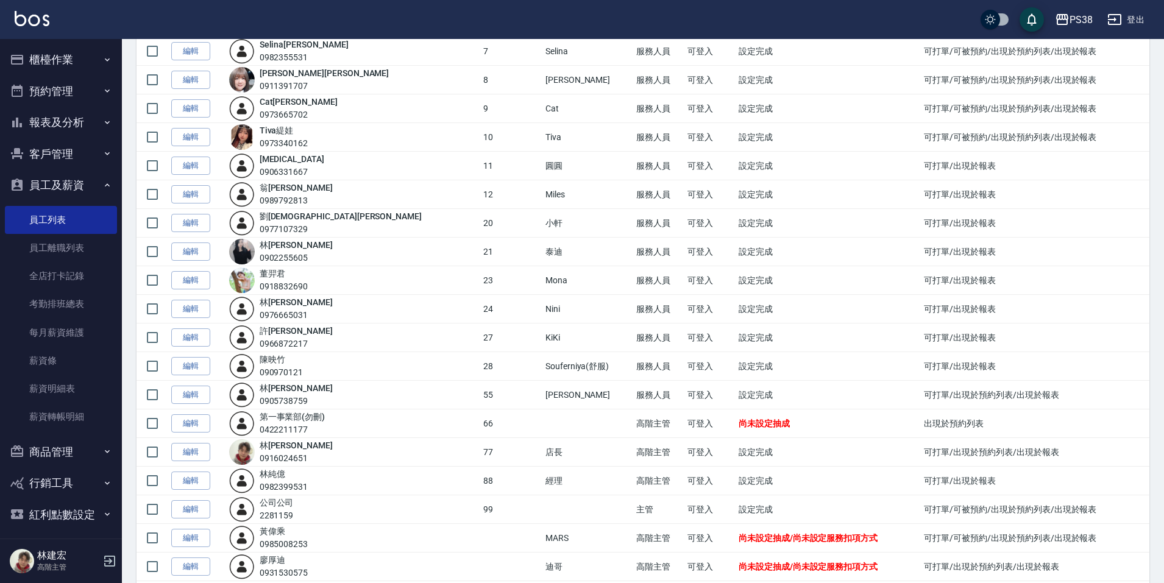
scroll to position [351, 0]
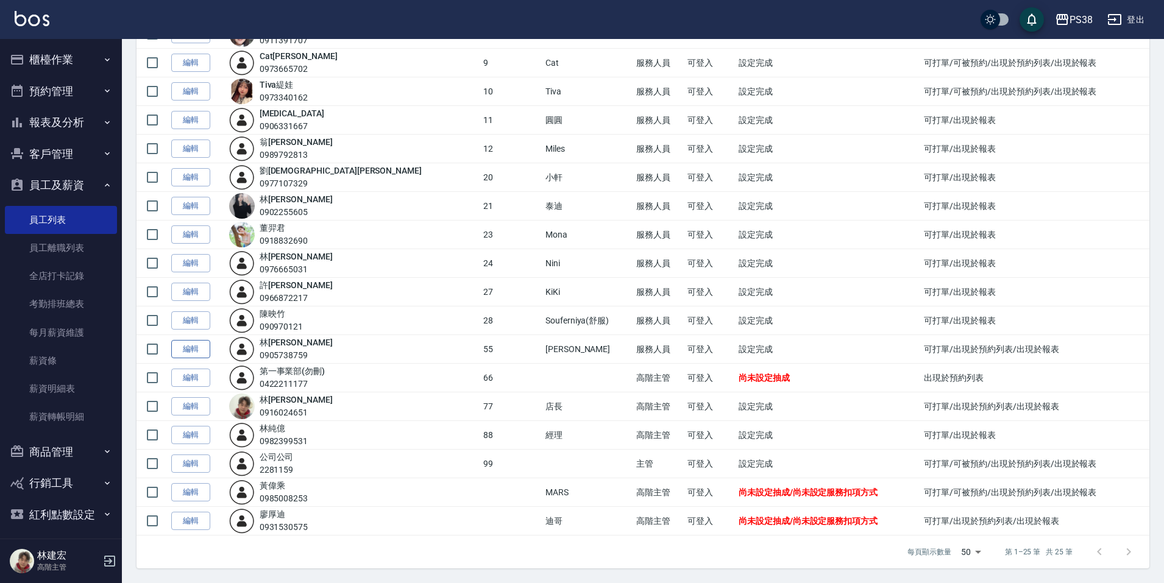
click at [202, 351] on link "編輯" at bounding box center [190, 349] width 39 height 19
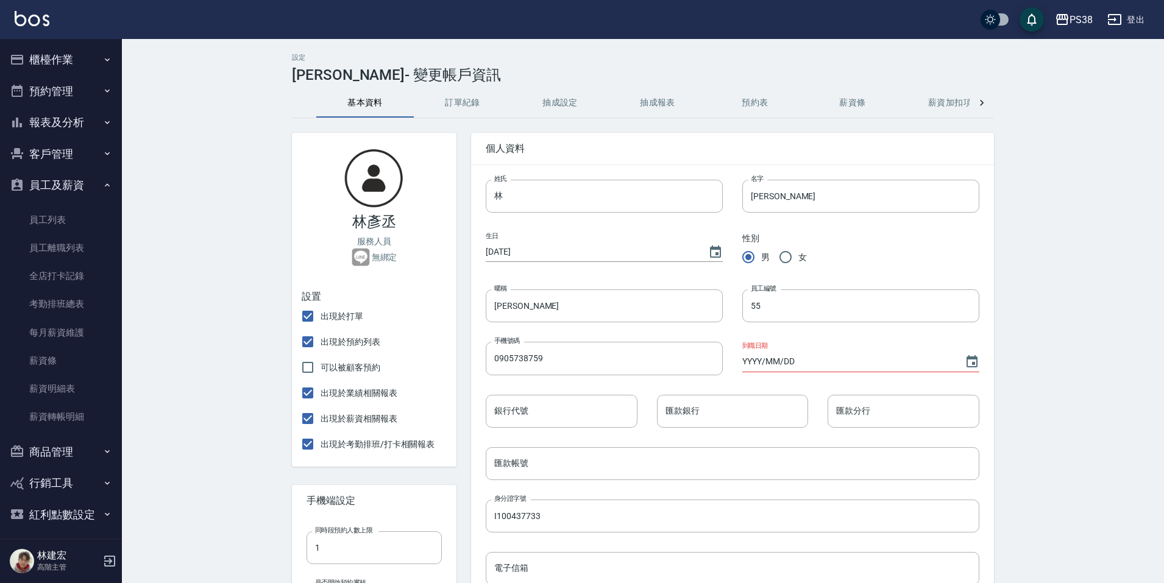
click at [322, 338] on span "出現於預約列表" at bounding box center [351, 342] width 60 height 13
click at [321, 338] on input "出現於預約列表" at bounding box center [308, 342] width 26 height 26
checkbox input "false"
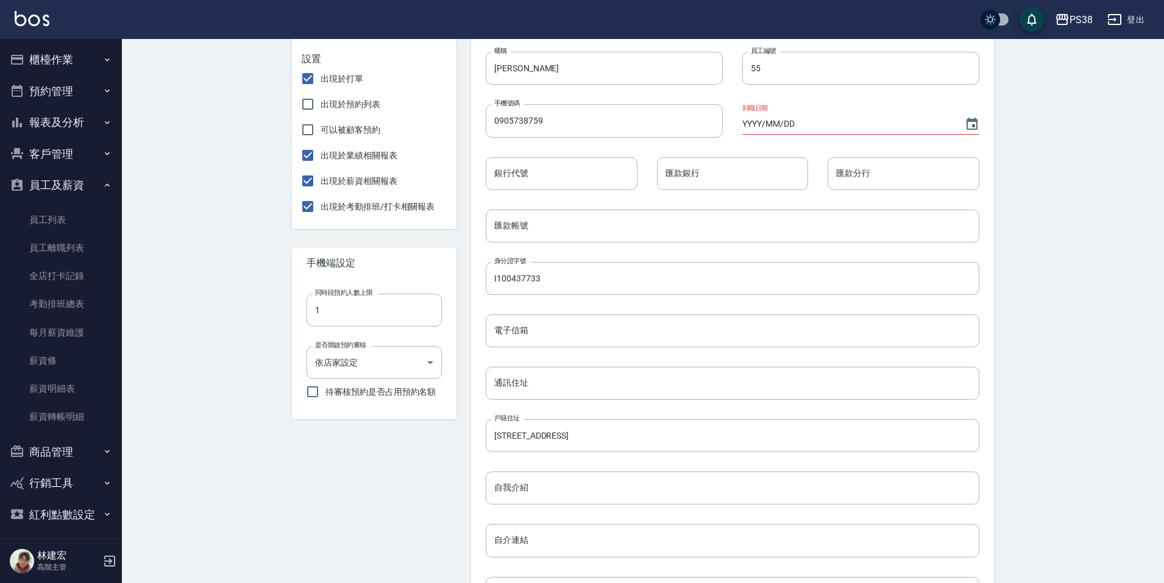
scroll to position [366, 0]
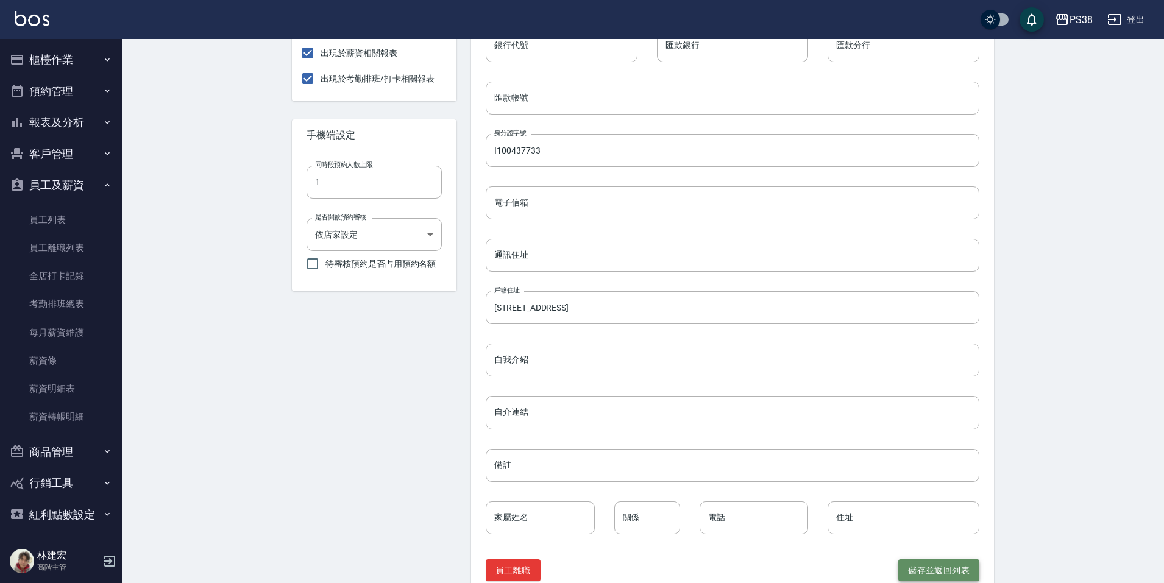
click at [967, 561] on button "儲存並返回列表" at bounding box center [939, 571] width 81 height 23
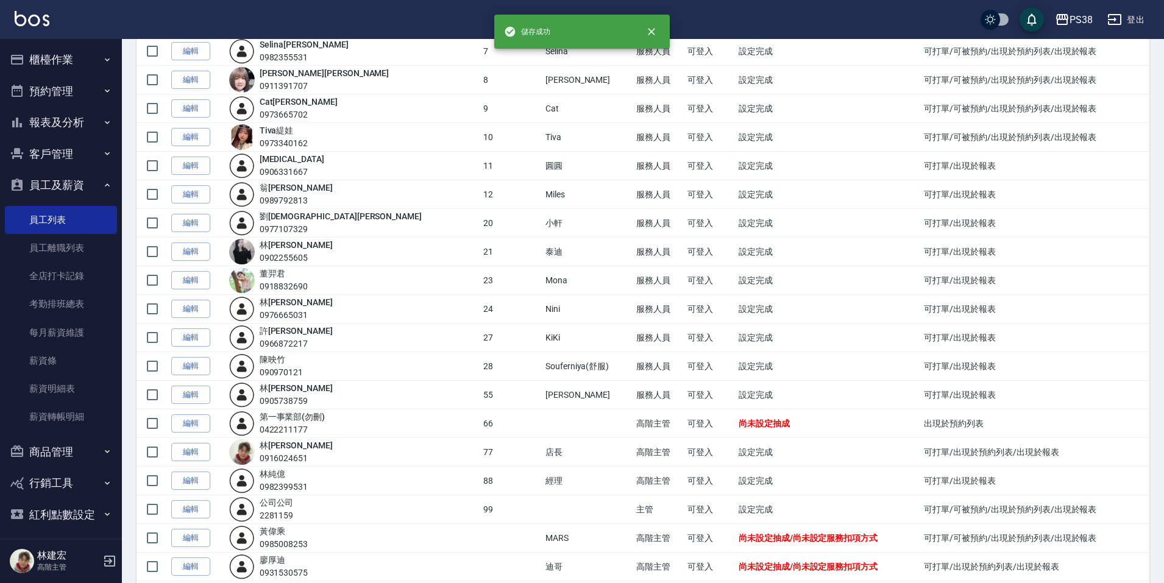
scroll to position [351, 0]
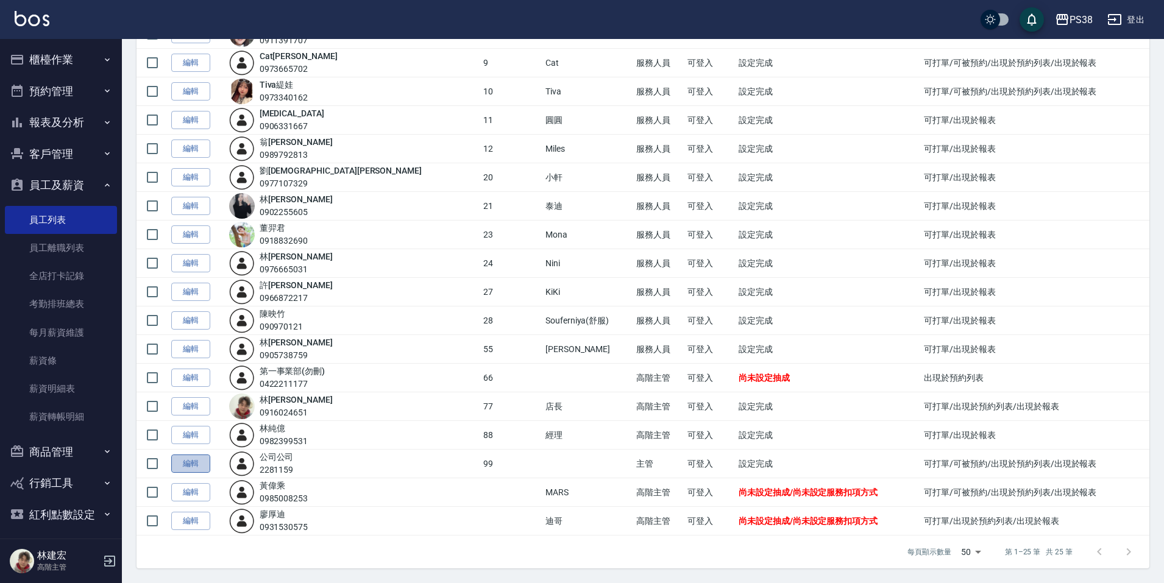
click at [204, 468] on link "編輯" at bounding box center [190, 464] width 39 height 19
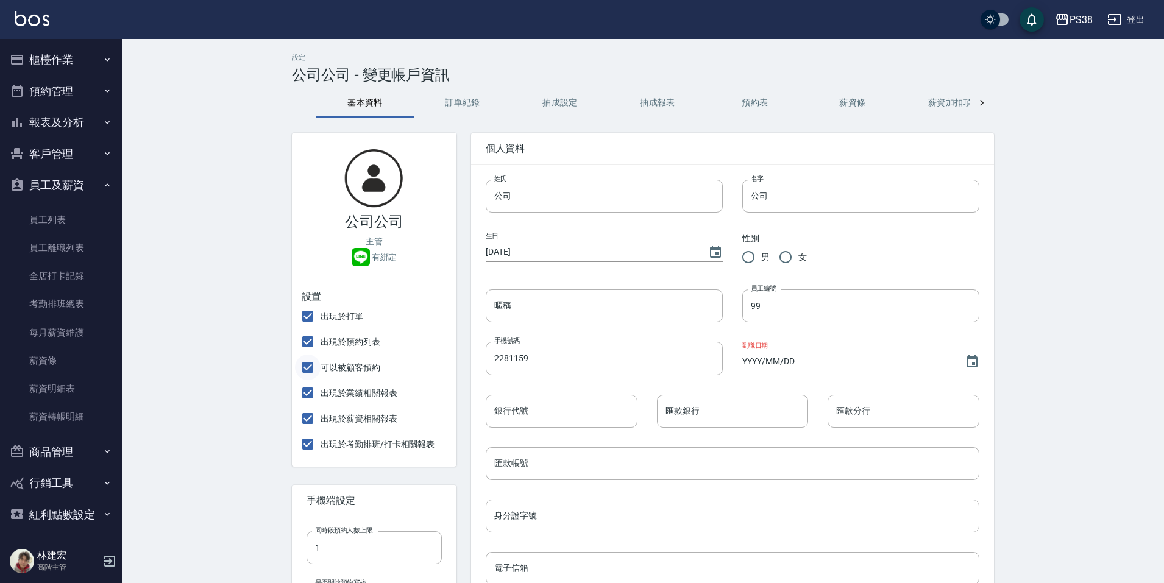
click at [312, 370] on input "可以被顧客預約" at bounding box center [308, 368] width 26 height 26
checkbox input "false"
click at [308, 344] on input "出現於預約列表" at bounding box center [308, 342] width 26 height 26
checkbox input "false"
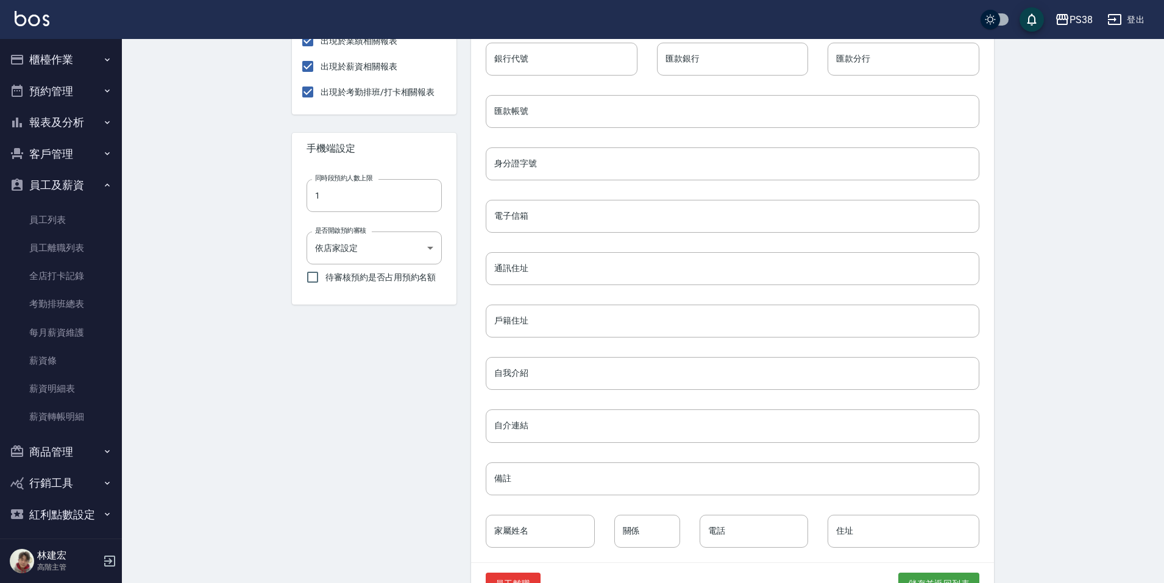
scroll to position [389, 0]
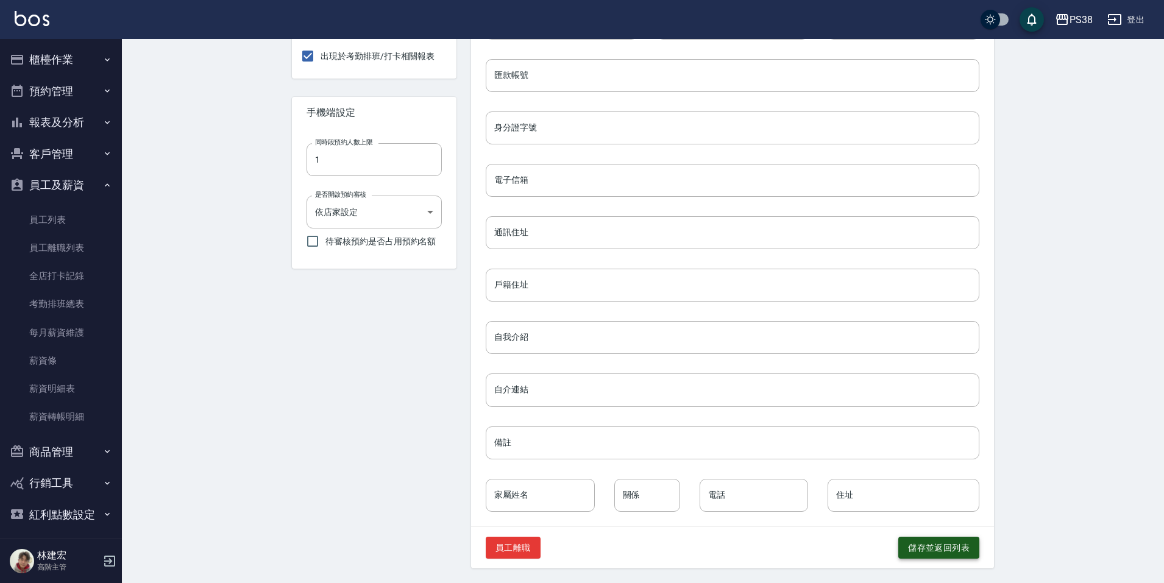
click at [917, 543] on button "儲存並返回列表" at bounding box center [939, 548] width 81 height 23
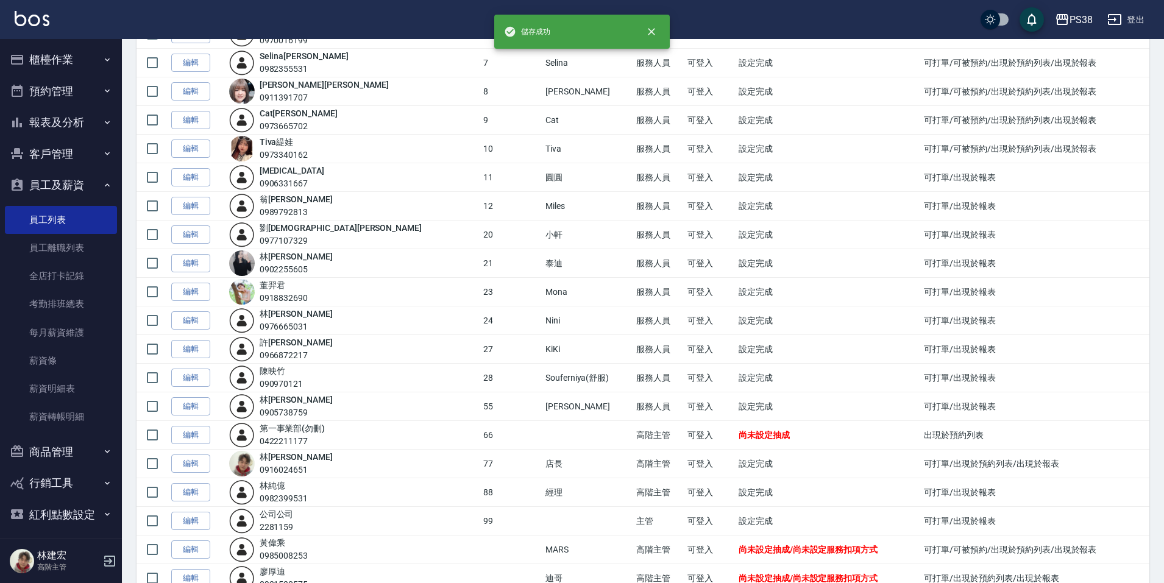
scroll to position [351, 0]
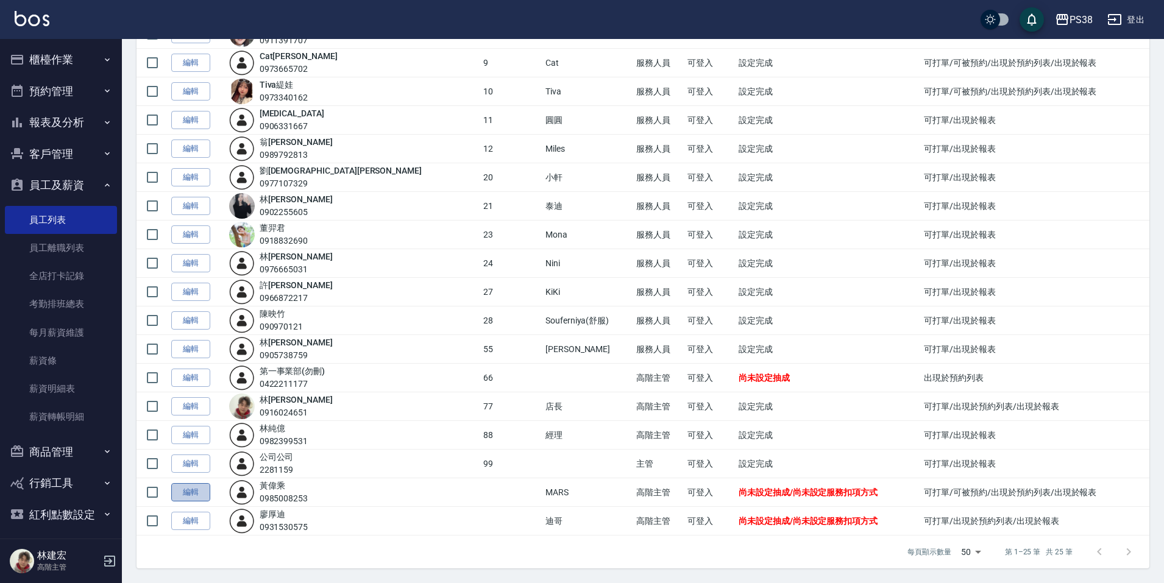
click at [203, 490] on link "編輯" at bounding box center [190, 492] width 39 height 19
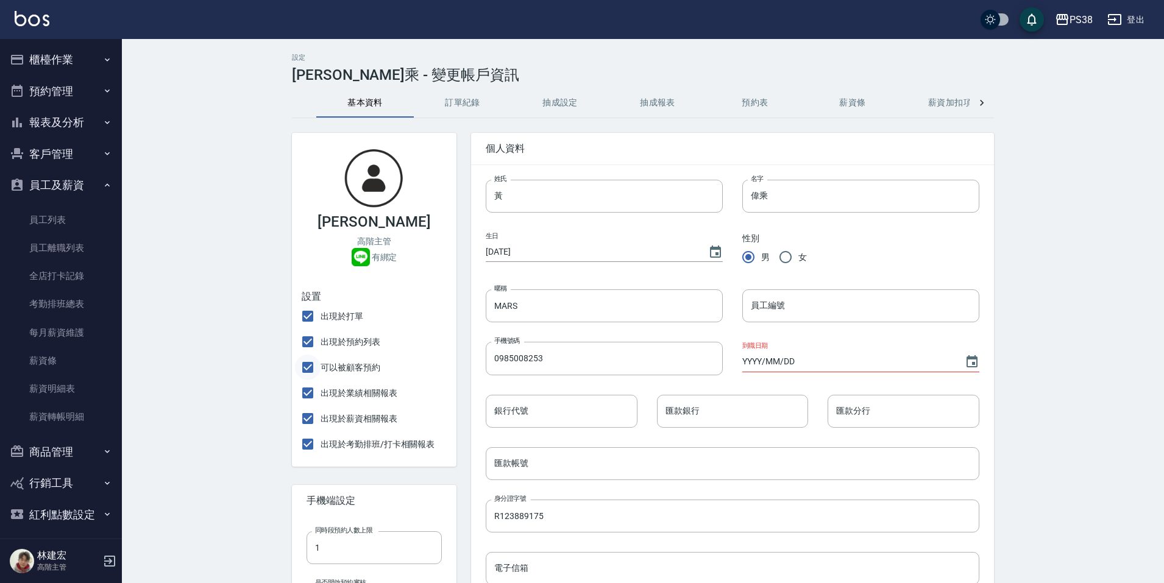
click at [302, 370] on input "可以被顧客預約" at bounding box center [308, 368] width 26 height 26
checkbox input "false"
click at [302, 347] on input "出現於預約列表" at bounding box center [308, 342] width 26 height 26
checkbox input "false"
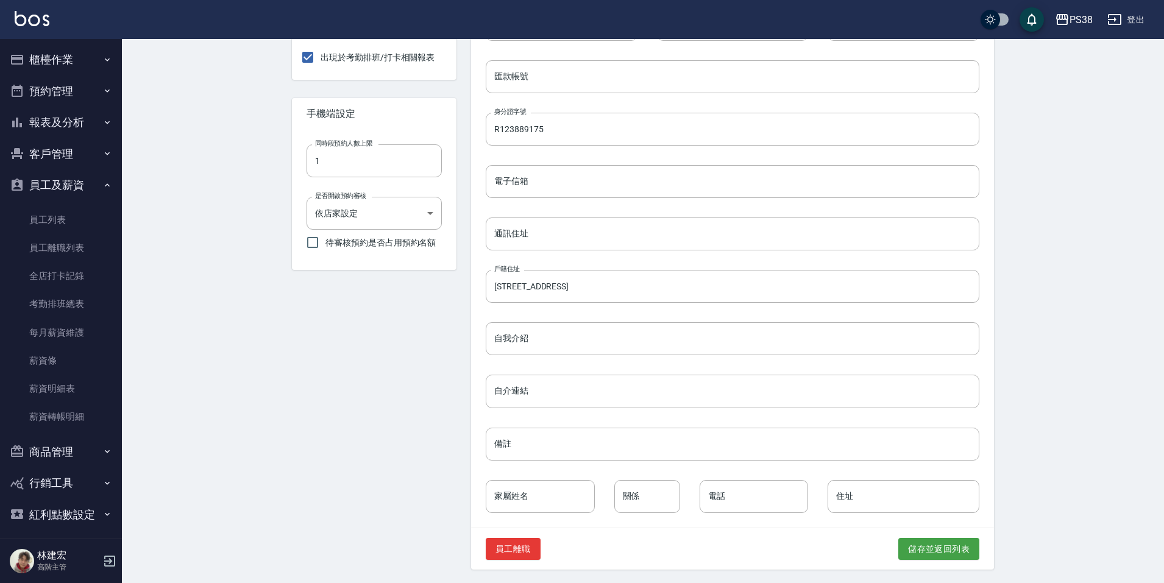
scroll to position [389, 0]
click at [937, 540] on button "儲存並返回列表" at bounding box center [939, 548] width 81 height 23
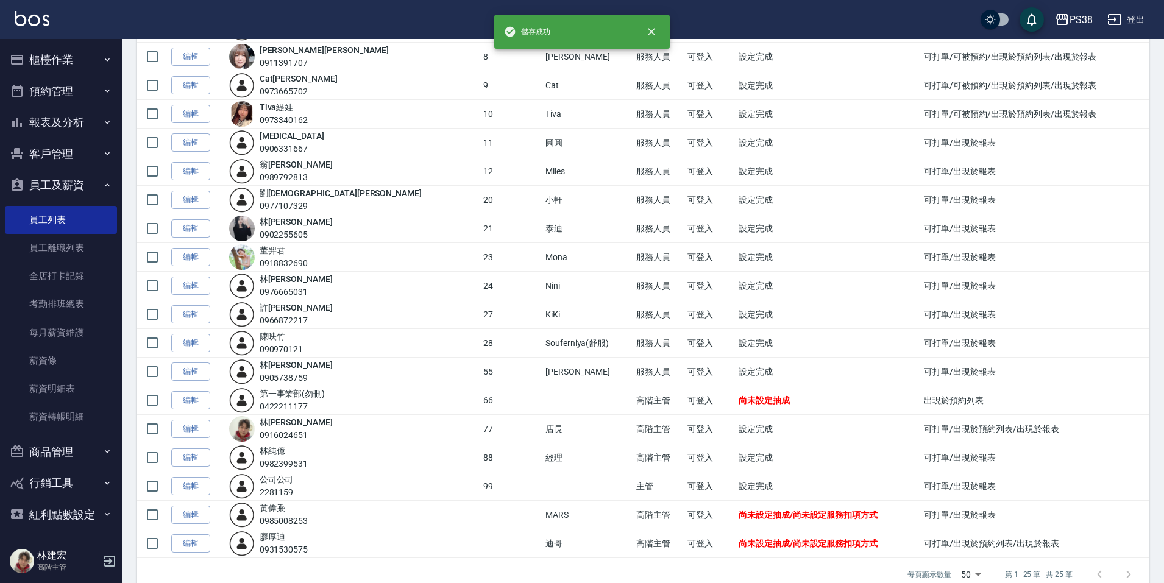
scroll to position [351, 0]
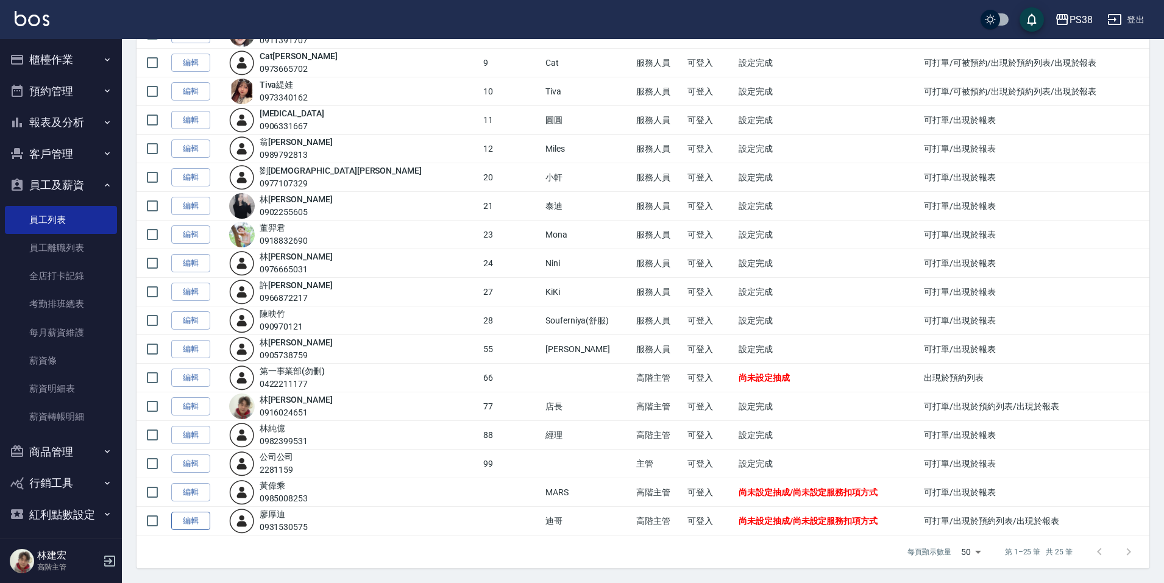
click at [191, 521] on link "編輯" at bounding box center [190, 521] width 39 height 19
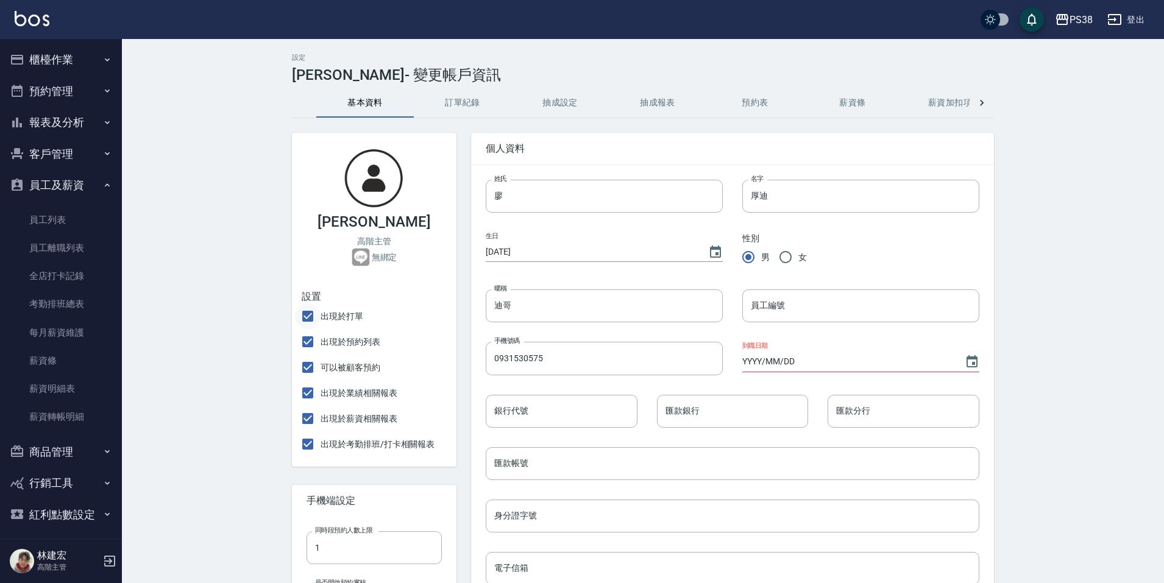
checkbox input "false"
click at [310, 342] on input "出現於預約列表" at bounding box center [308, 342] width 26 height 26
checkbox input "false"
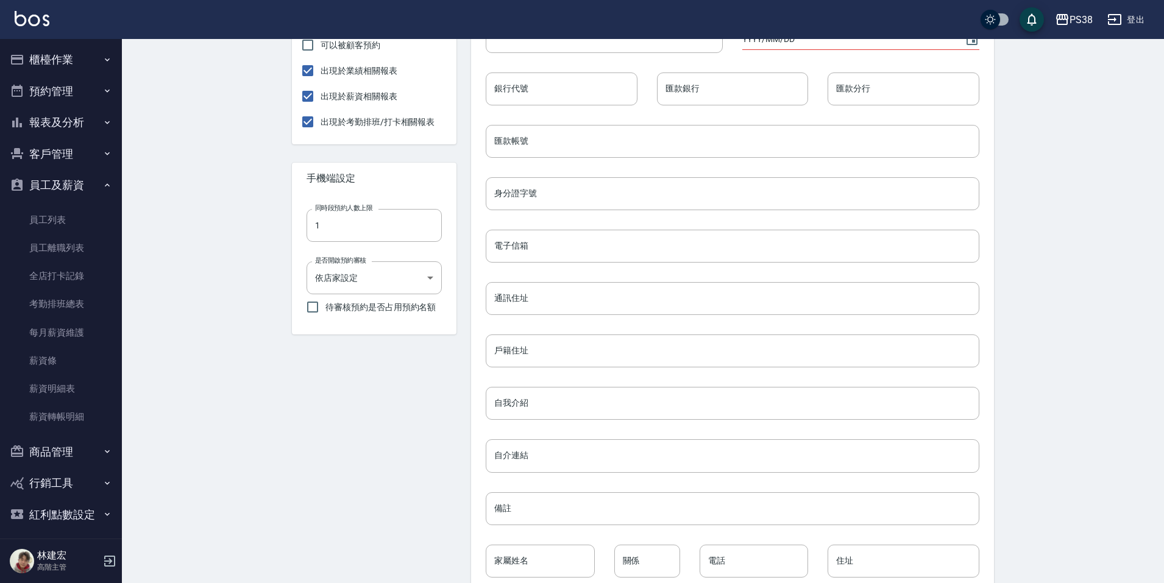
scroll to position [389, 0]
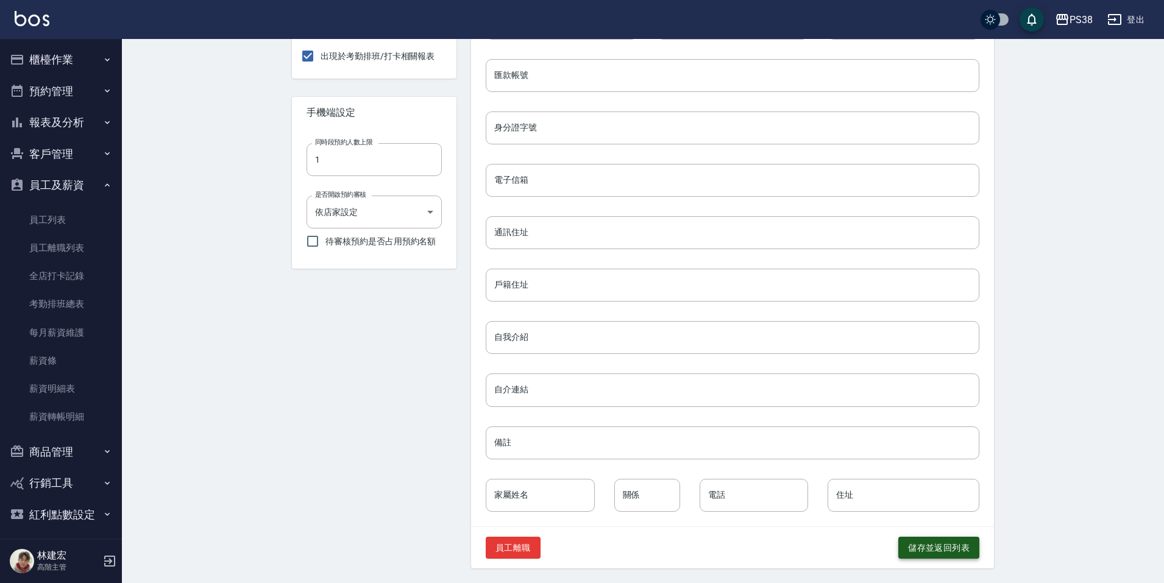
click at [963, 544] on button "儲存並返回列表" at bounding box center [939, 548] width 81 height 23
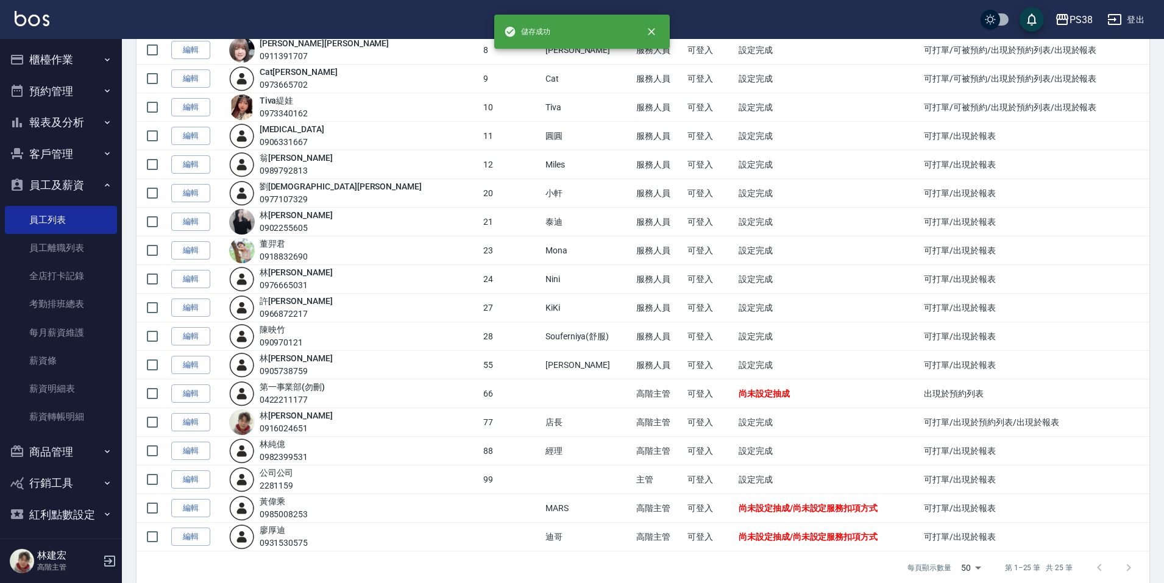
scroll to position [351, 0]
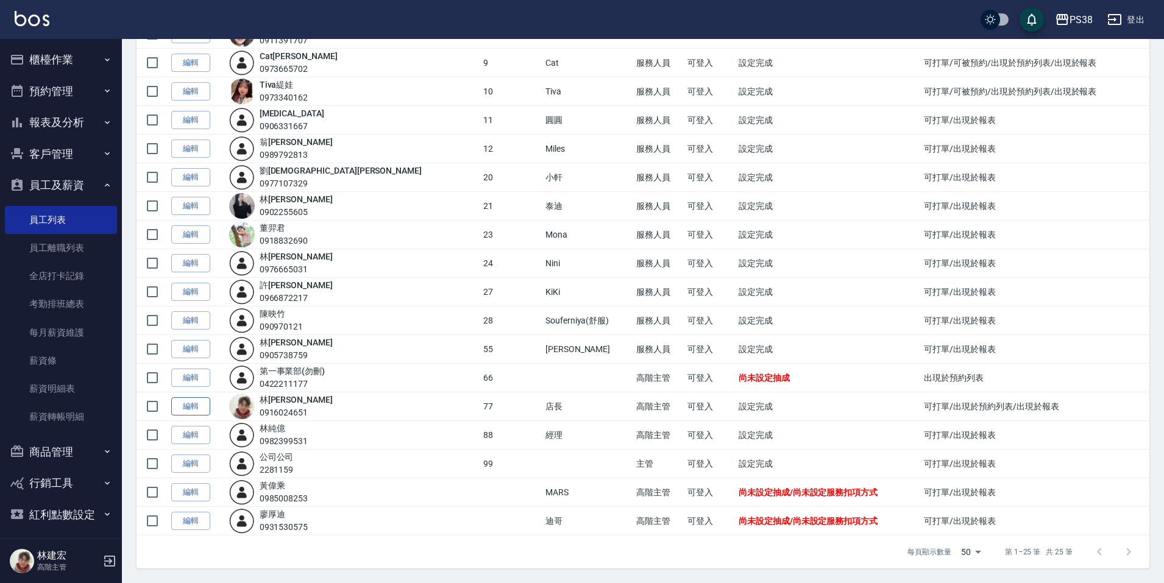
click at [205, 409] on link "編輯" at bounding box center [190, 406] width 39 height 19
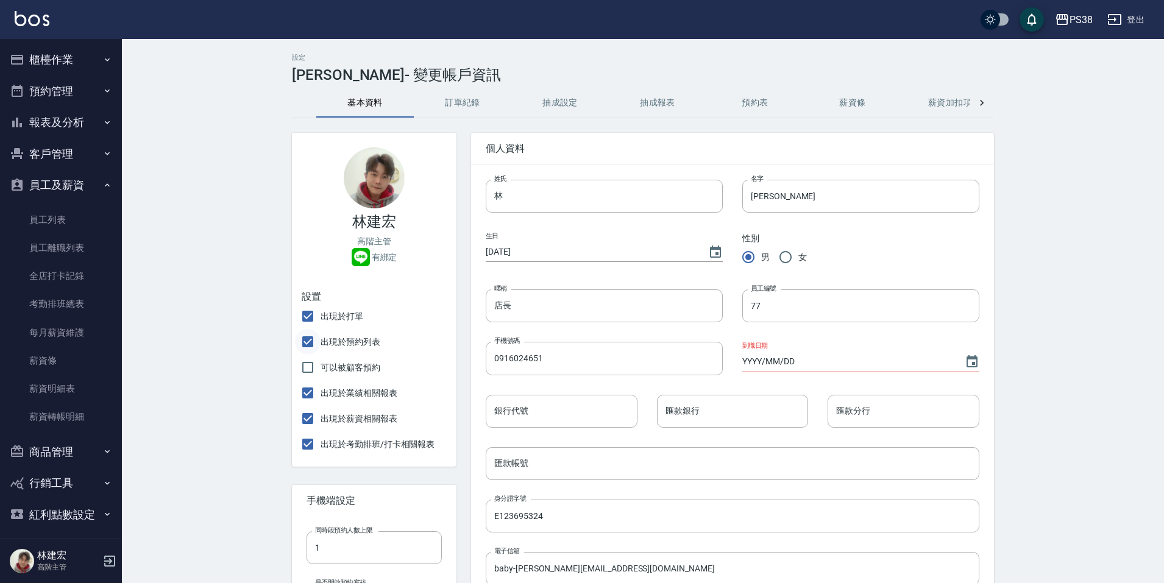
click at [312, 336] on input "出現於預約列表" at bounding box center [308, 342] width 26 height 26
checkbox input "false"
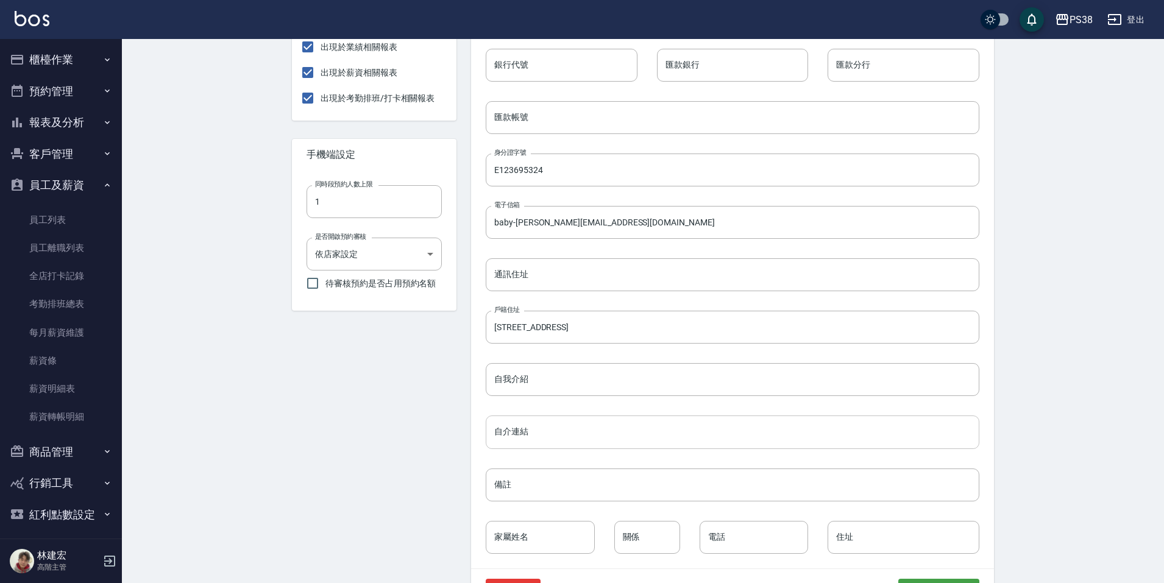
scroll to position [389, 0]
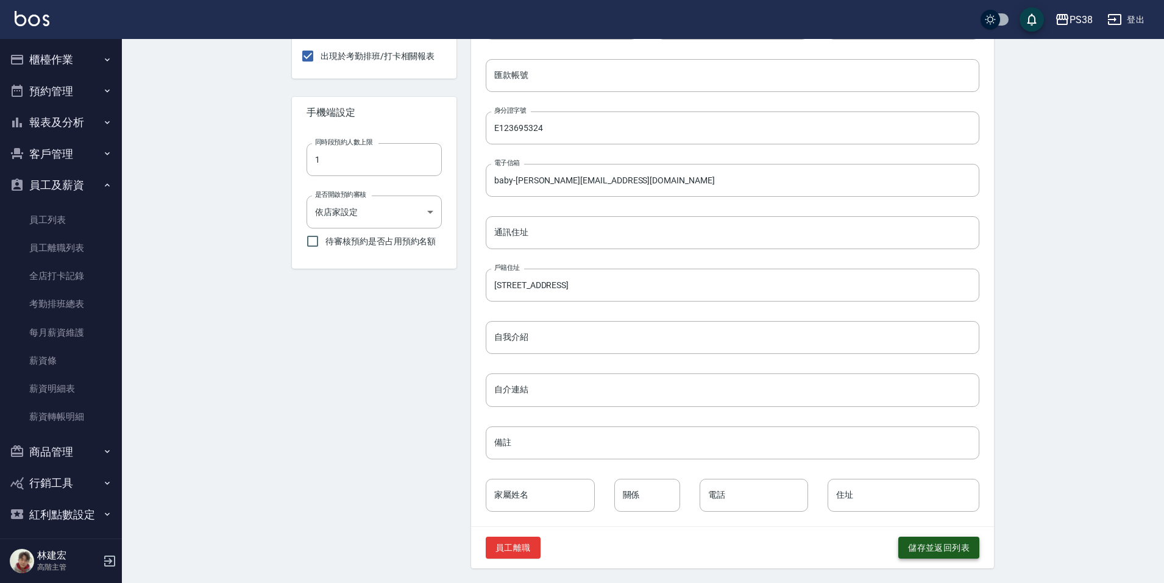
click at [933, 549] on button "儲存並返回列表" at bounding box center [939, 548] width 81 height 23
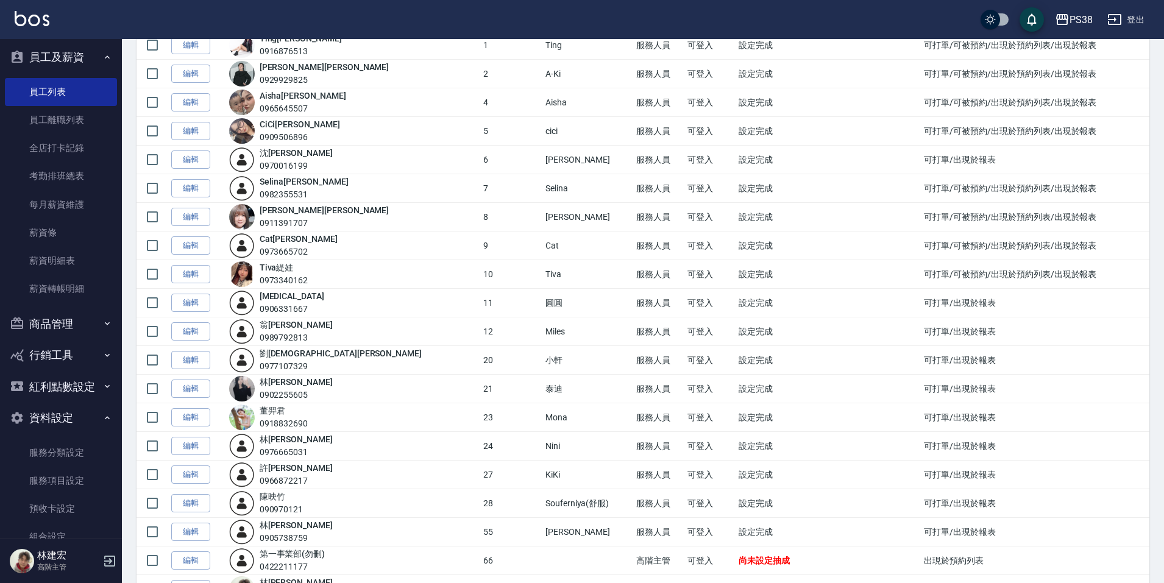
scroll to position [244, 0]
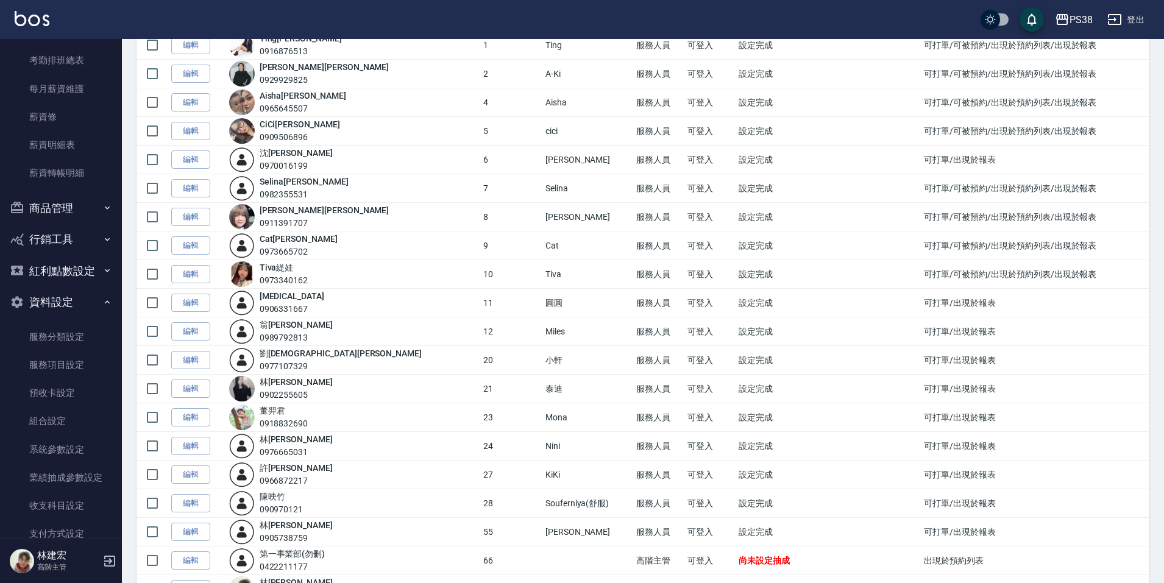
click at [90, 562] on p "高階主管" at bounding box center [68, 567] width 62 height 11
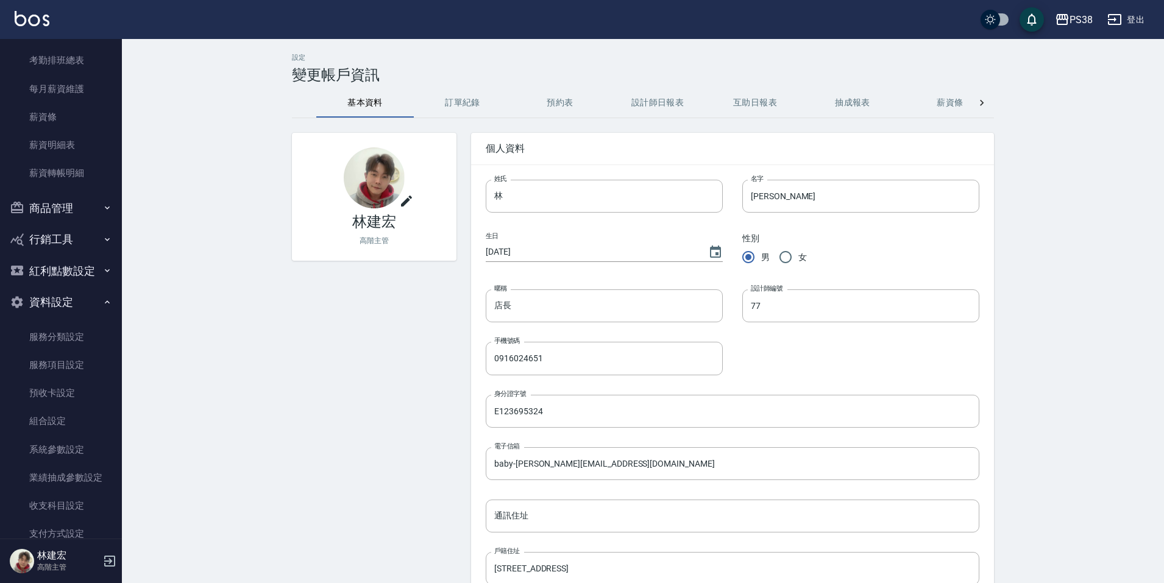
click at [1131, 22] on button "登出" at bounding box center [1126, 20] width 47 height 23
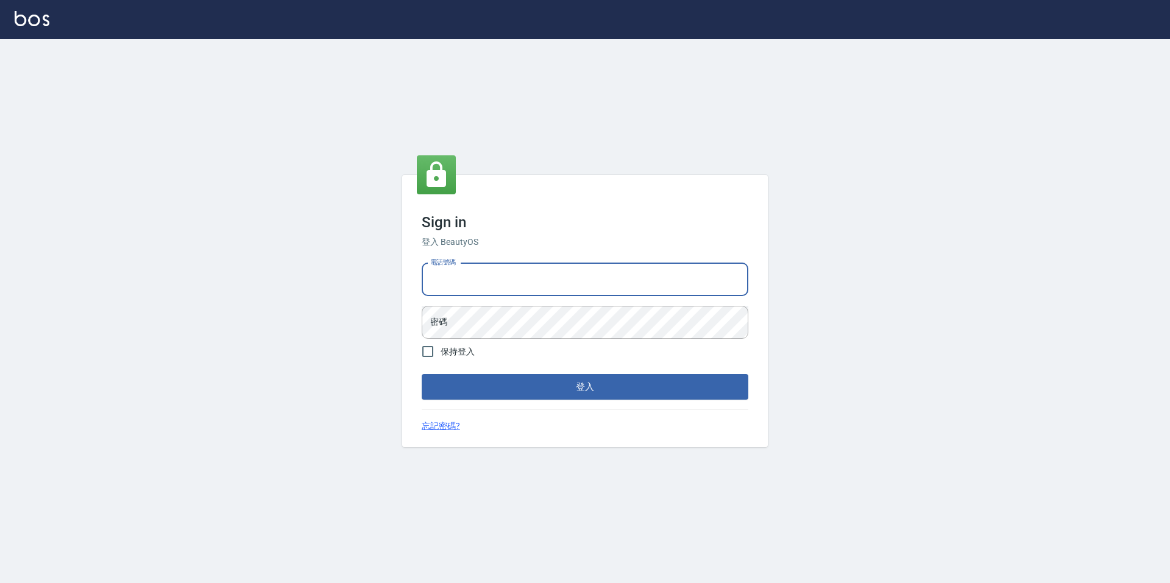
click at [477, 274] on input "電話號碼" at bounding box center [585, 279] width 327 height 33
type input "3"
type input "2281159"
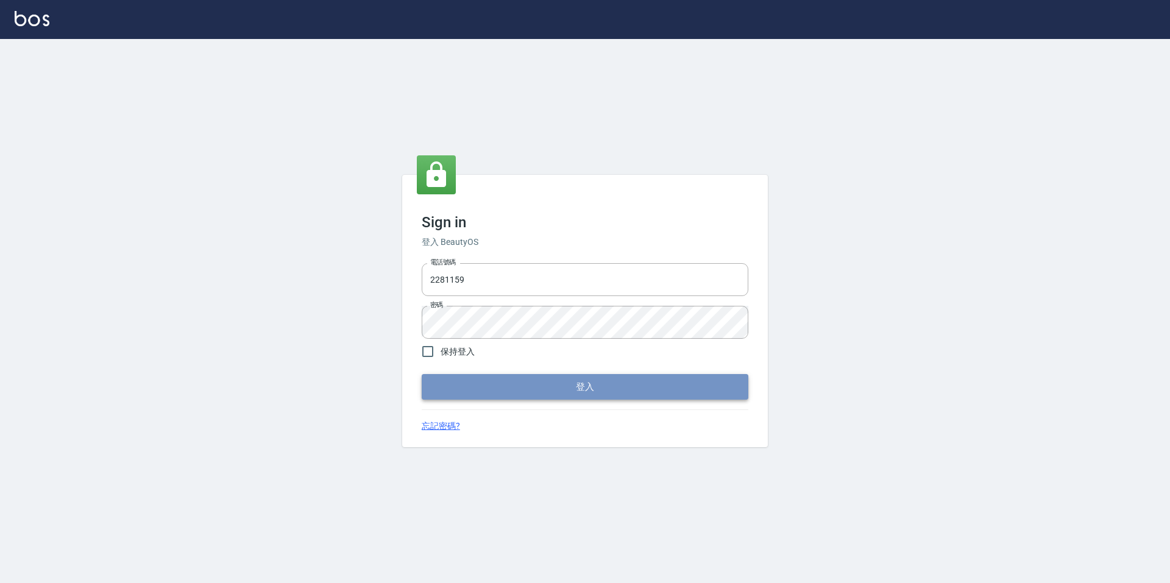
click at [467, 394] on button "登入" at bounding box center [585, 387] width 327 height 26
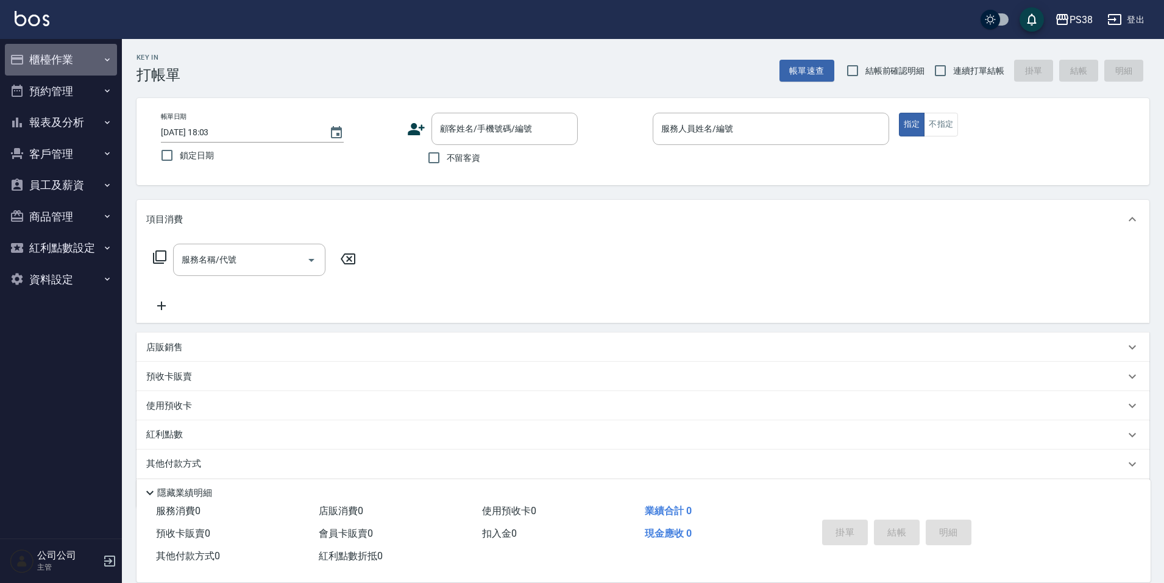
click at [88, 49] on button "櫃檯作業" at bounding box center [61, 60] width 112 height 32
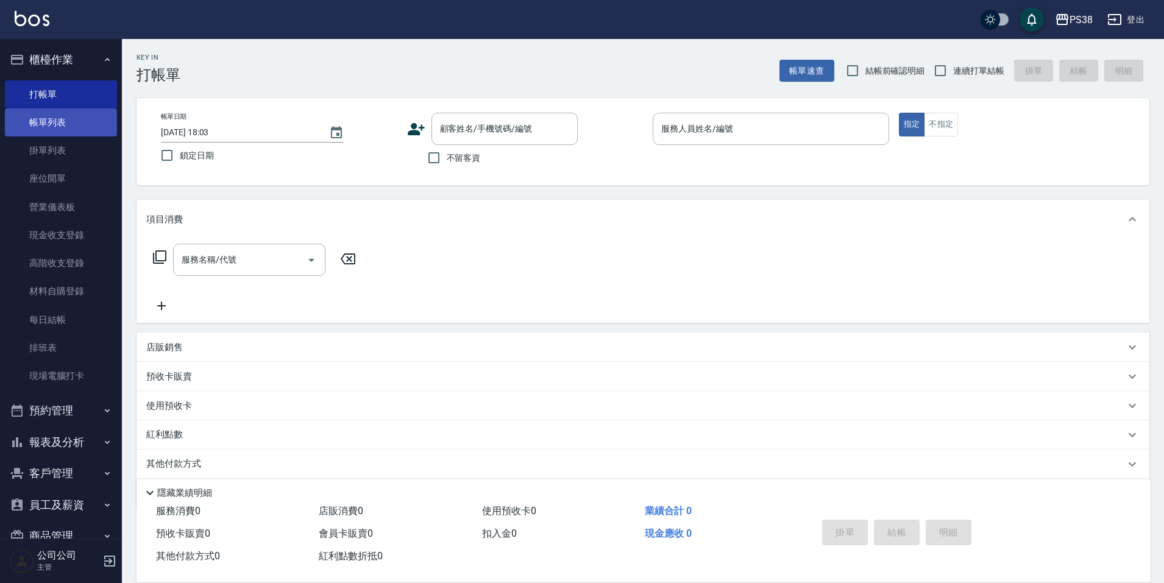
click at [77, 122] on link "帳單列表" at bounding box center [61, 123] width 112 height 28
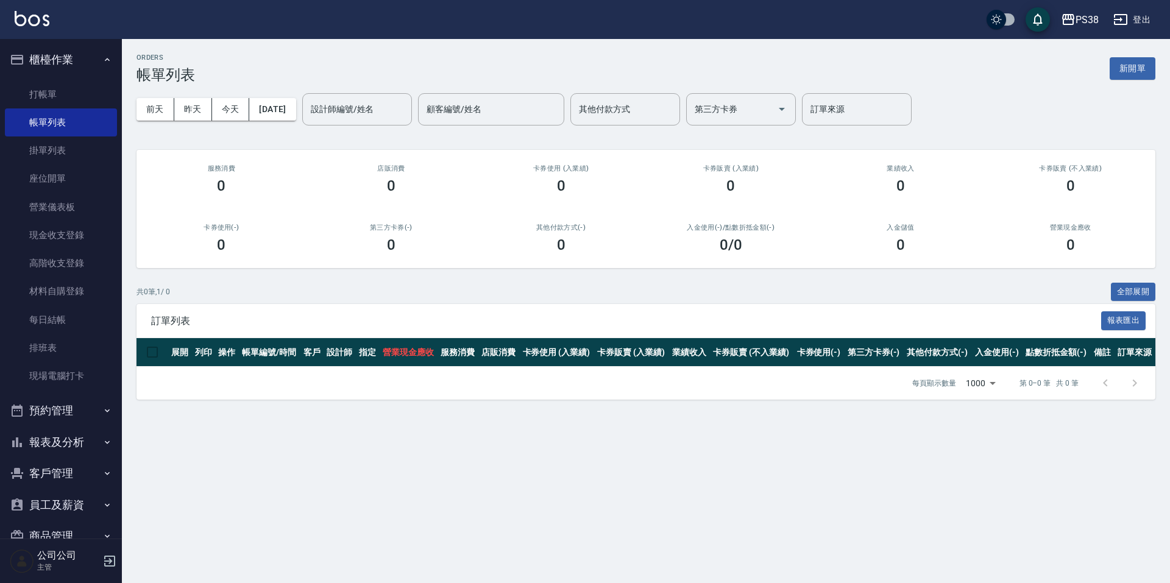
click at [78, 432] on button "報表及分析" at bounding box center [61, 443] width 112 height 32
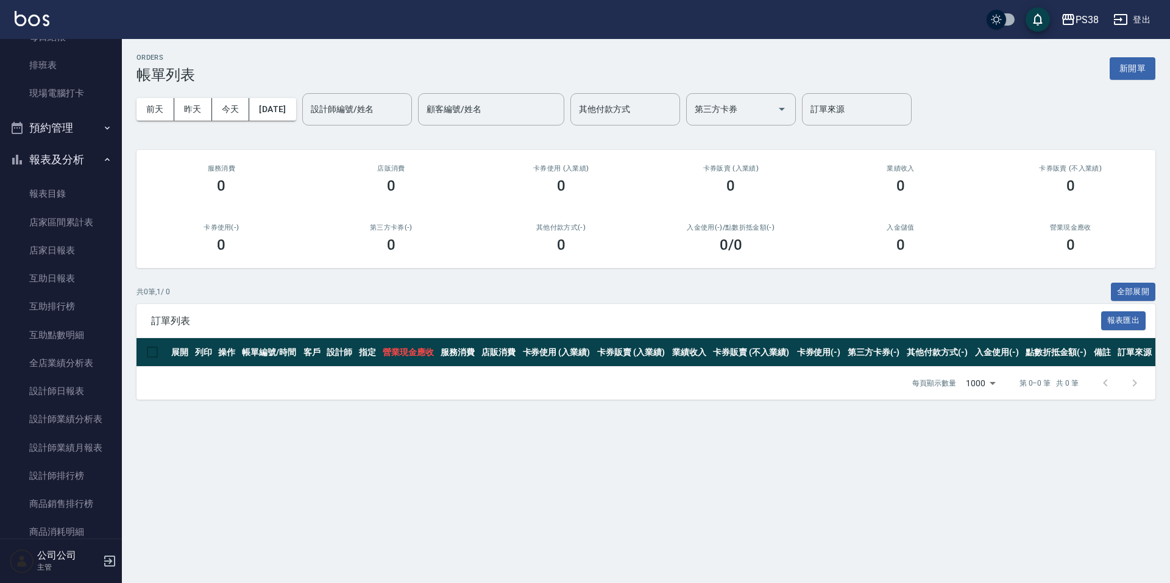
scroll to position [305, 0]
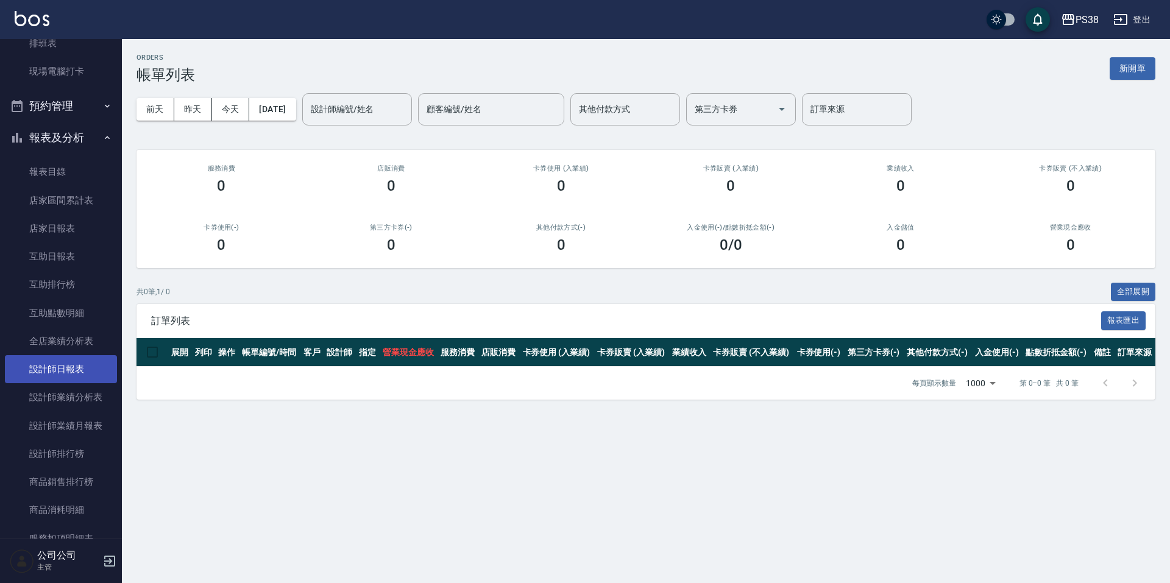
click at [80, 372] on link "設計師日報表" at bounding box center [61, 369] width 112 height 28
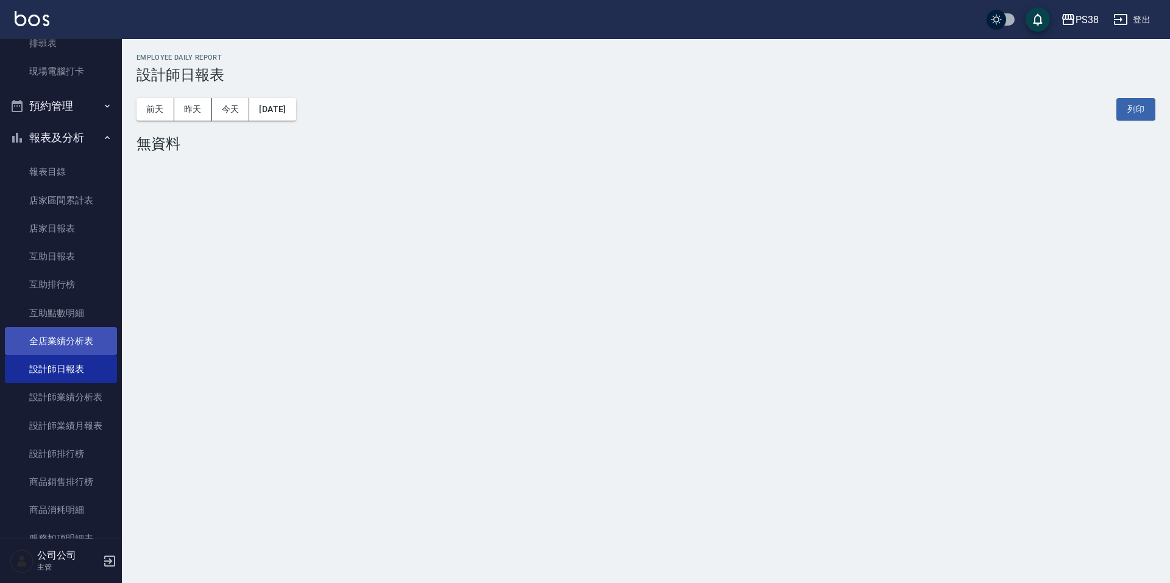
click at [38, 337] on link "全店業績分析表" at bounding box center [61, 341] width 112 height 28
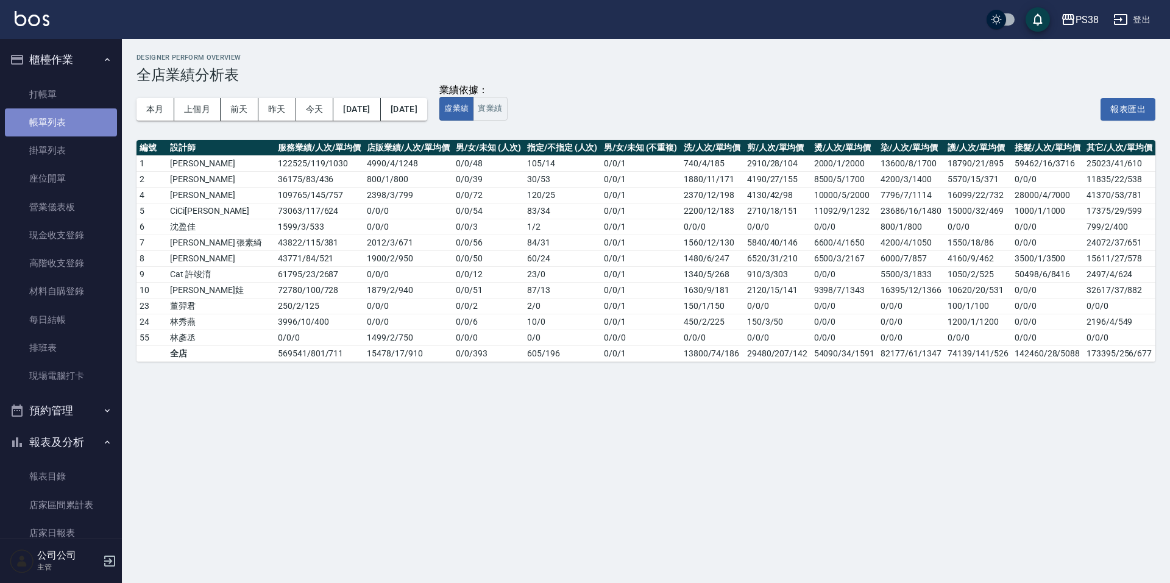
click at [70, 127] on link "帳單列表" at bounding box center [61, 123] width 112 height 28
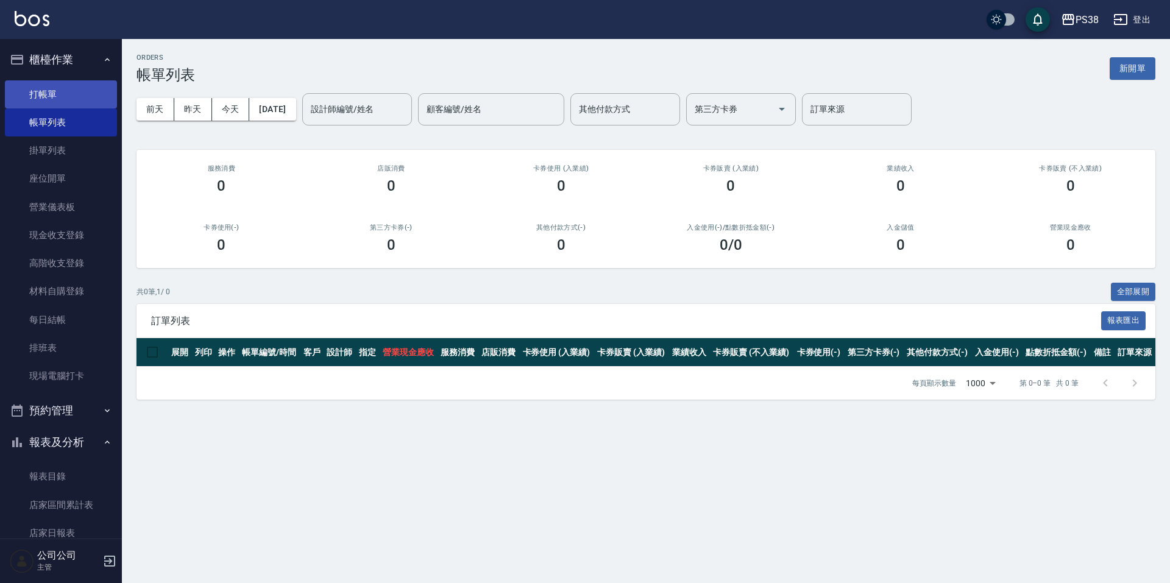
click at [36, 104] on link "打帳單" at bounding box center [61, 94] width 112 height 28
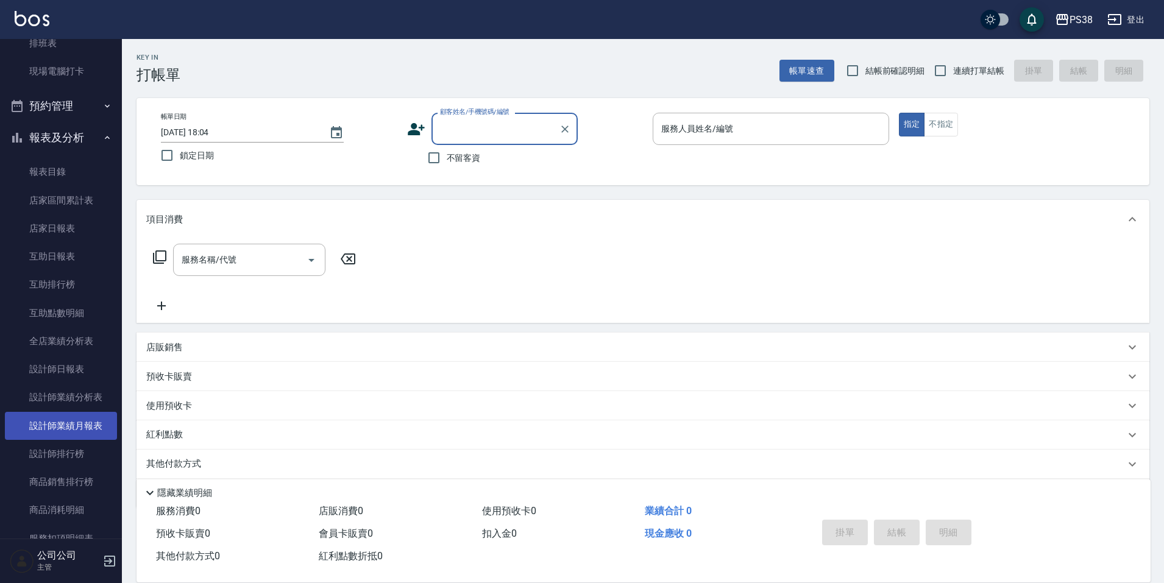
scroll to position [664, 0]
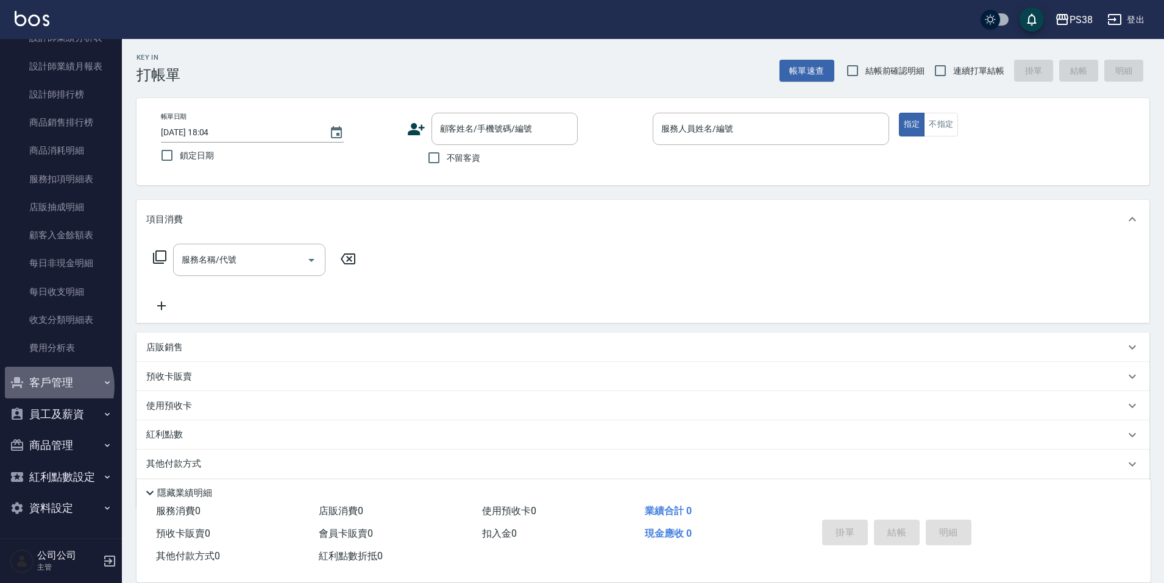
click at [48, 386] on button "客戶管理" at bounding box center [61, 383] width 112 height 32
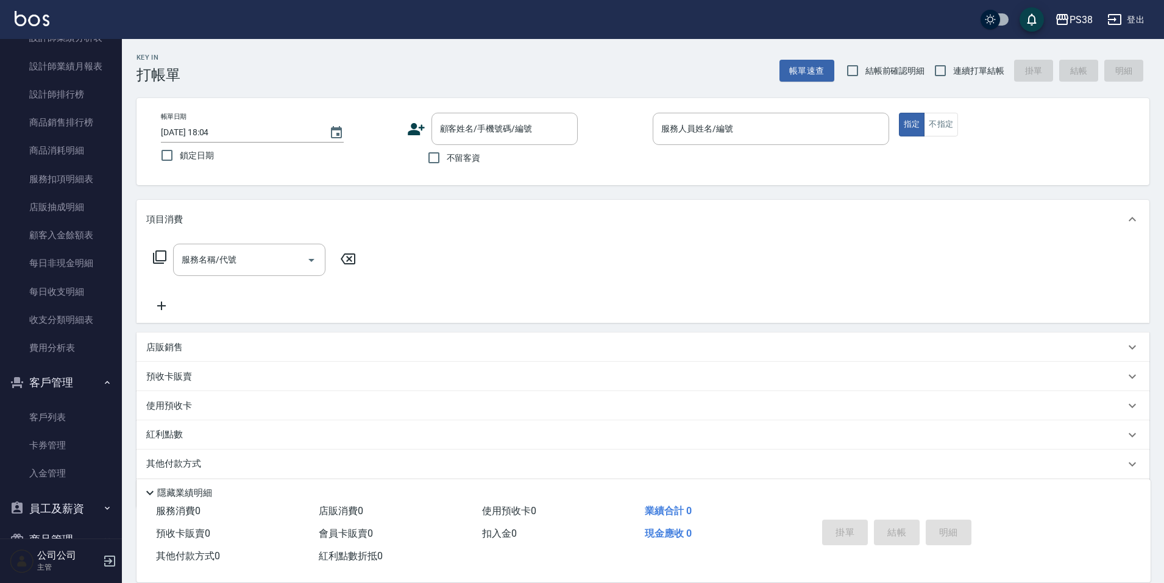
click at [66, 517] on button "員工及薪資" at bounding box center [61, 509] width 112 height 32
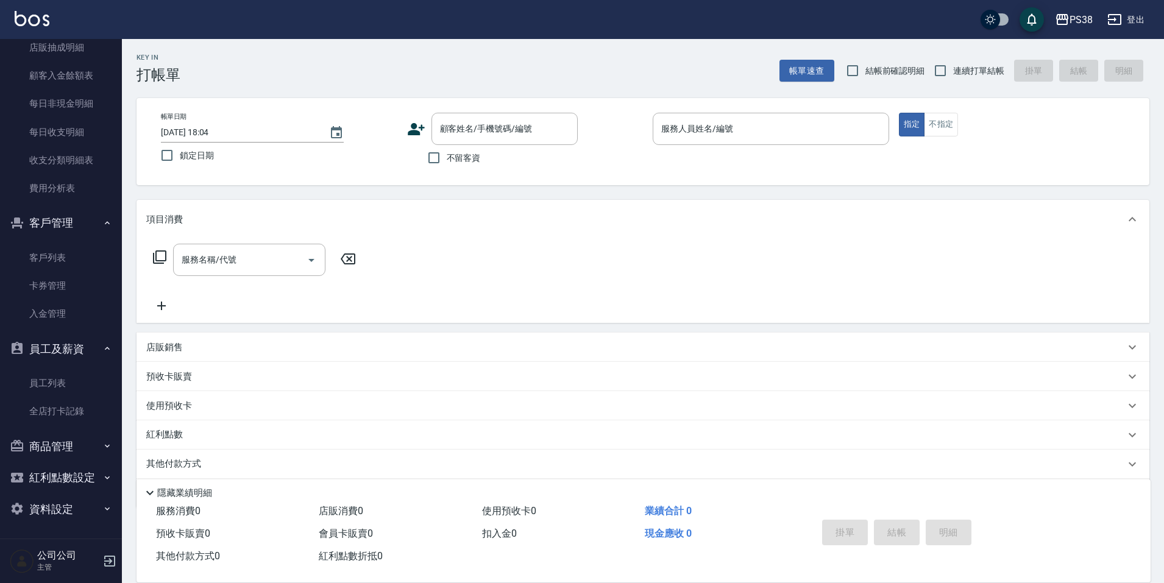
scroll to position [825, 0]
